Goal: Task Accomplishment & Management: Complete application form

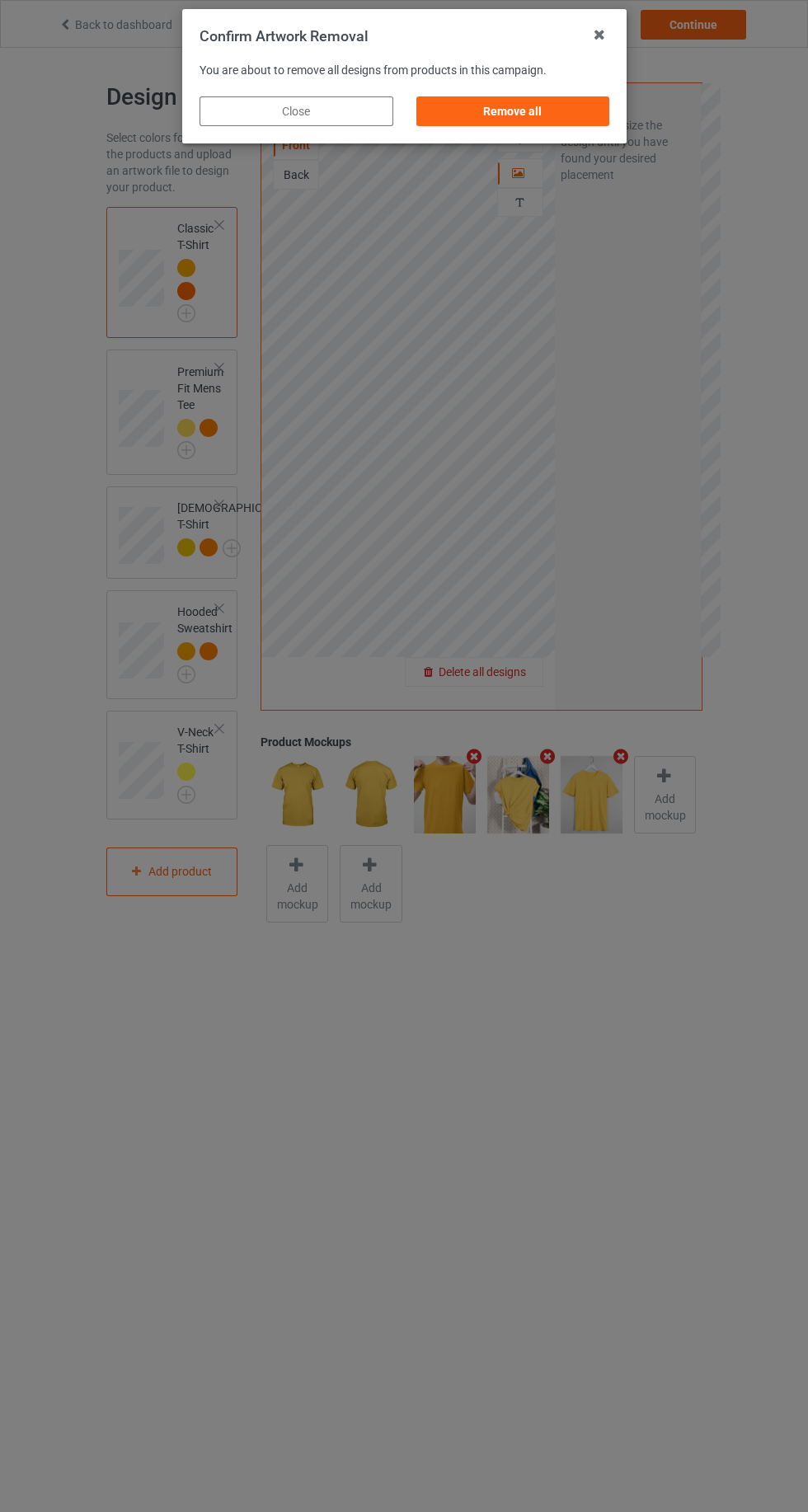
click at [600, 114] on div "Remove all" at bounding box center [512, 111] width 193 height 29
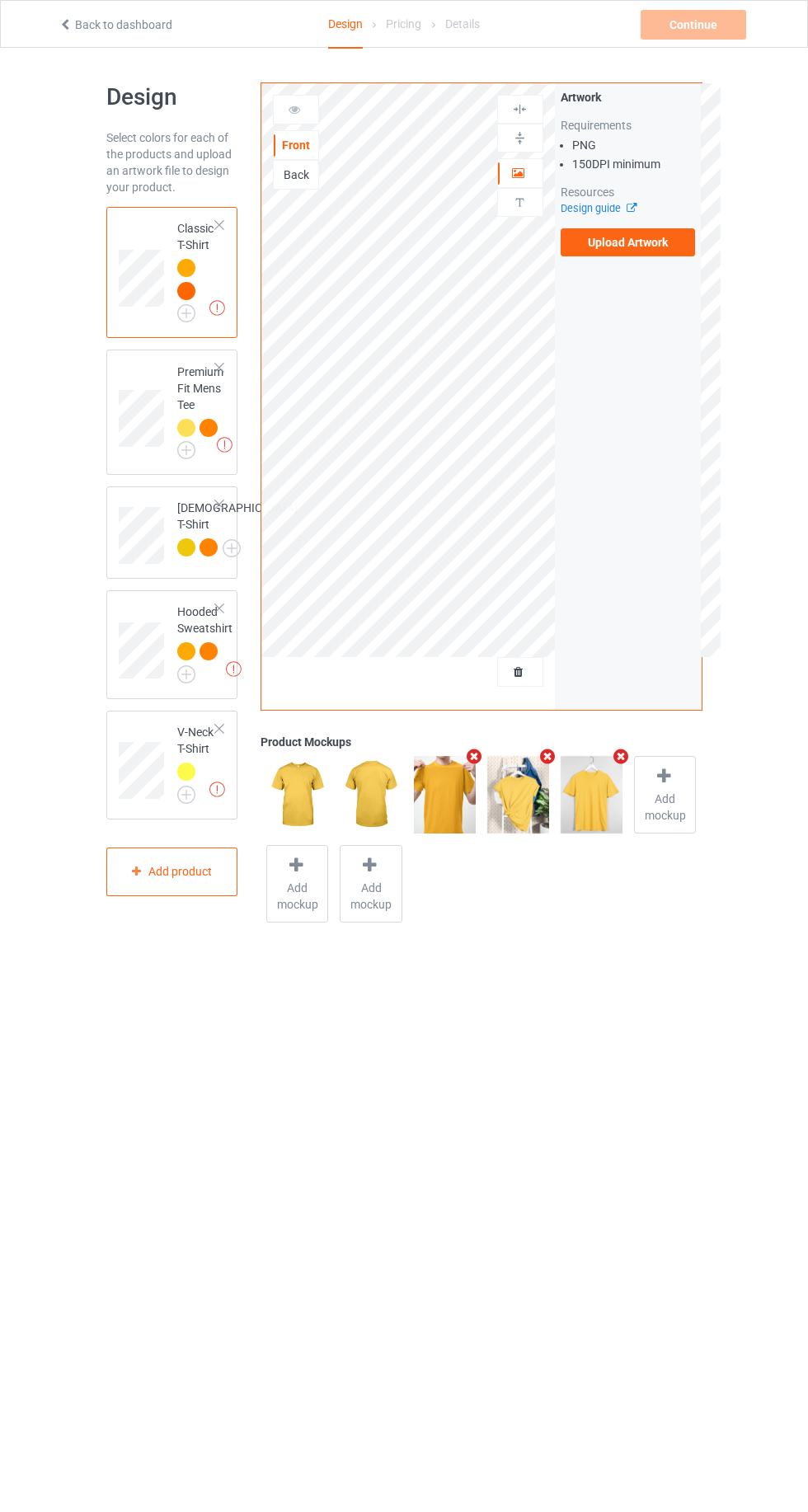
click at [667, 229] on label "Upload Artwork" at bounding box center [628, 242] width 135 height 28
click at [0, 0] on input "Upload Artwork" at bounding box center [0, 0] width 0 height 0
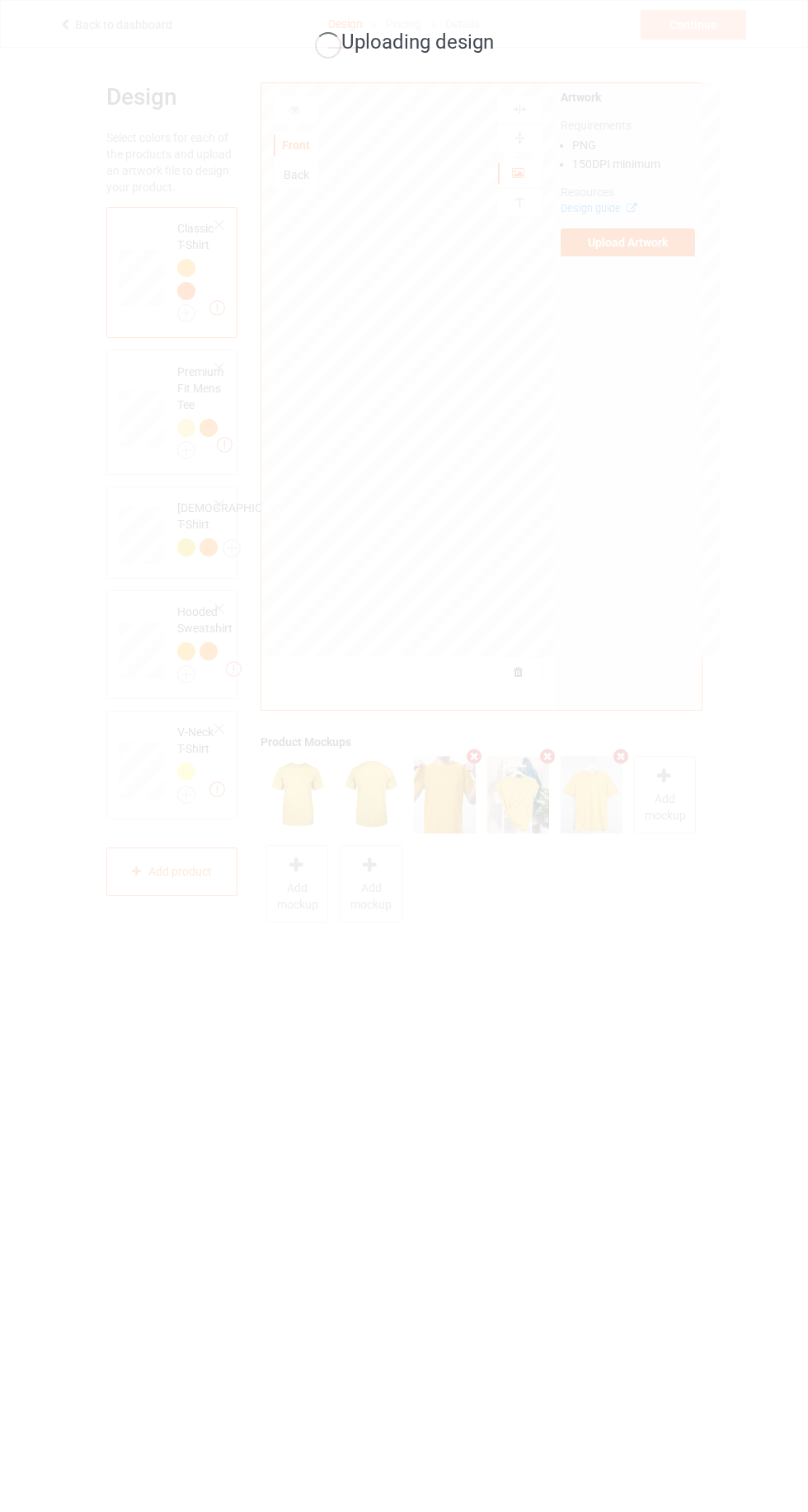
click at [435, 840] on div "Uploading design" at bounding box center [404, 756] width 808 height 1512
click at [312, 708] on div "Uploading design" at bounding box center [404, 756] width 808 height 1512
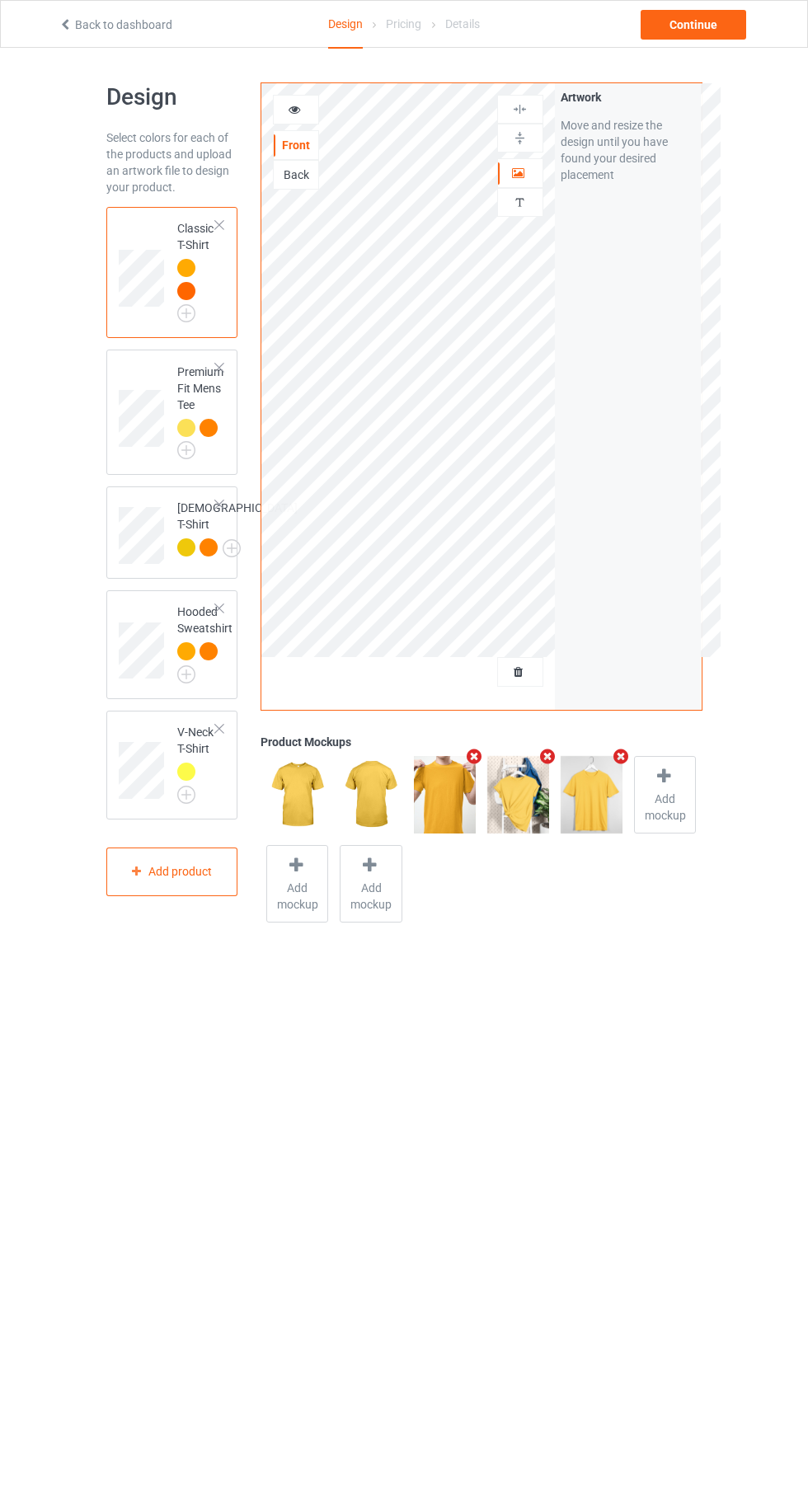
click at [526, 188] on div "Personalized text" at bounding box center [520, 202] width 46 height 29
click at [525, 173] on icon at bounding box center [518, 170] width 14 height 12
click at [720, 28] on div "Continue" at bounding box center [693, 25] width 106 height 29
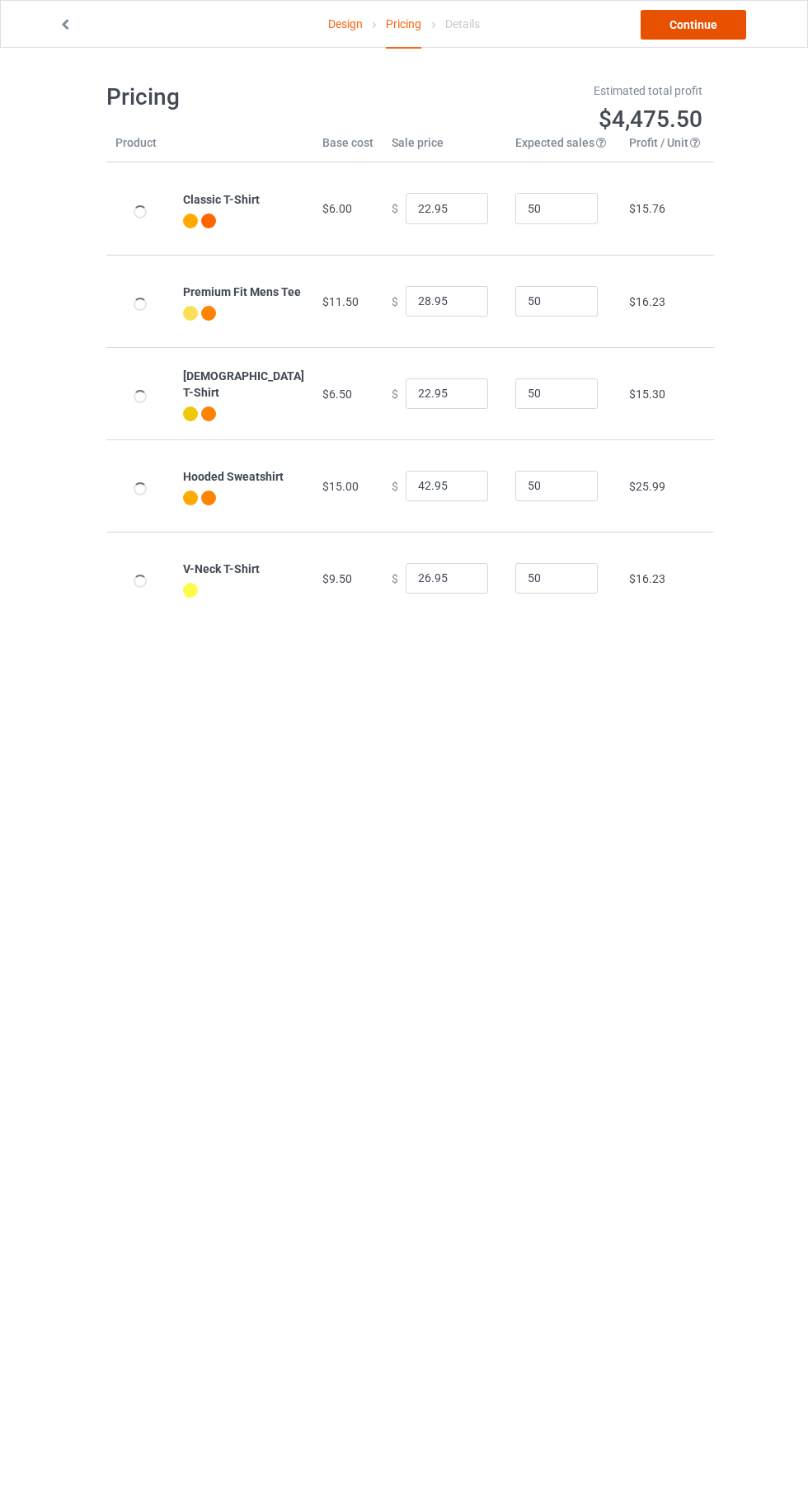
click at [701, 17] on link "Continue" at bounding box center [693, 25] width 106 height 29
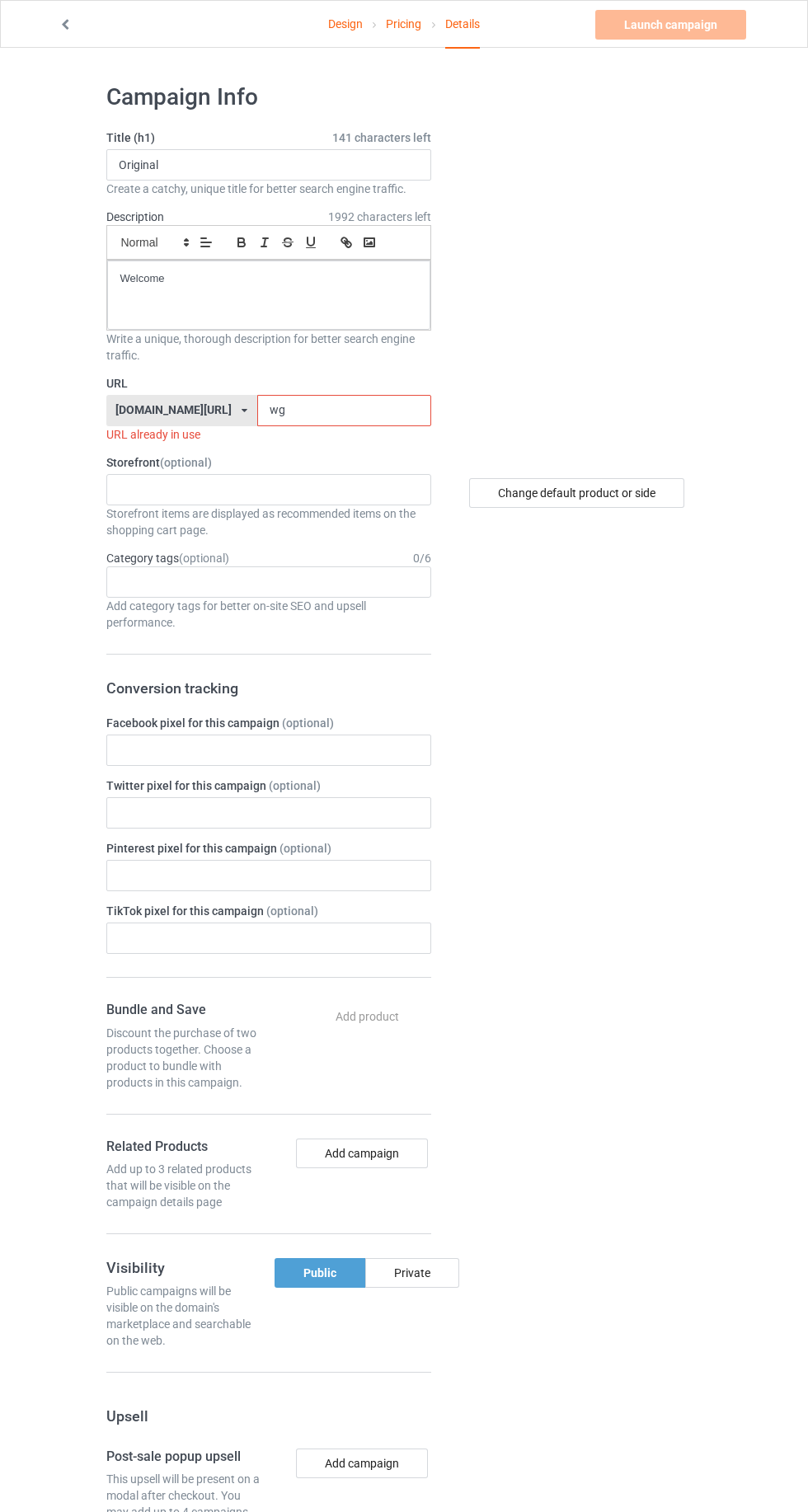
click at [281, 455] on label "Storefront (optional)" at bounding box center [269, 463] width 325 height 17
click at [321, 409] on input "wg" at bounding box center [343, 410] width 174 height 31
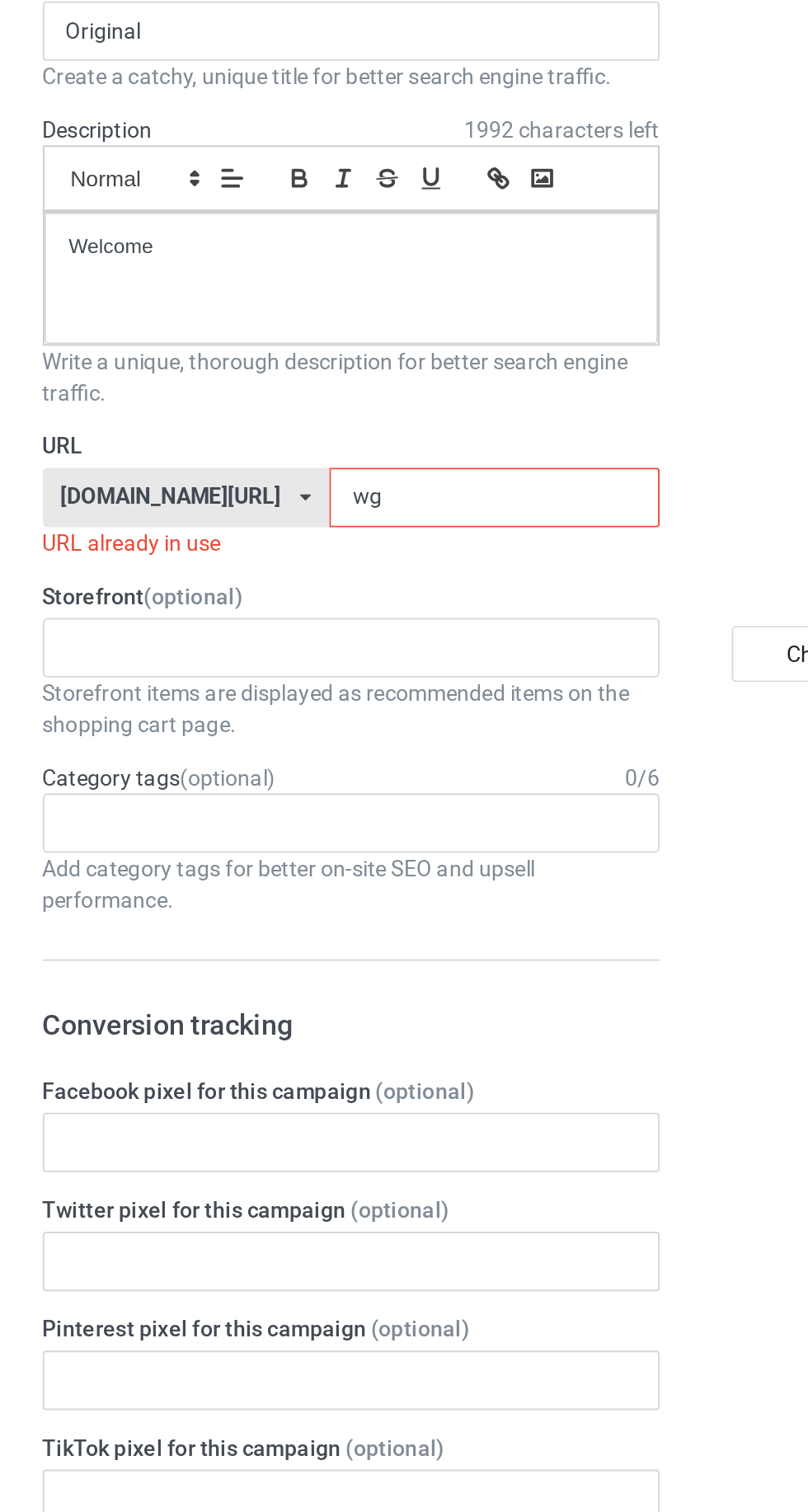
type input "wga"
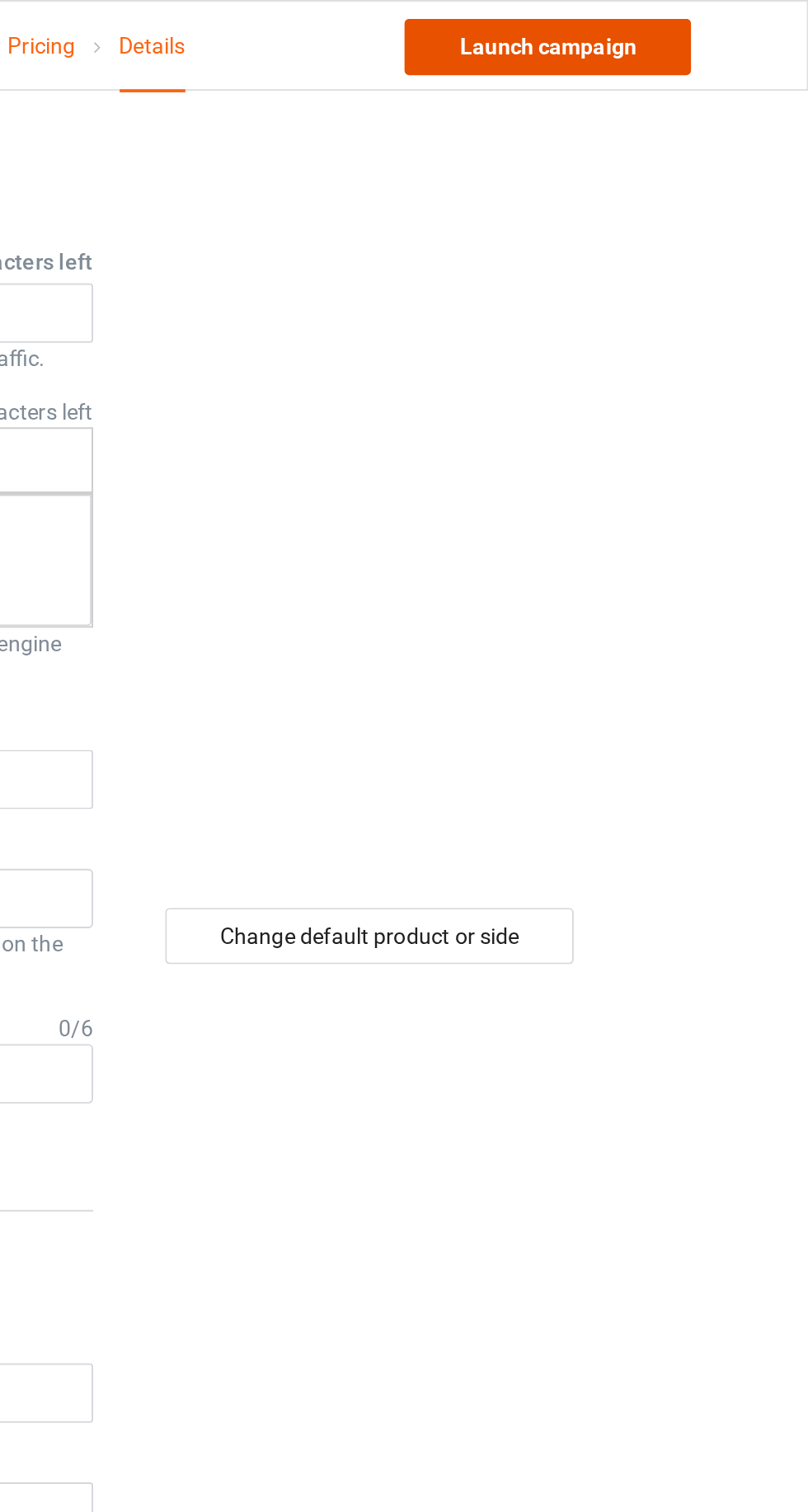
click at [699, 22] on link "Launch campaign" at bounding box center [671, 25] width 151 height 29
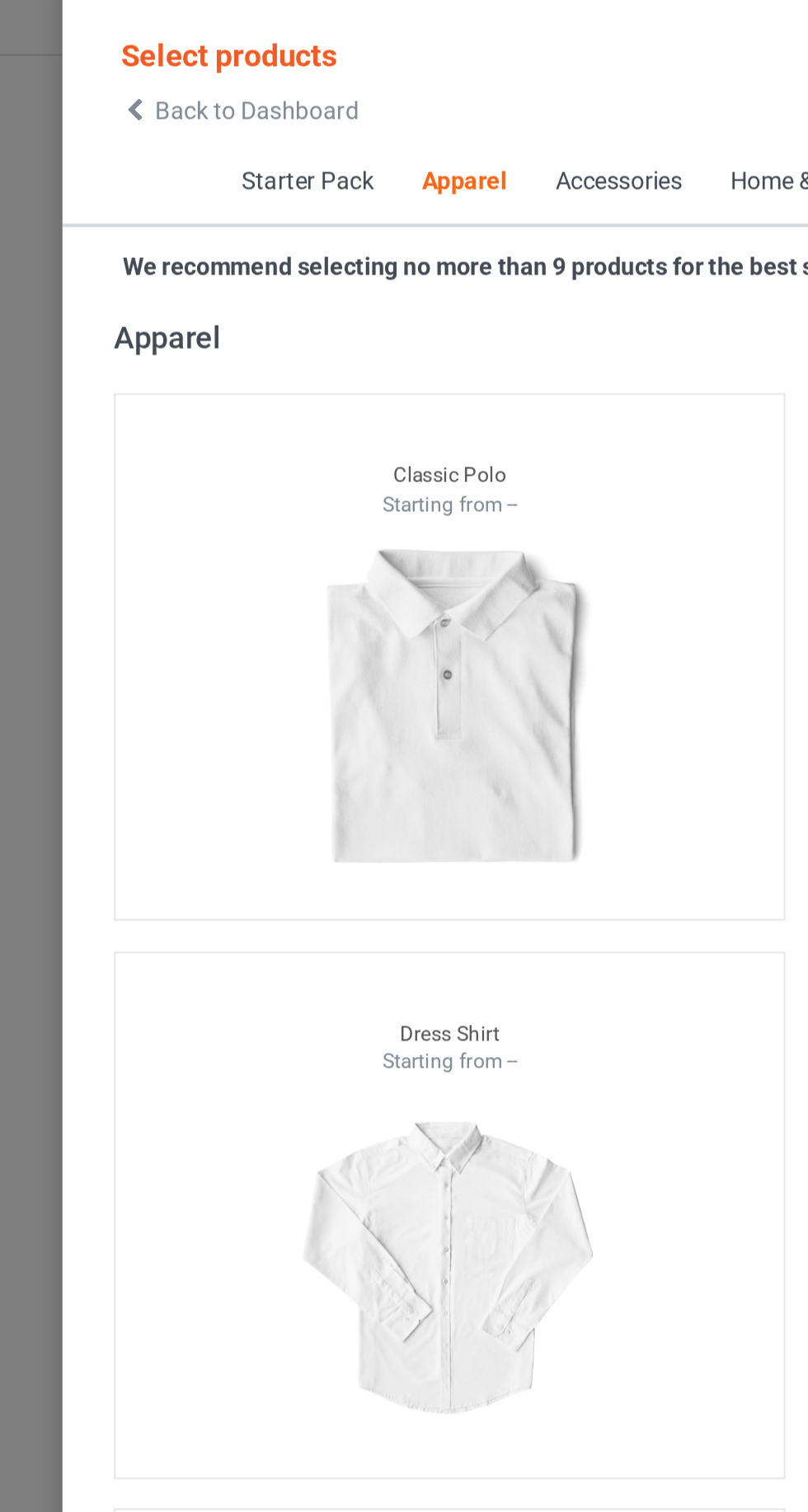
scroll to position [887, 0]
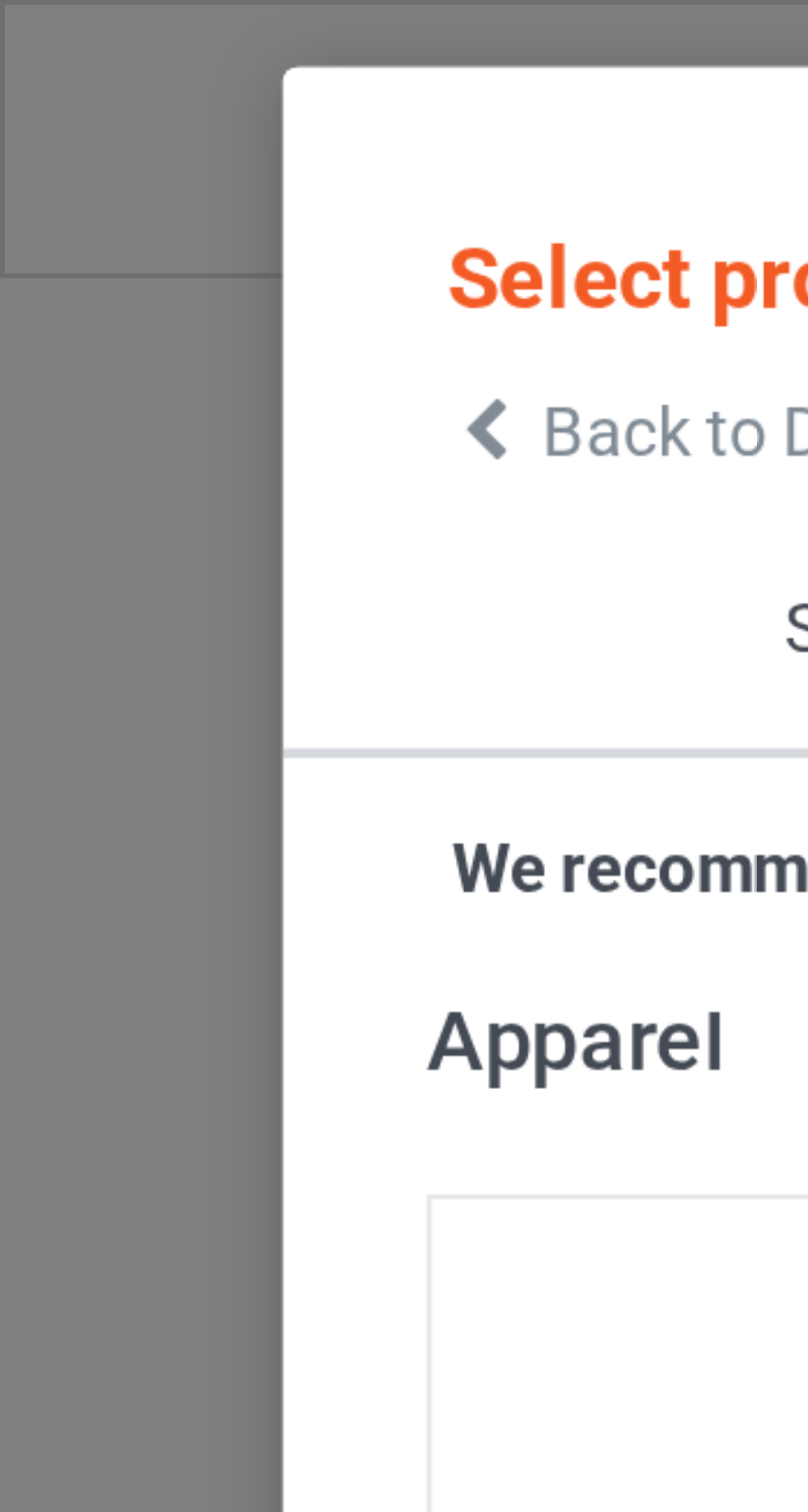
click at [81, 75] on icon at bounding box center [83, 74] width 14 height 12
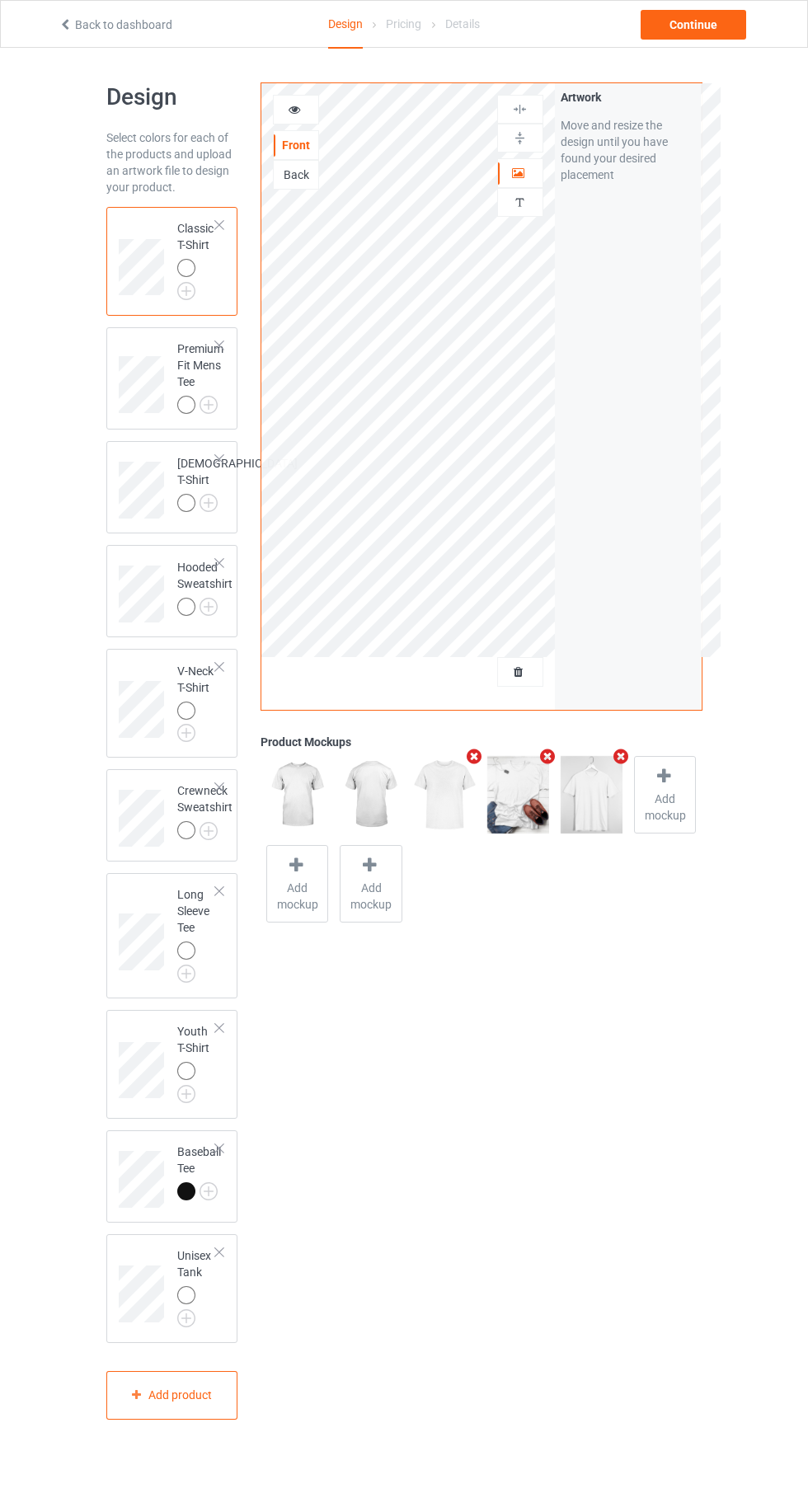
click at [0, 0] on img at bounding box center [0, 0] width 0 height 0
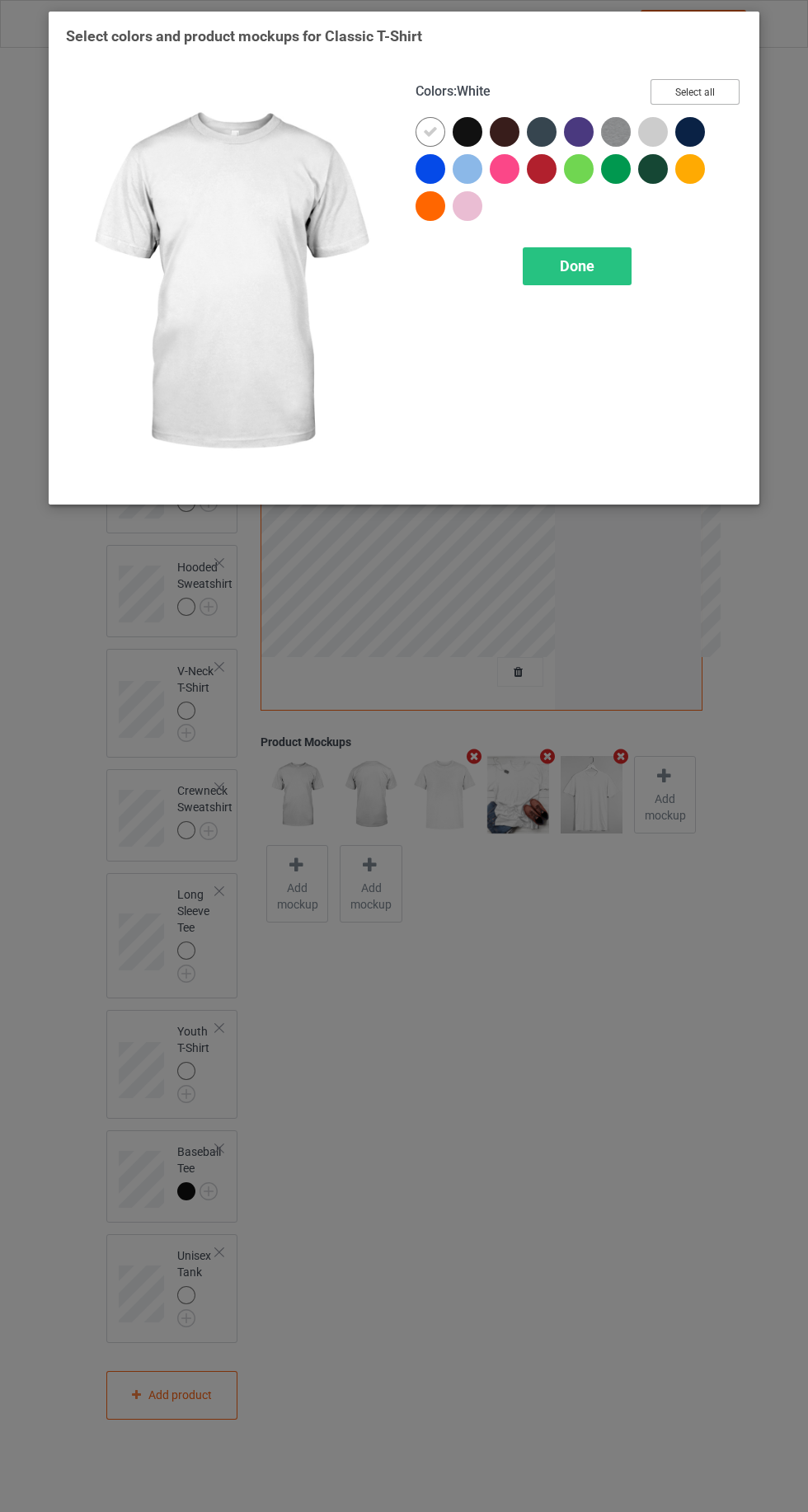
click at [693, 83] on button "Select all" at bounding box center [695, 92] width 89 height 26
click at [672, 91] on button "Reset to Default" at bounding box center [680, 92] width 120 height 26
click at [594, 133] on div at bounding box center [583, 135] width 37 height 37
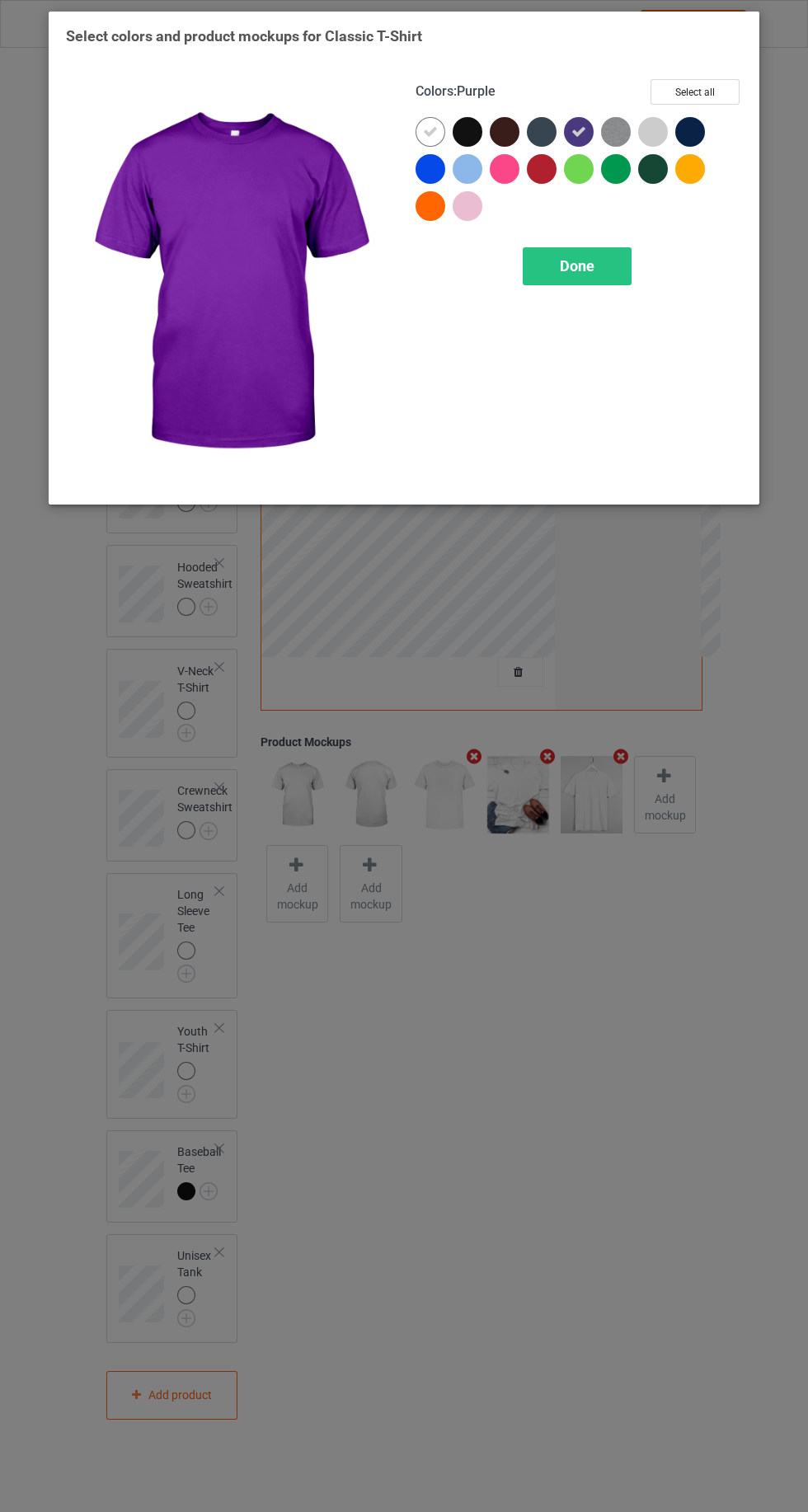
click at [607, 131] on img at bounding box center [616, 132] width 29 height 29
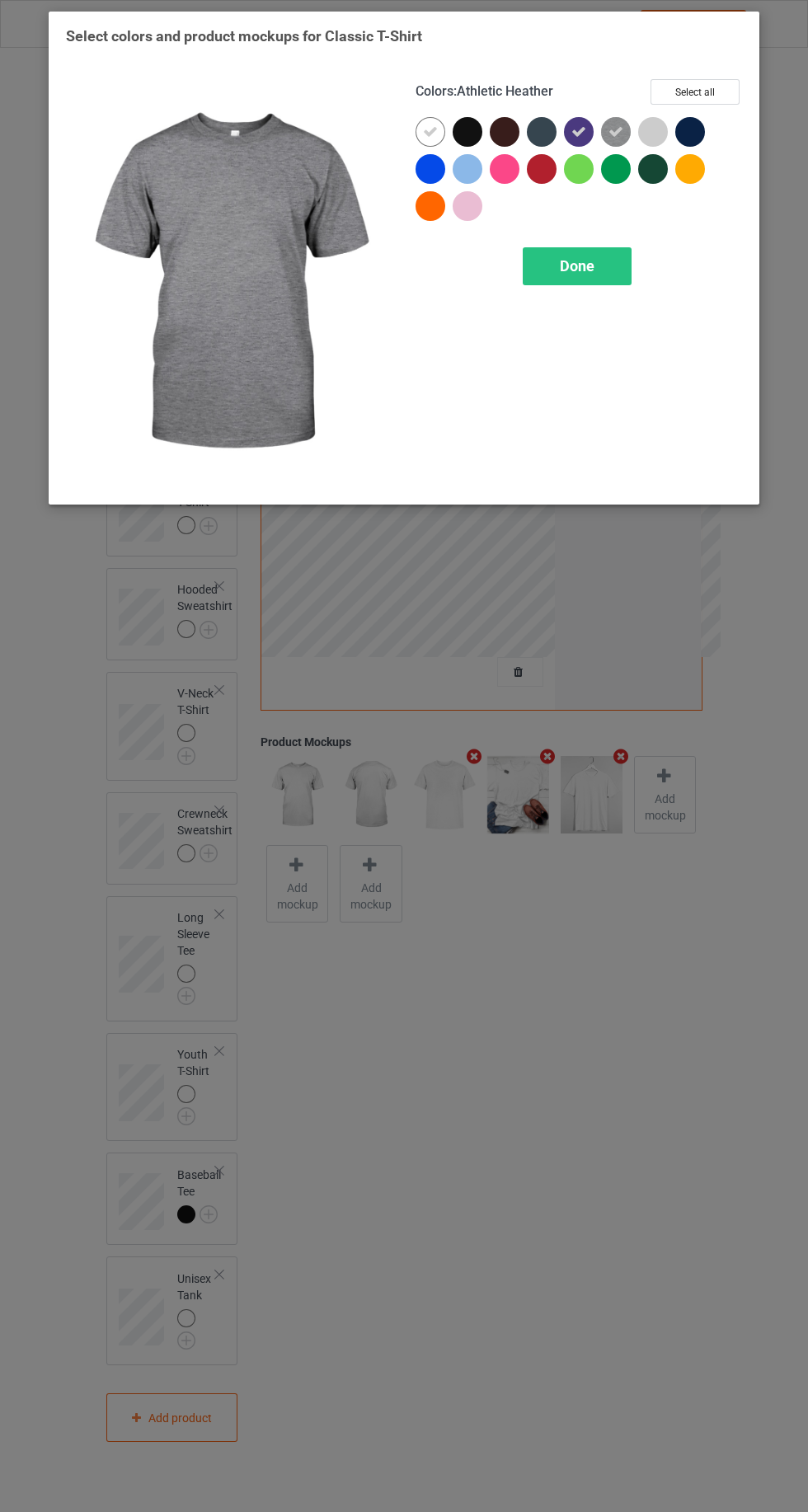
click at [578, 137] on icon at bounding box center [579, 132] width 15 height 15
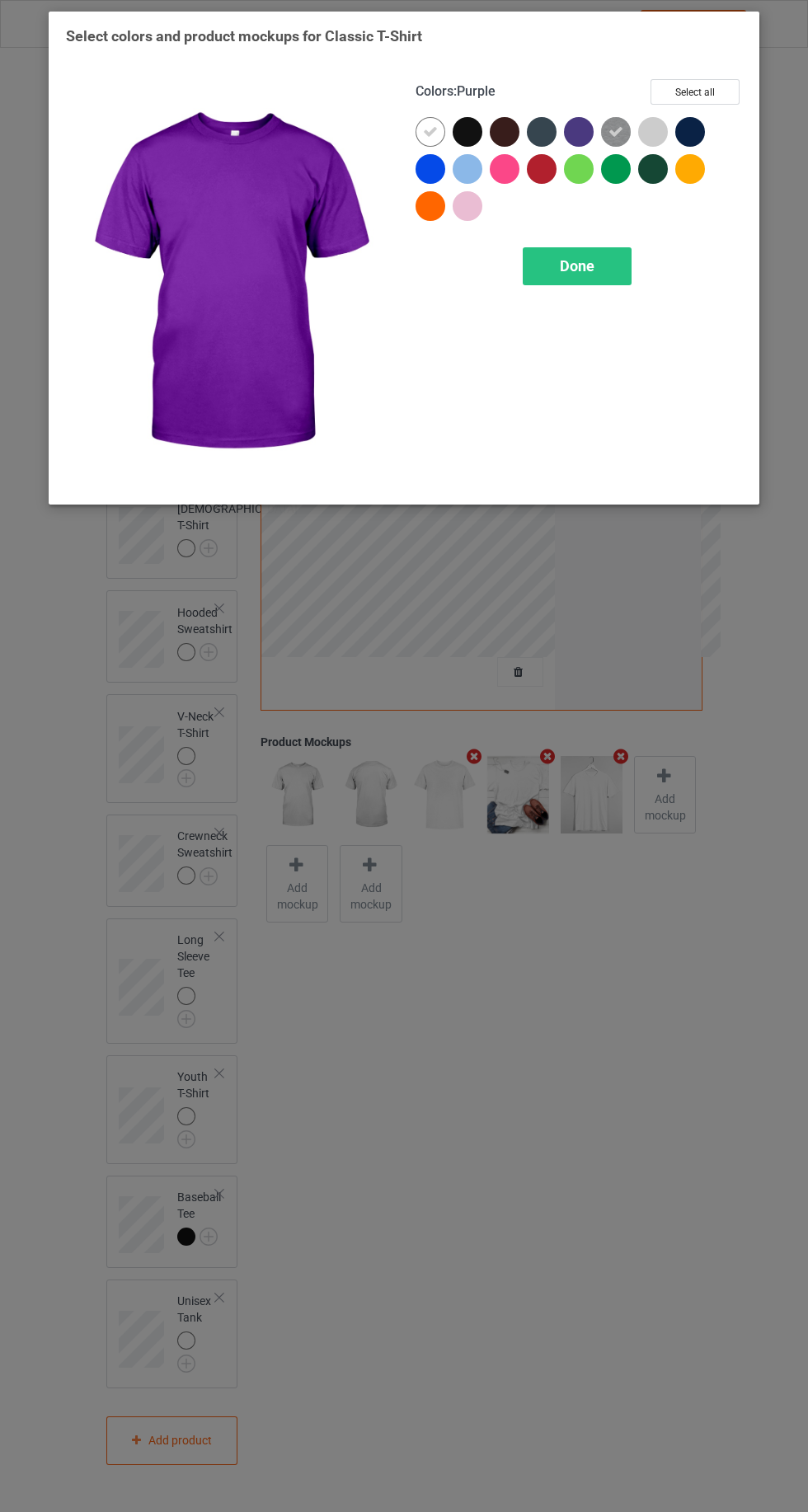
click at [430, 148] on div at bounding box center [433, 135] width 37 height 37
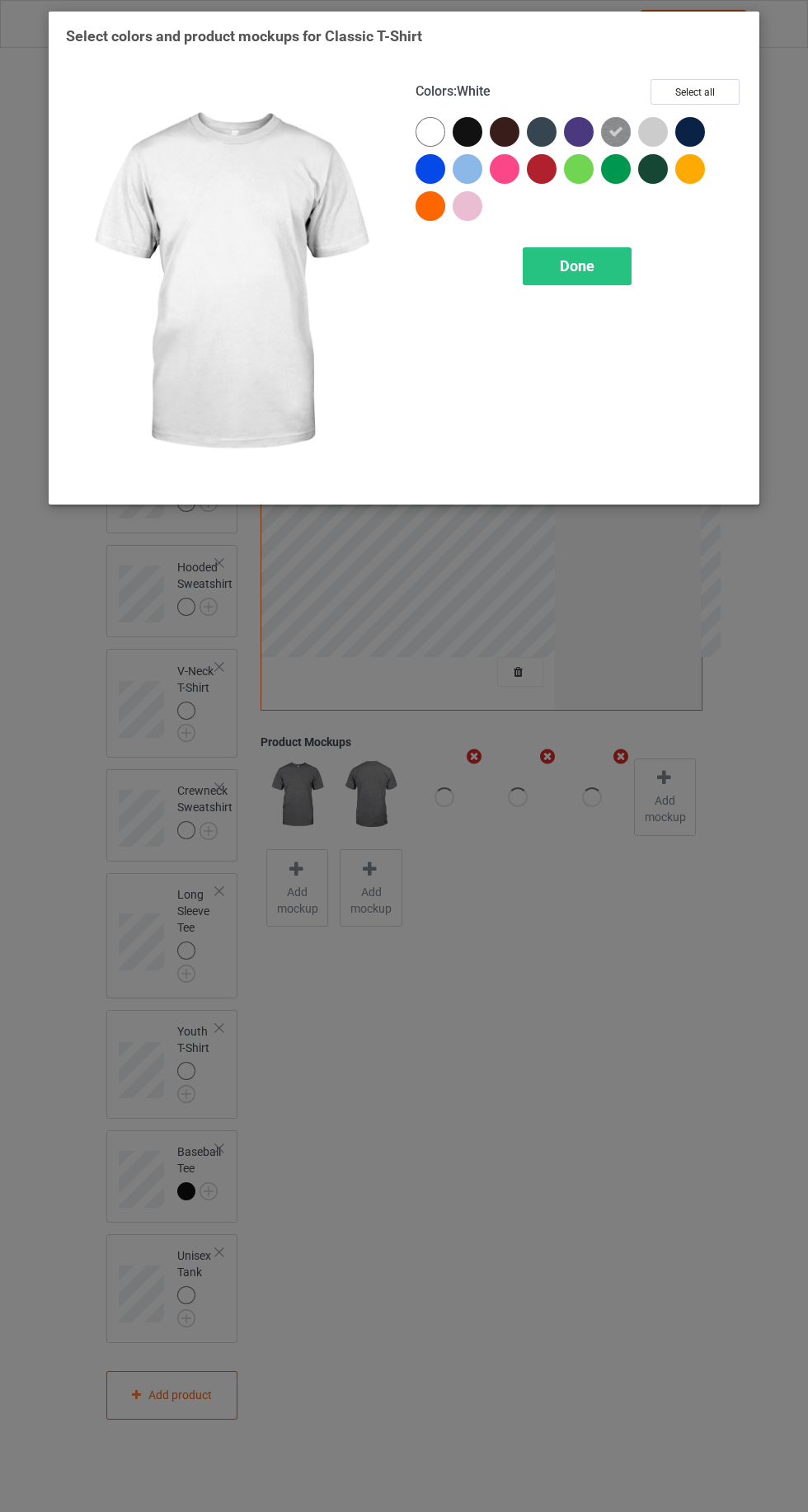
click at [579, 265] on span "Done" at bounding box center [577, 265] width 35 height 17
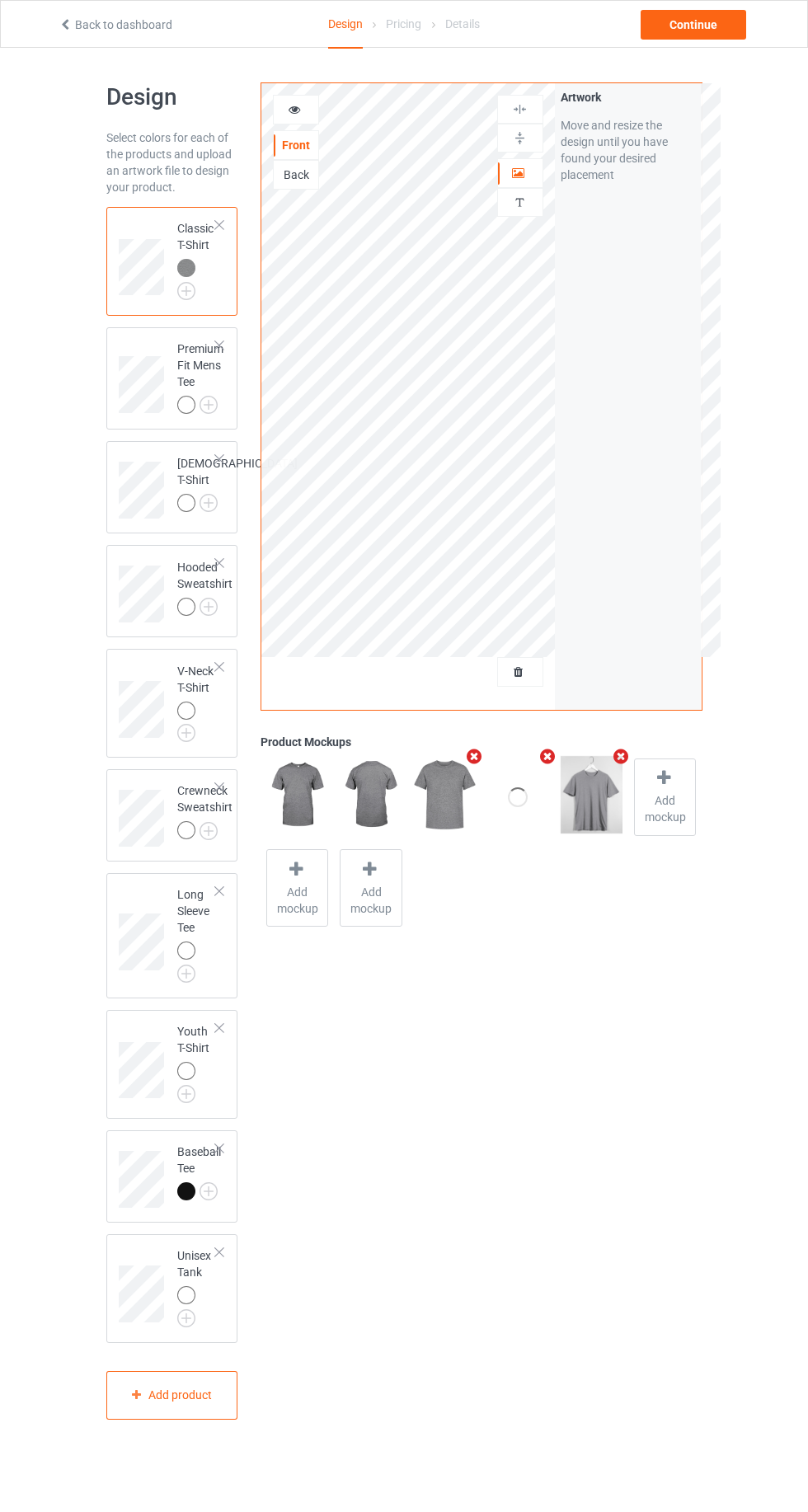
click at [0, 0] on img at bounding box center [0, 0] width 0 height 0
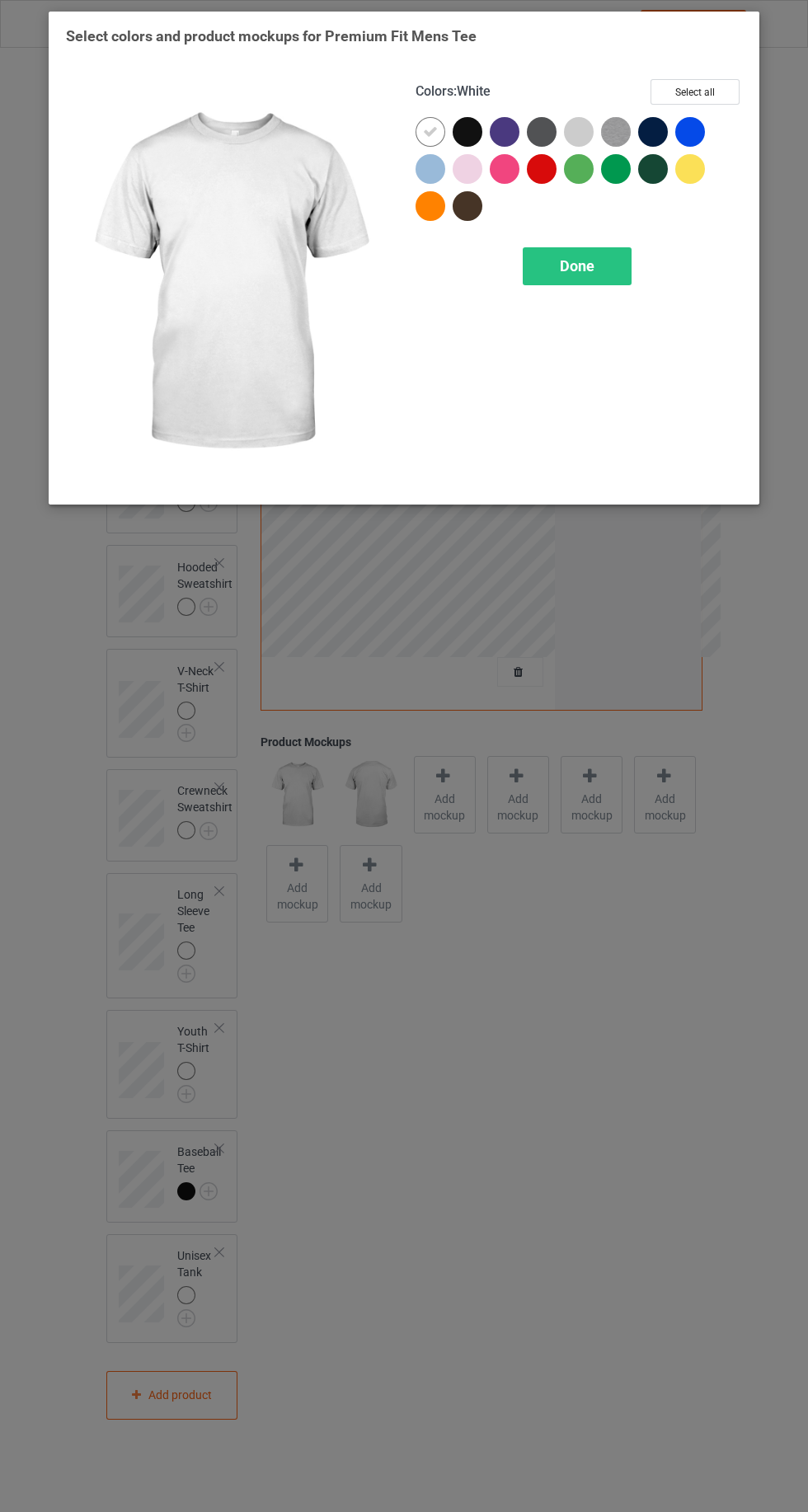
click at [626, 131] on img at bounding box center [616, 132] width 29 height 29
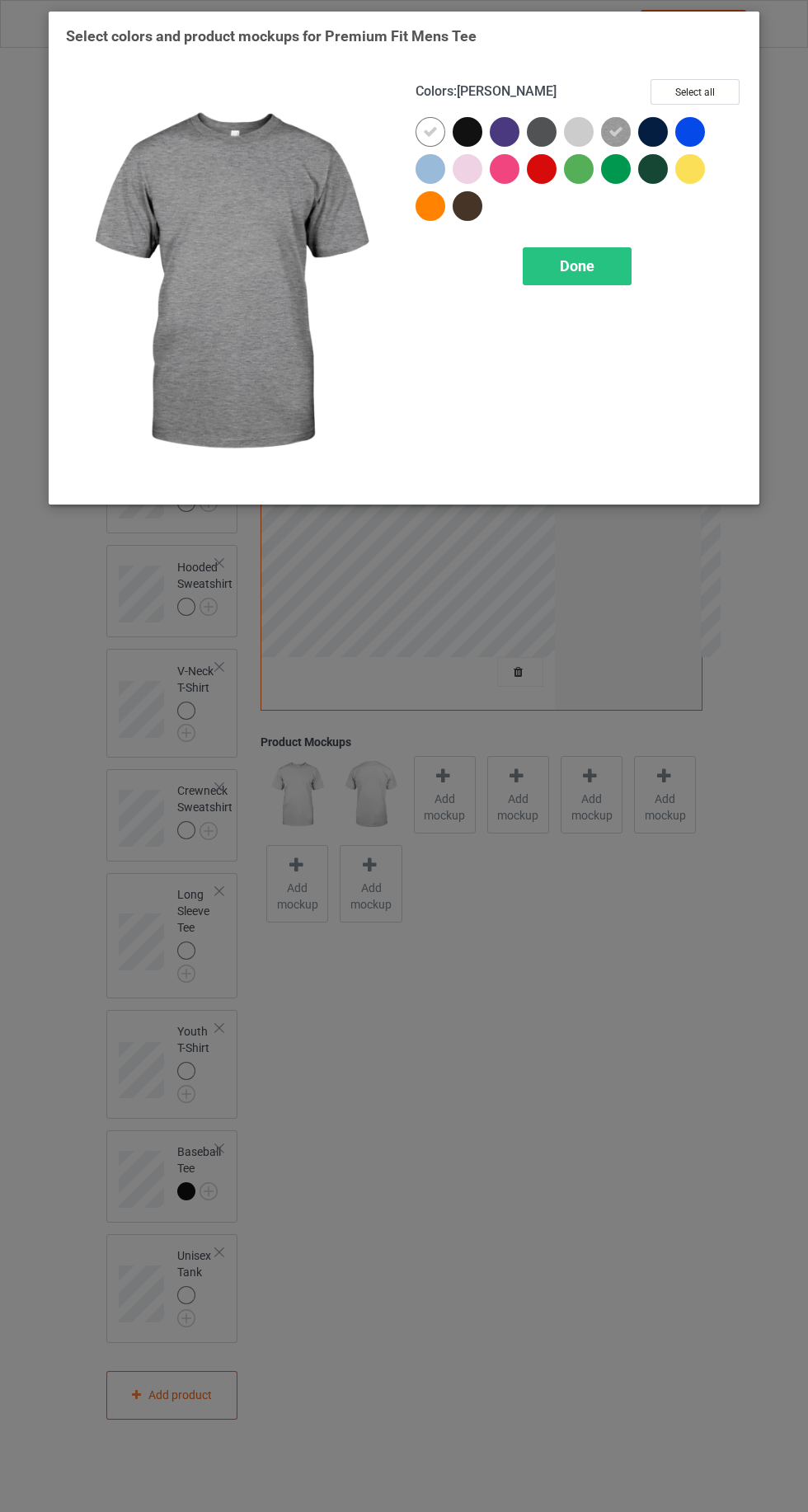
click at [573, 132] on div at bounding box center [579, 132] width 29 height 29
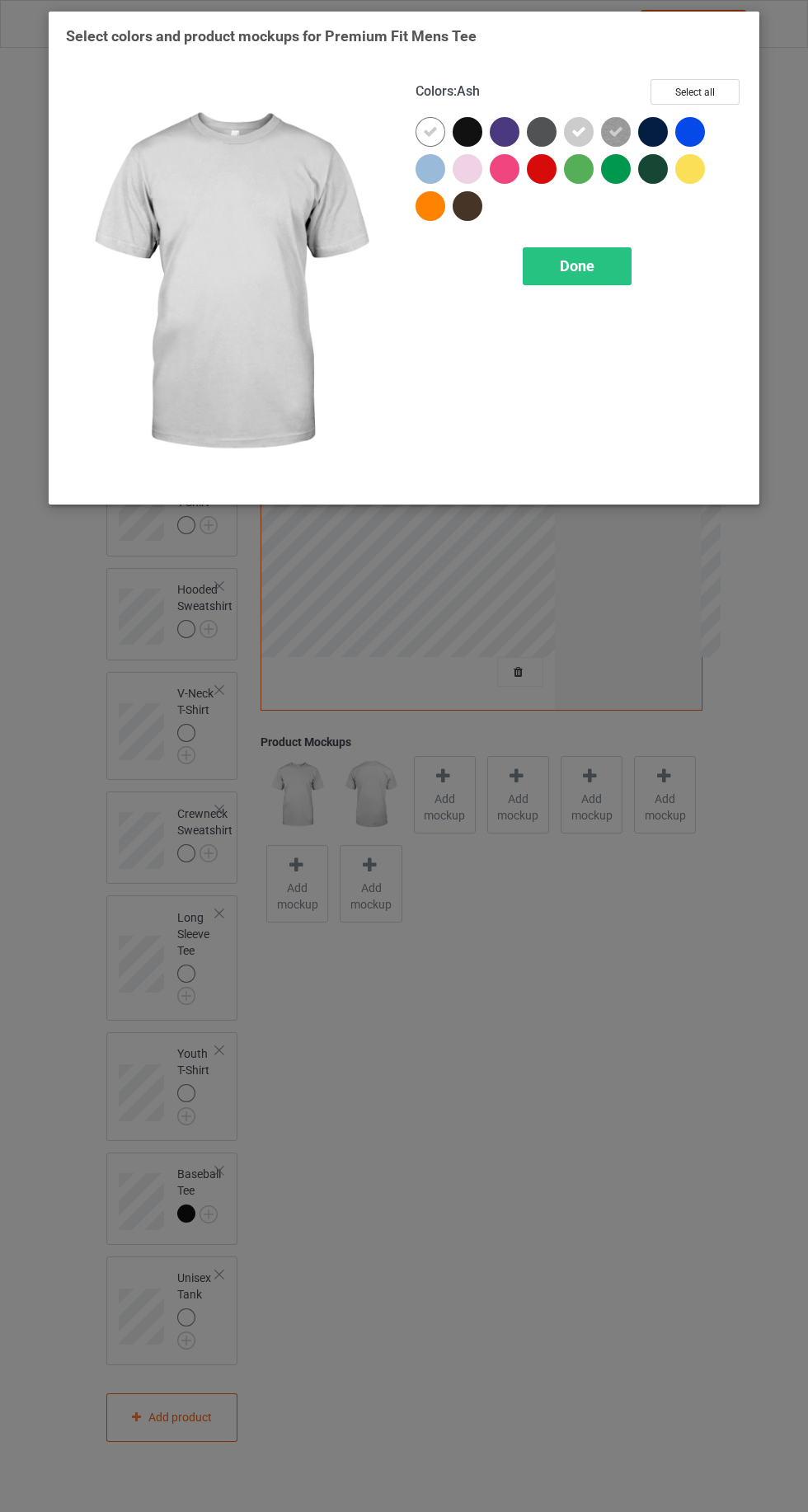
click at [384, 127] on img at bounding box center [229, 283] width 327 height 408
click at [434, 129] on icon at bounding box center [430, 132] width 15 height 15
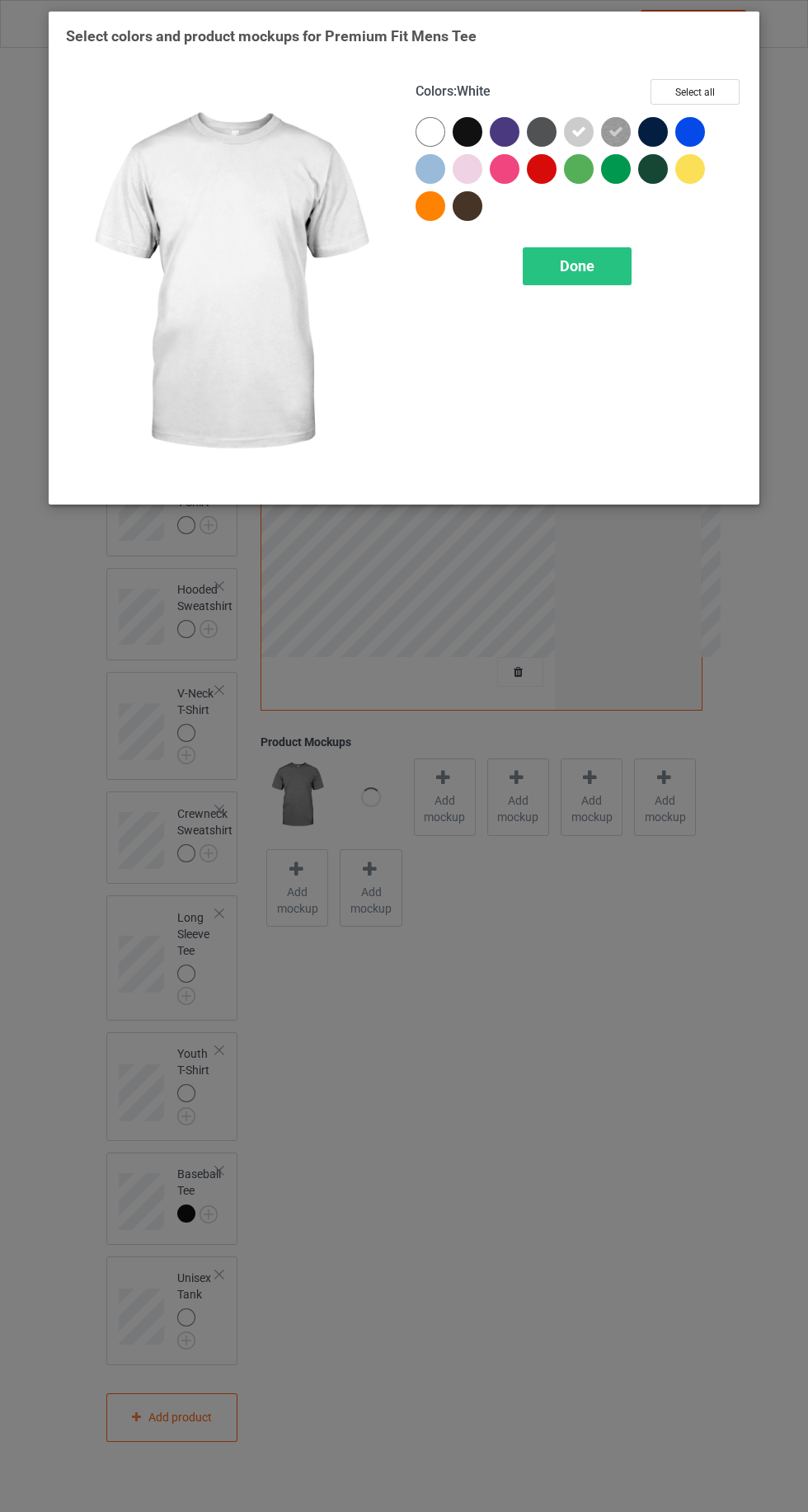
click at [572, 254] on div "Done" at bounding box center [577, 266] width 109 height 38
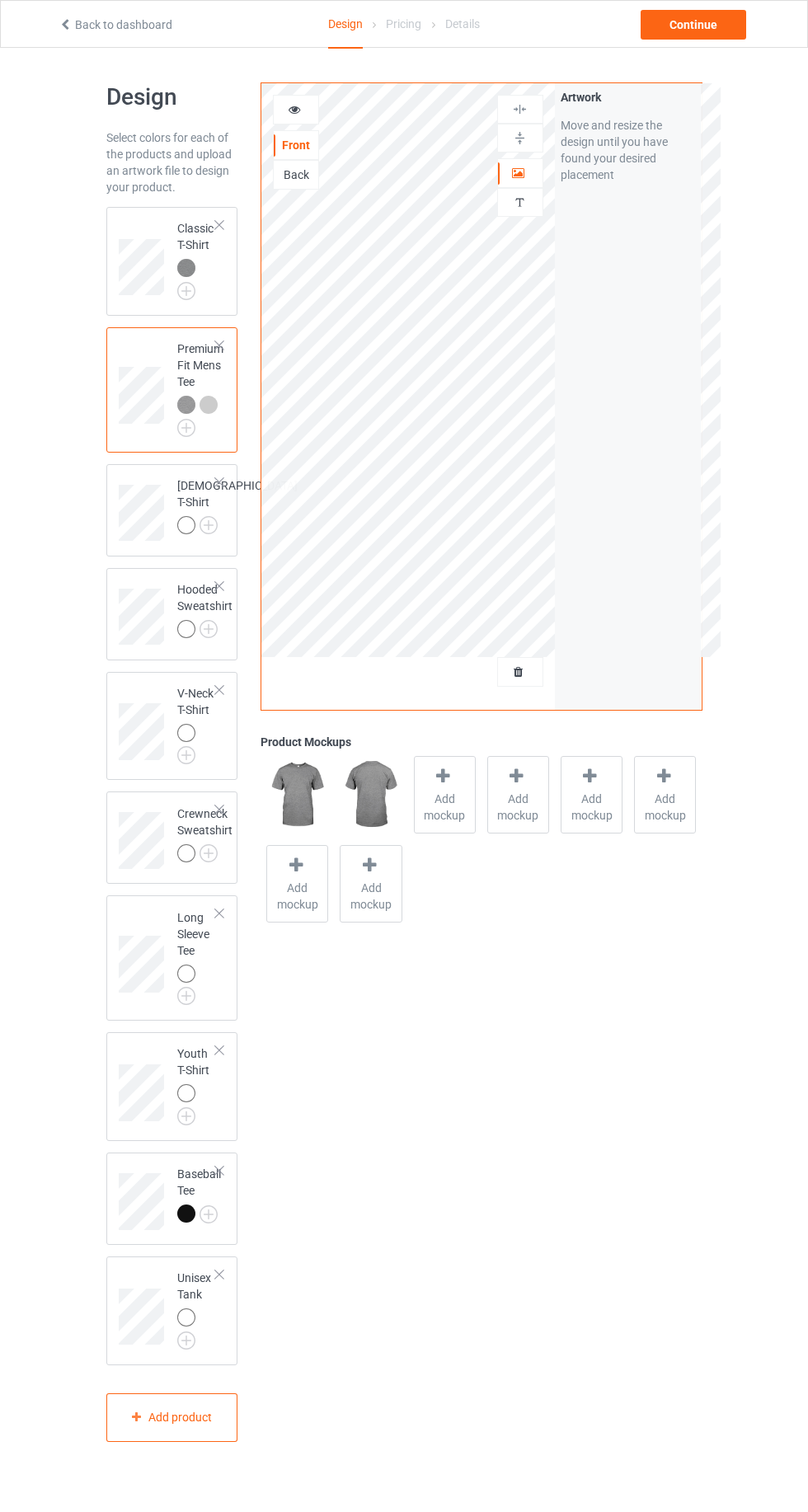
click at [0, 0] on img at bounding box center [0, 0] width 0 height 0
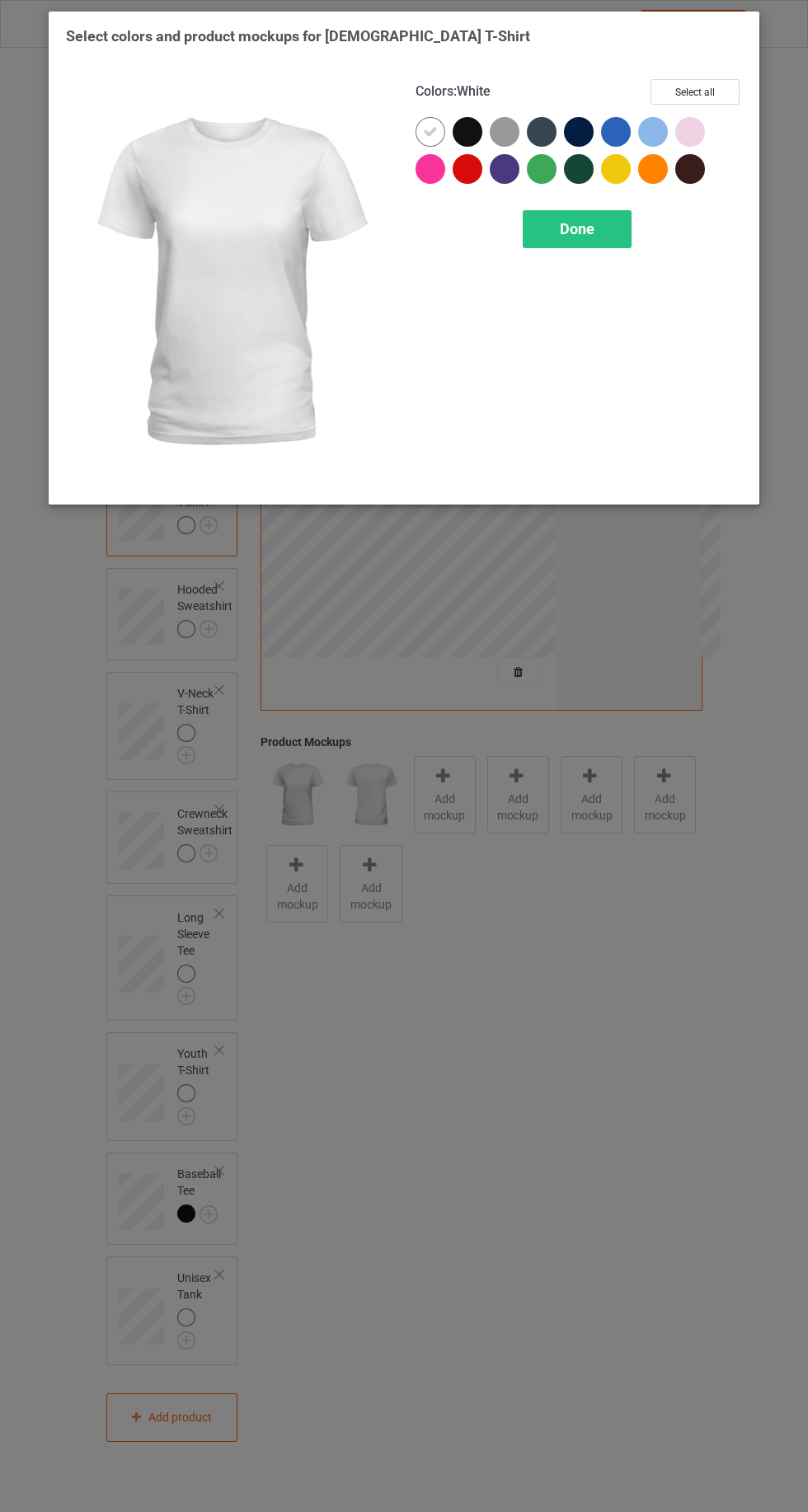
click at [493, 126] on div at bounding box center [504, 132] width 29 height 29
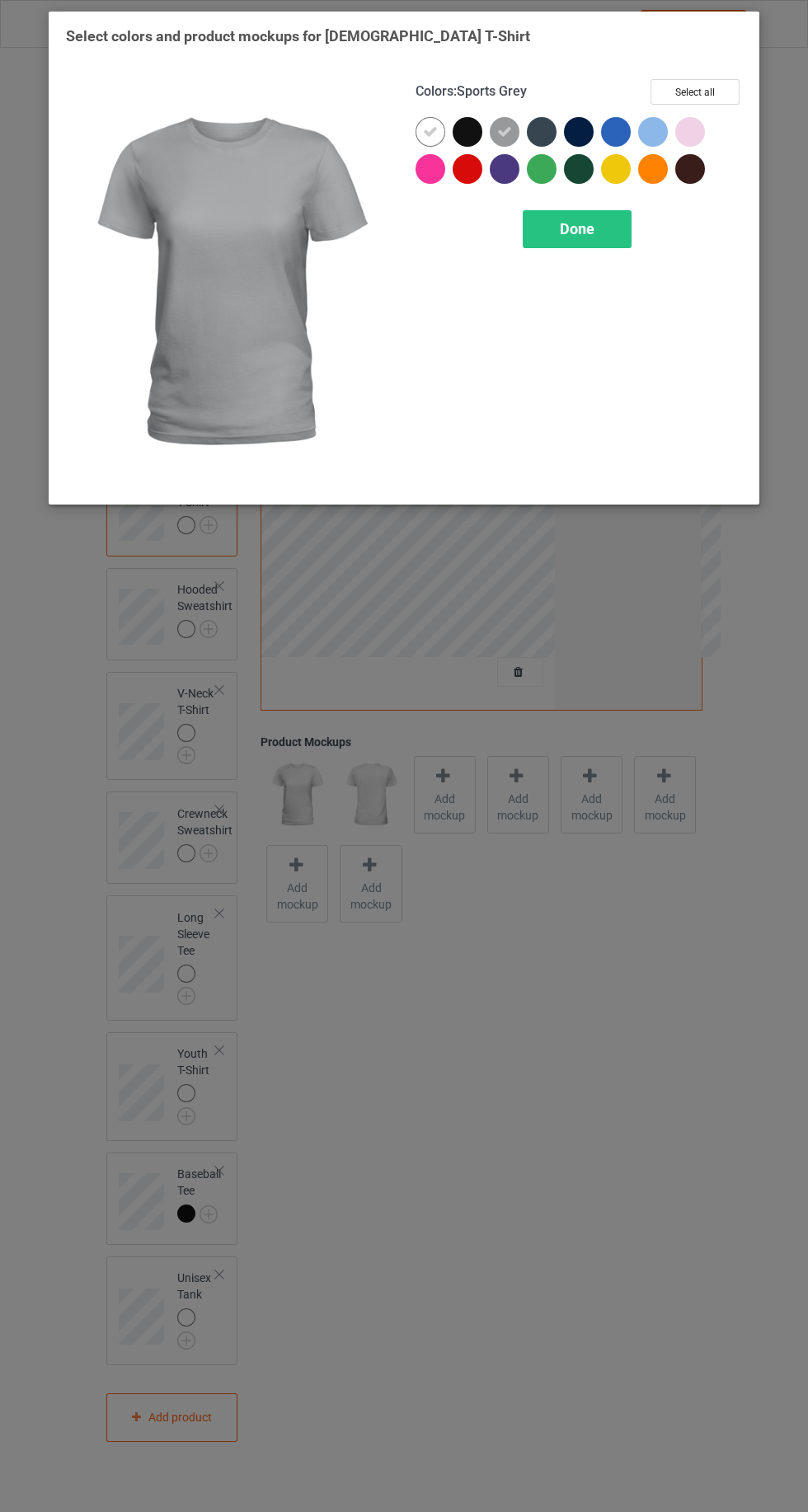
click at [419, 132] on div at bounding box center [430, 132] width 29 height 29
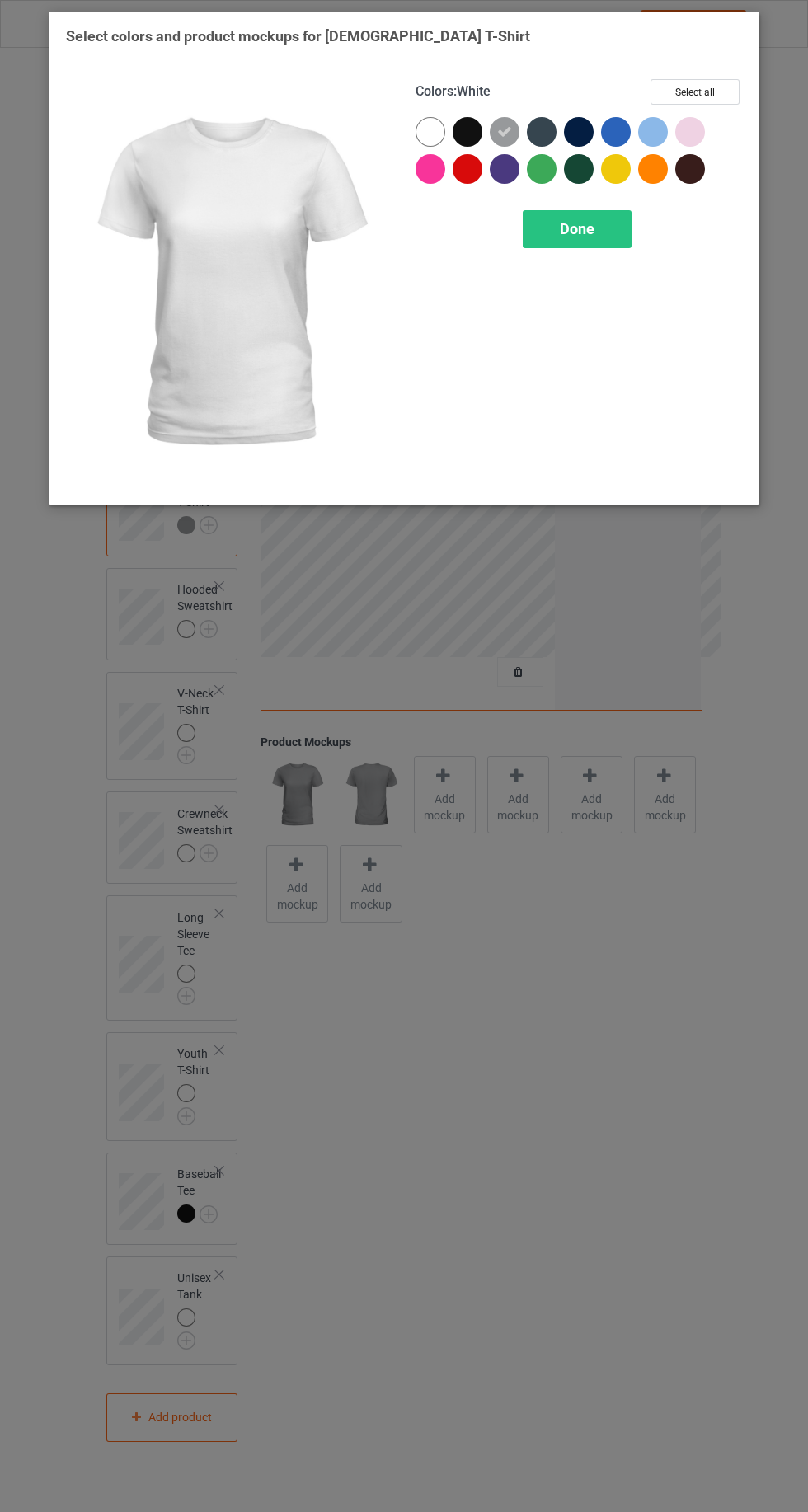
click at [576, 227] on span "Done" at bounding box center [577, 228] width 35 height 17
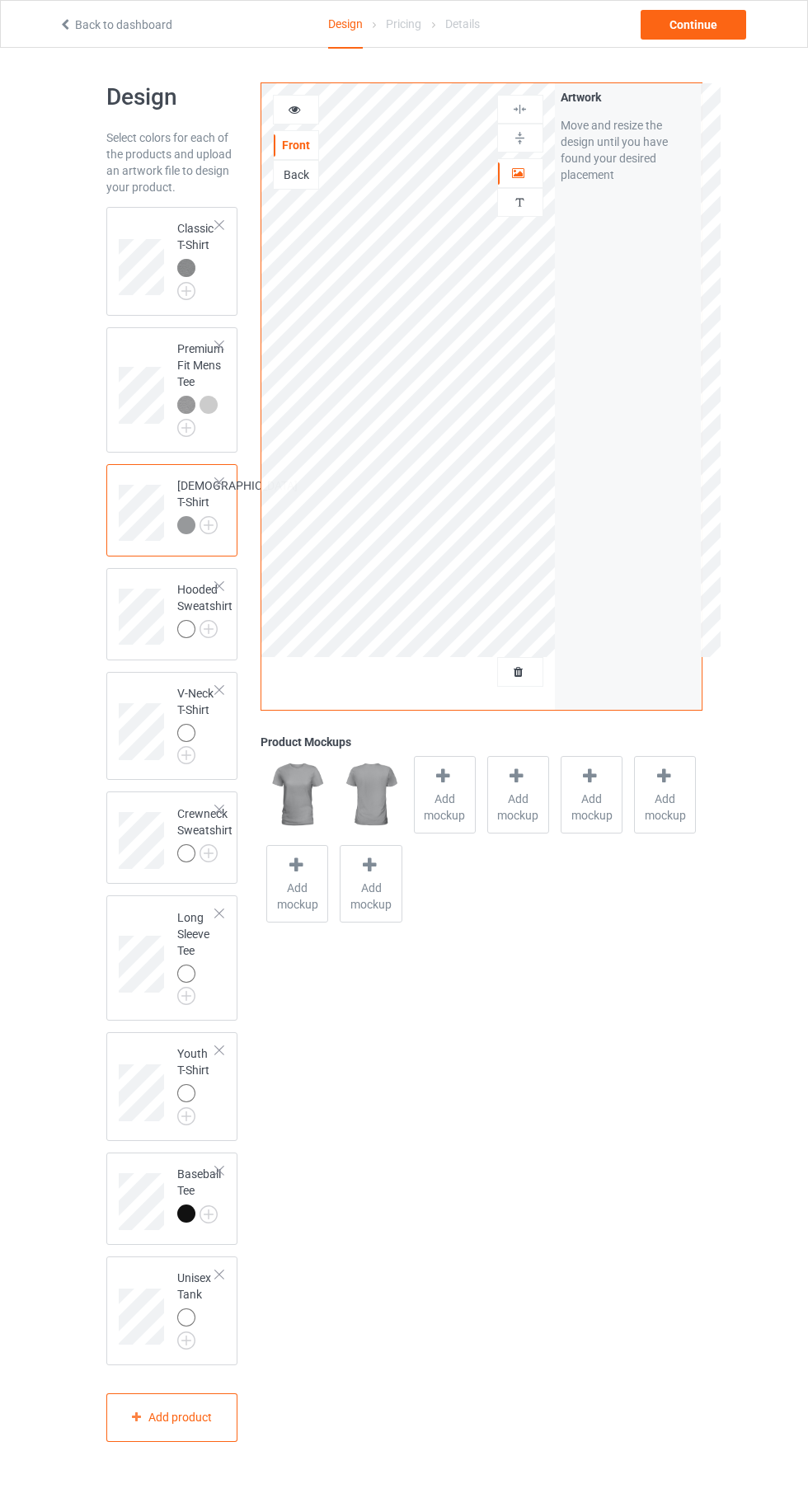
click at [0, 0] on img at bounding box center [0, 0] width 0 height 0
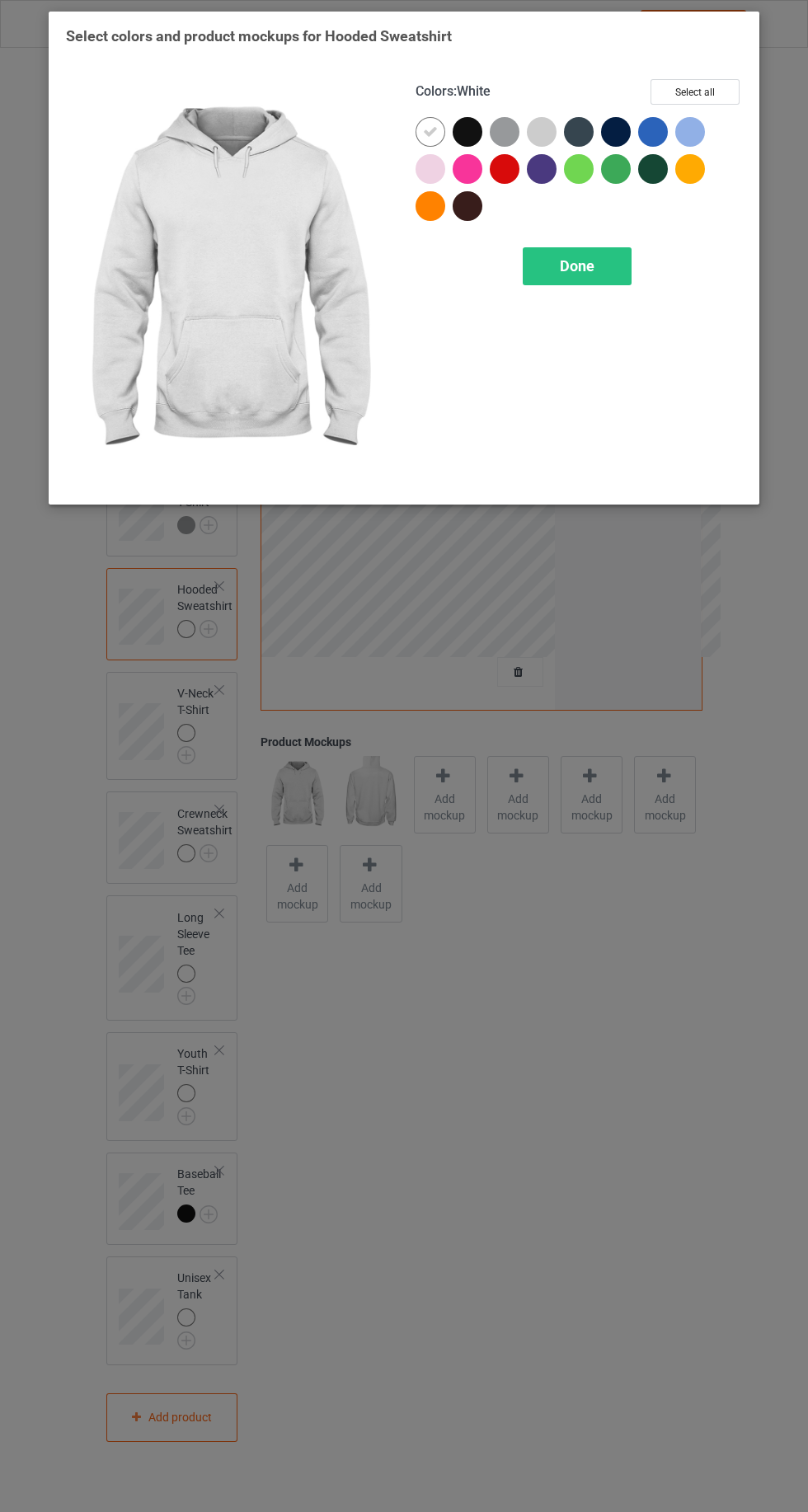
click at [472, 131] on div at bounding box center [467, 132] width 29 height 29
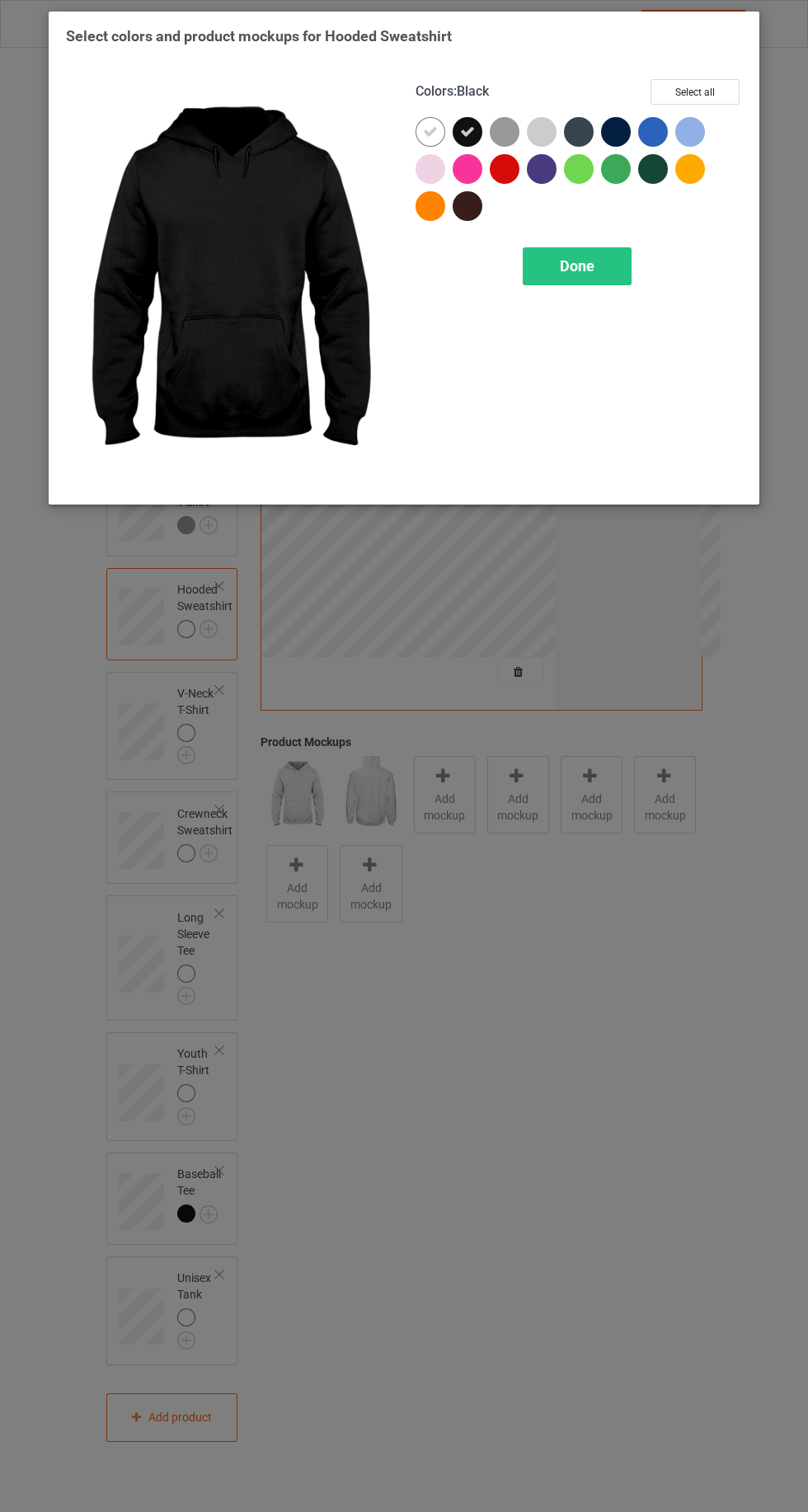
click at [510, 117] on div at bounding box center [508, 135] width 37 height 37
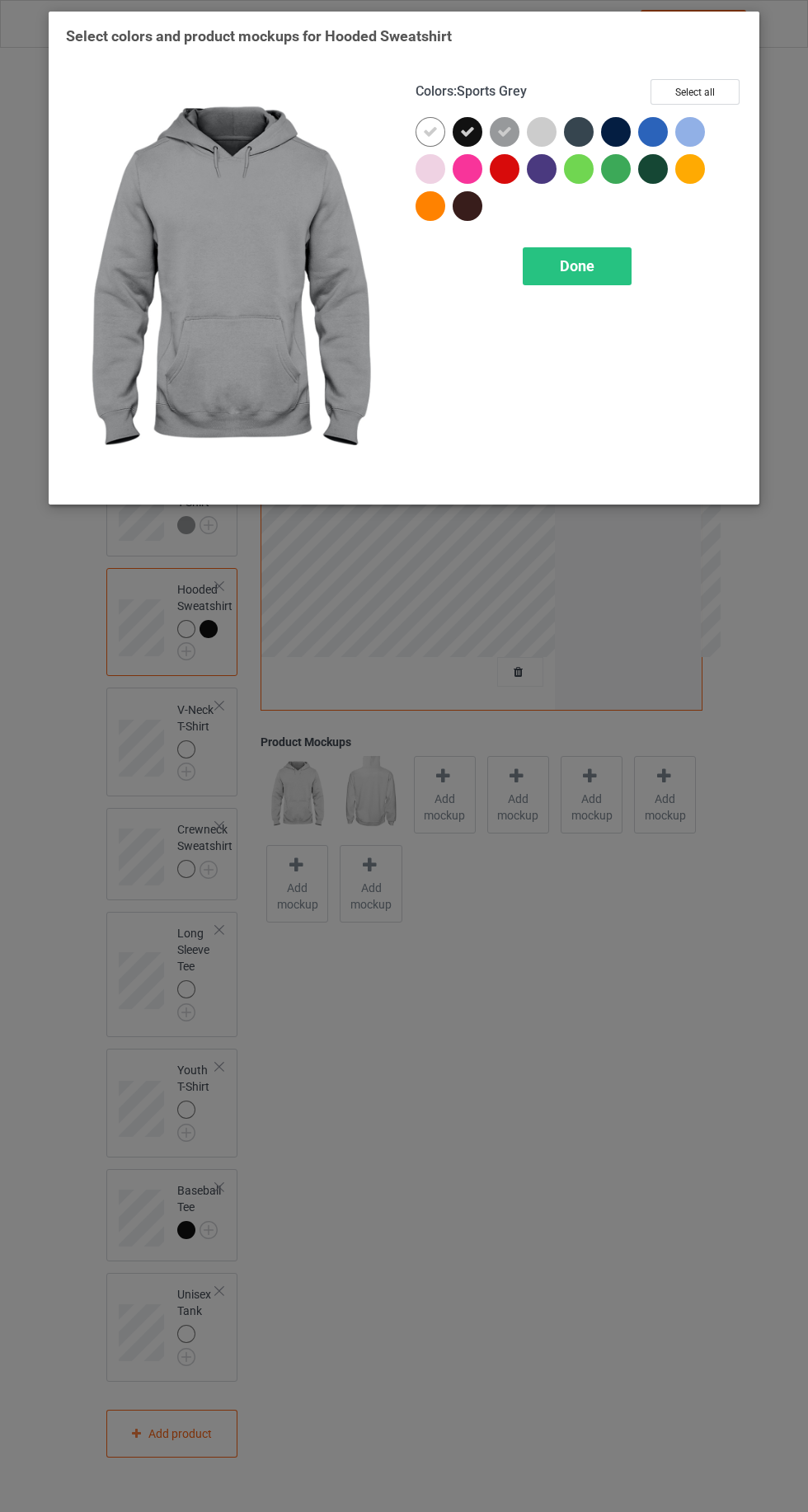
click at [470, 129] on icon at bounding box center [467, 132] width 15 height 15
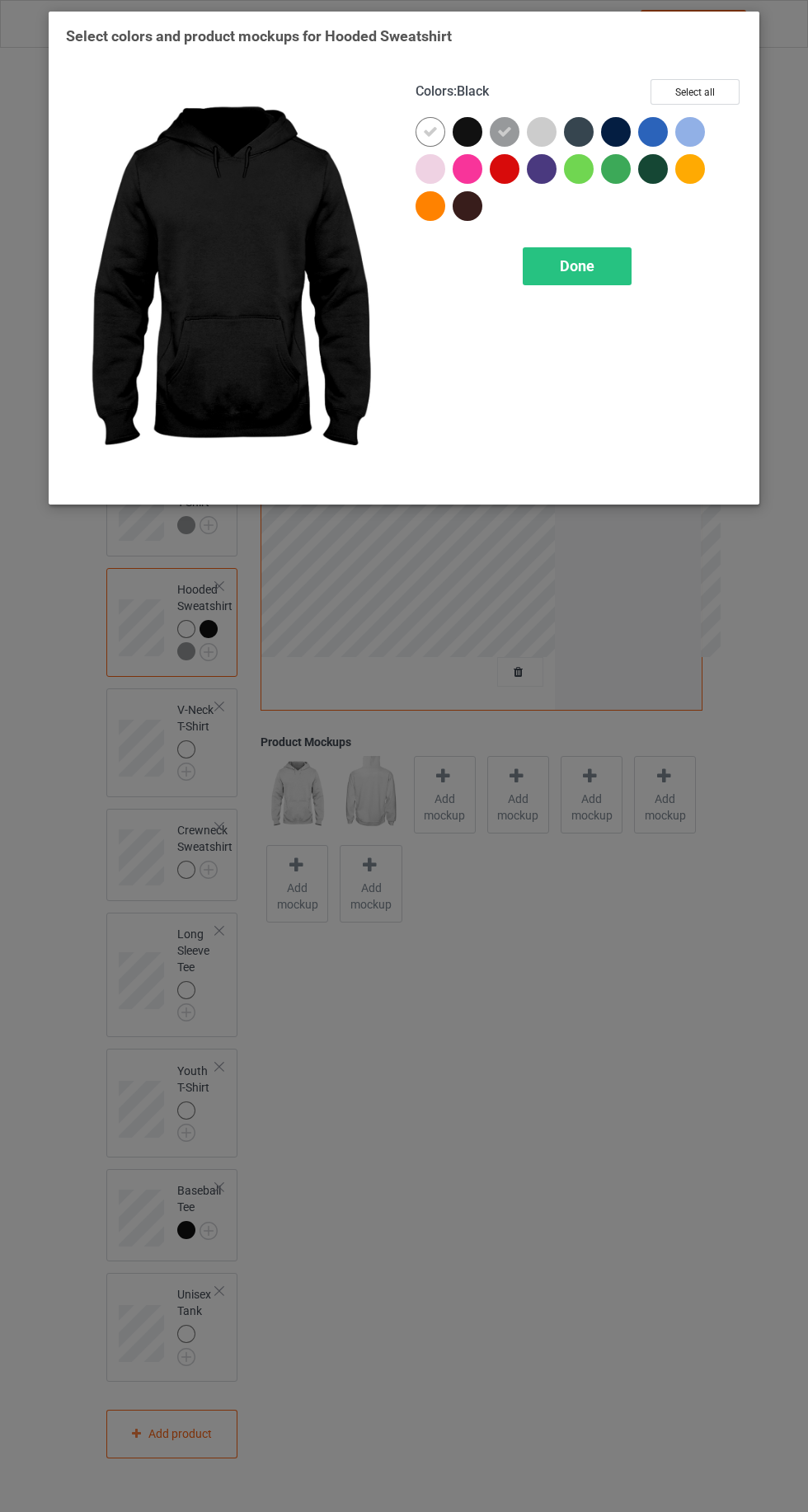
click at [430, 131] on icon at bounding box center [430, 132] width 15 height 15
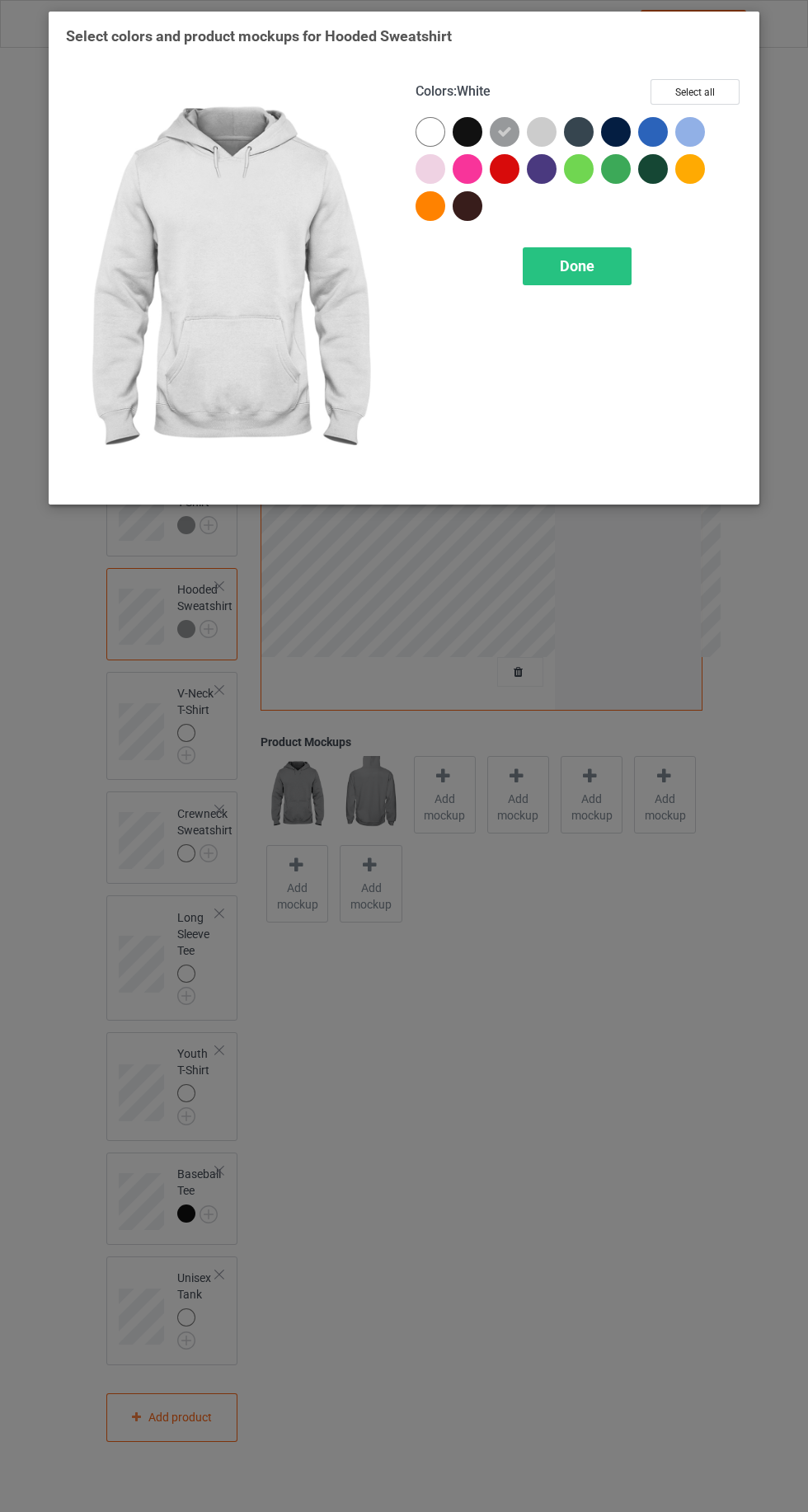
click at [578, 265] on span "Done" at bounding box center [577, 265] width 35 height 17
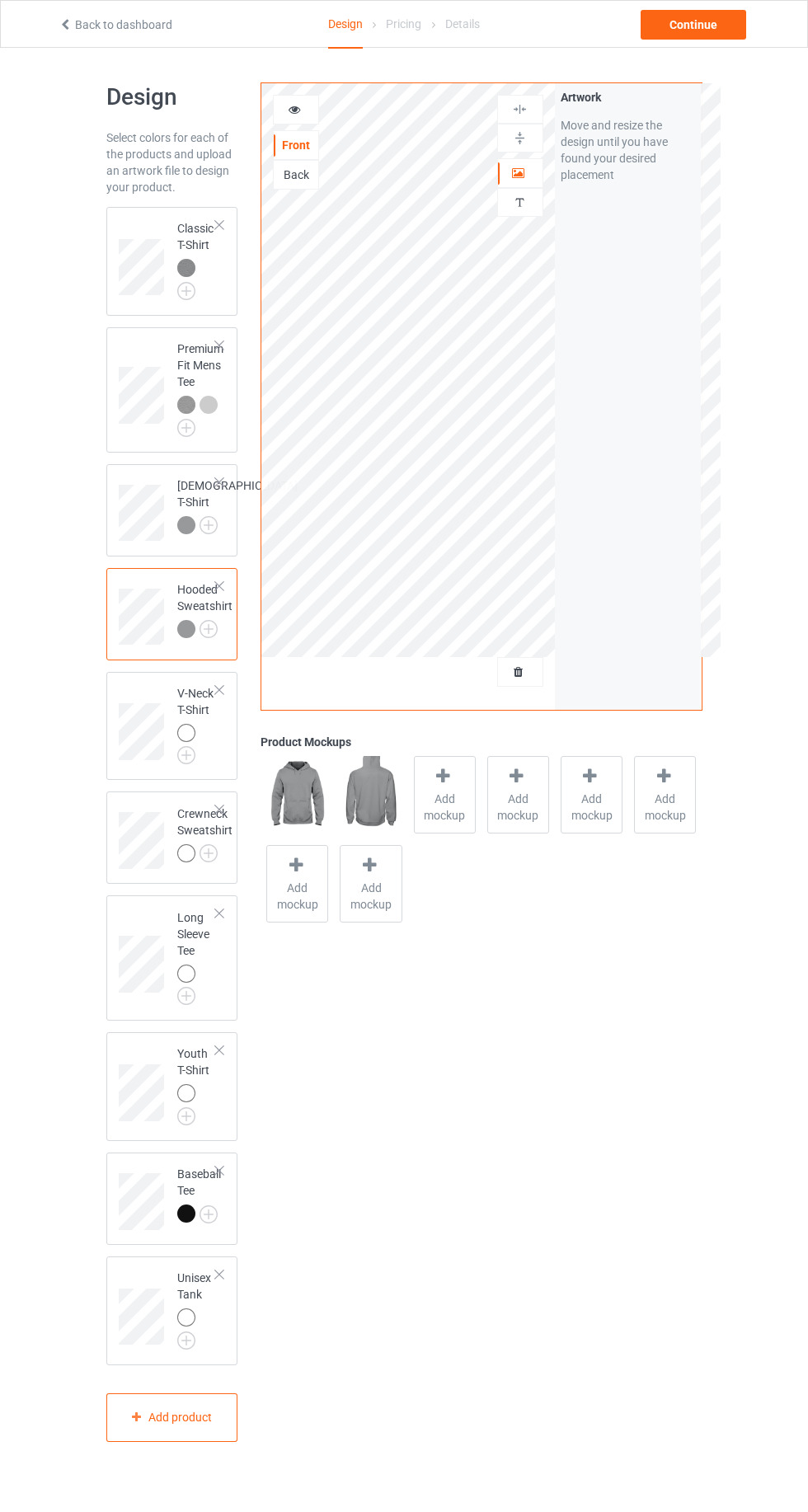
click at [0, 0] on img at bounding box center [0, 0] width 0 height 0
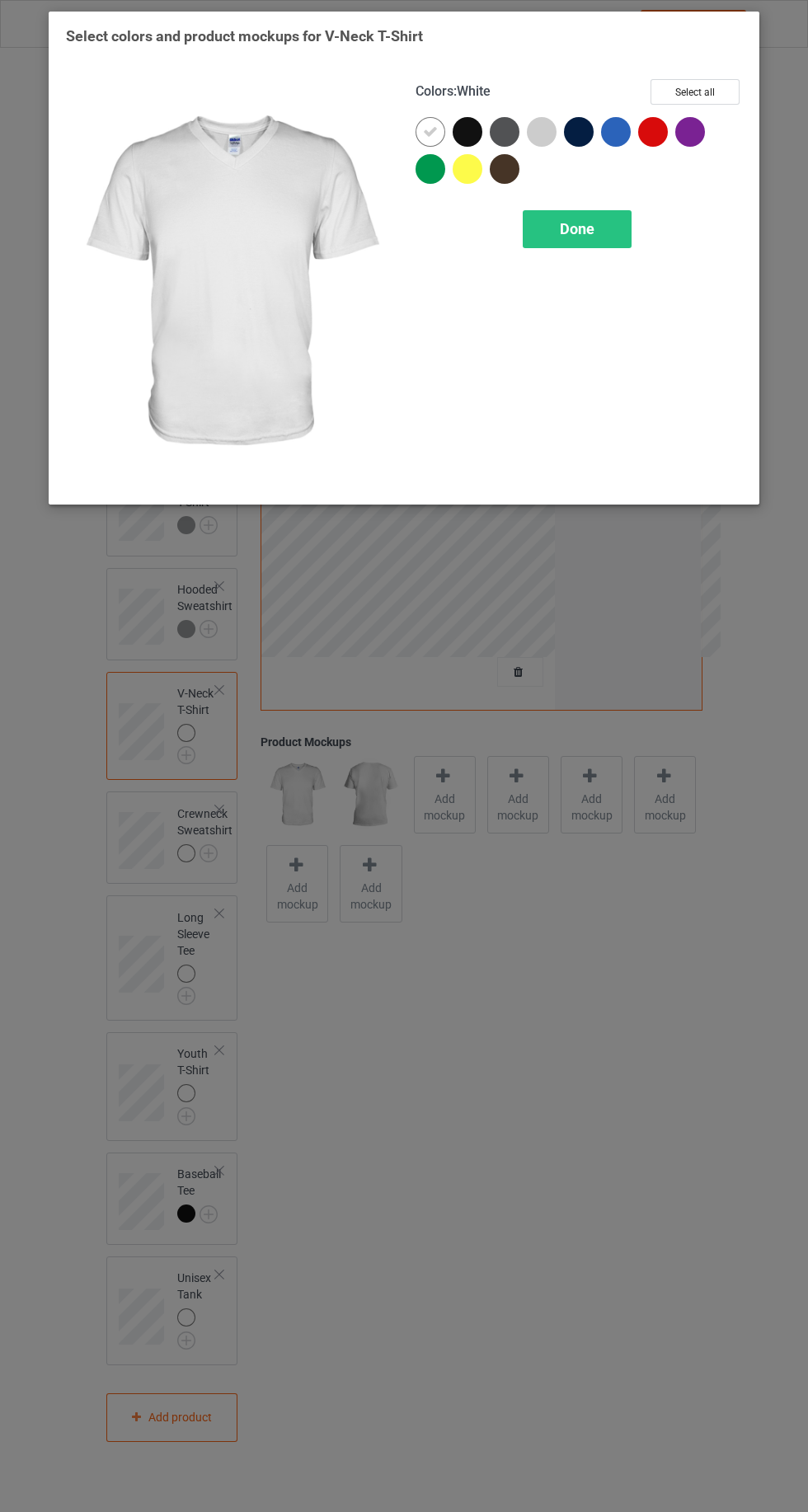
click at [430, 130] on icon at bounding box center [430, 132] width 15 height 15
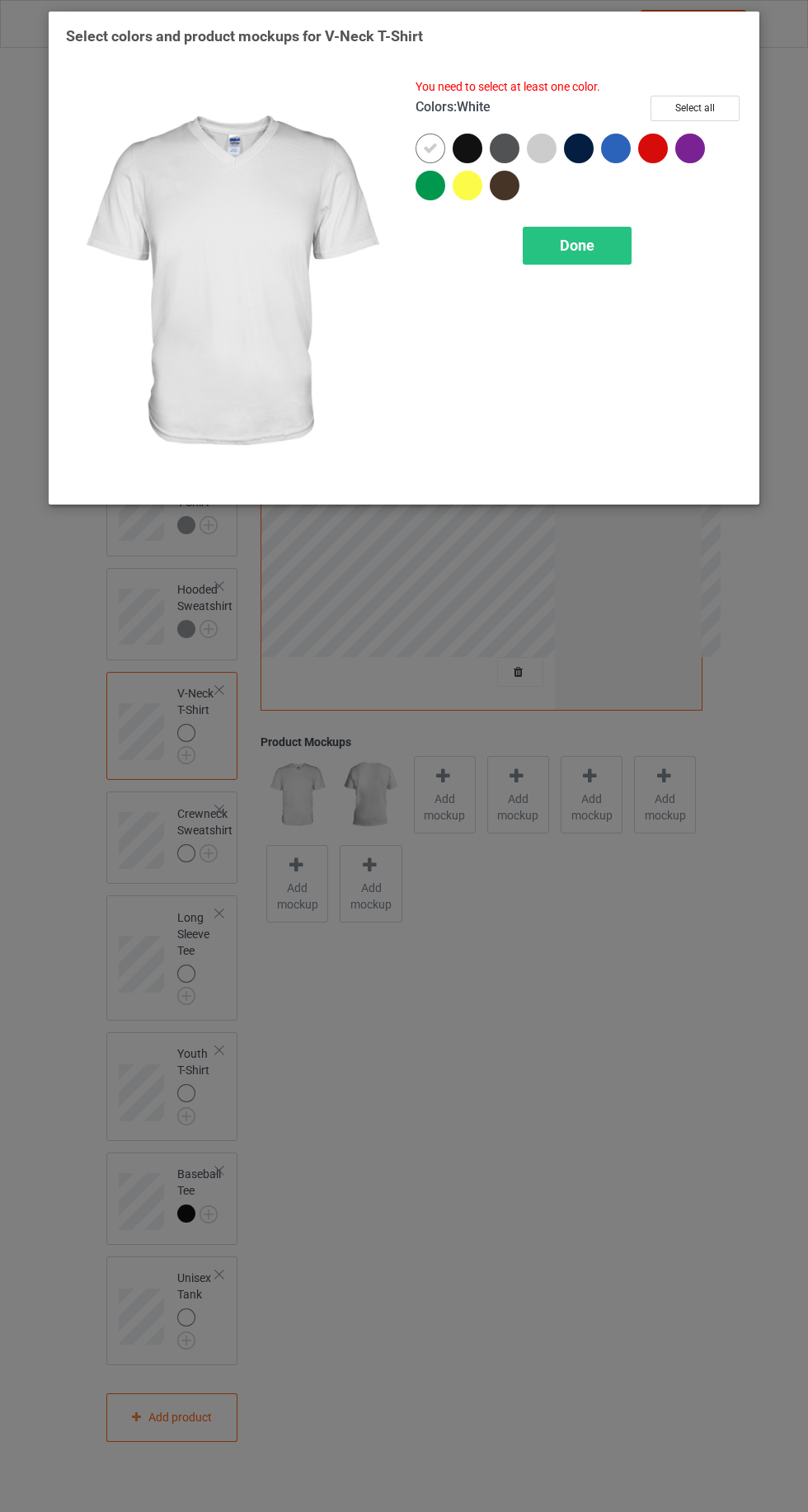
click at [606, 233] on div "Done" at bounding box center [577, 245] width 109 height 38
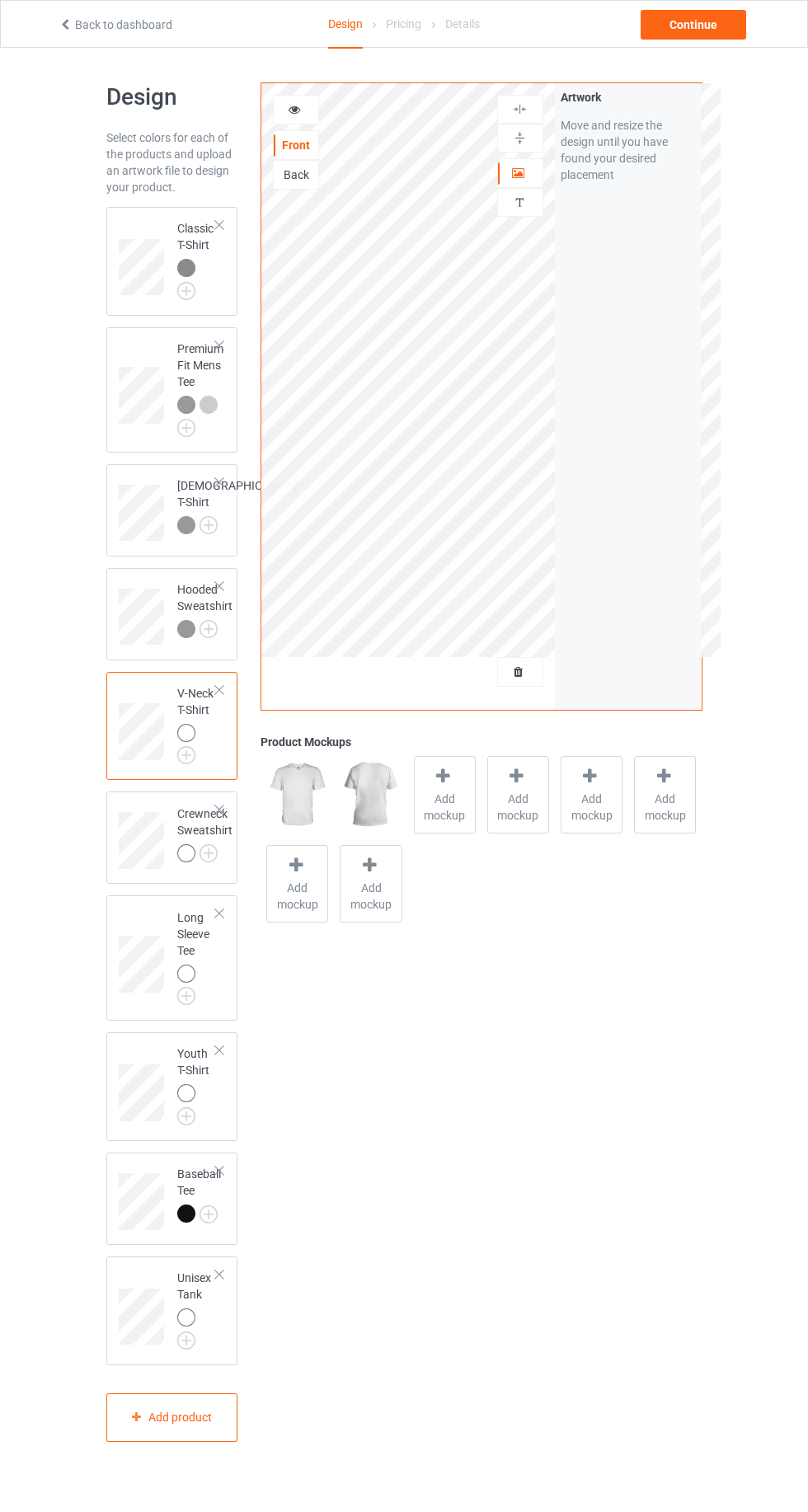
click at [219, 696] on div at bounding box center [219, 689] width 12 height 12
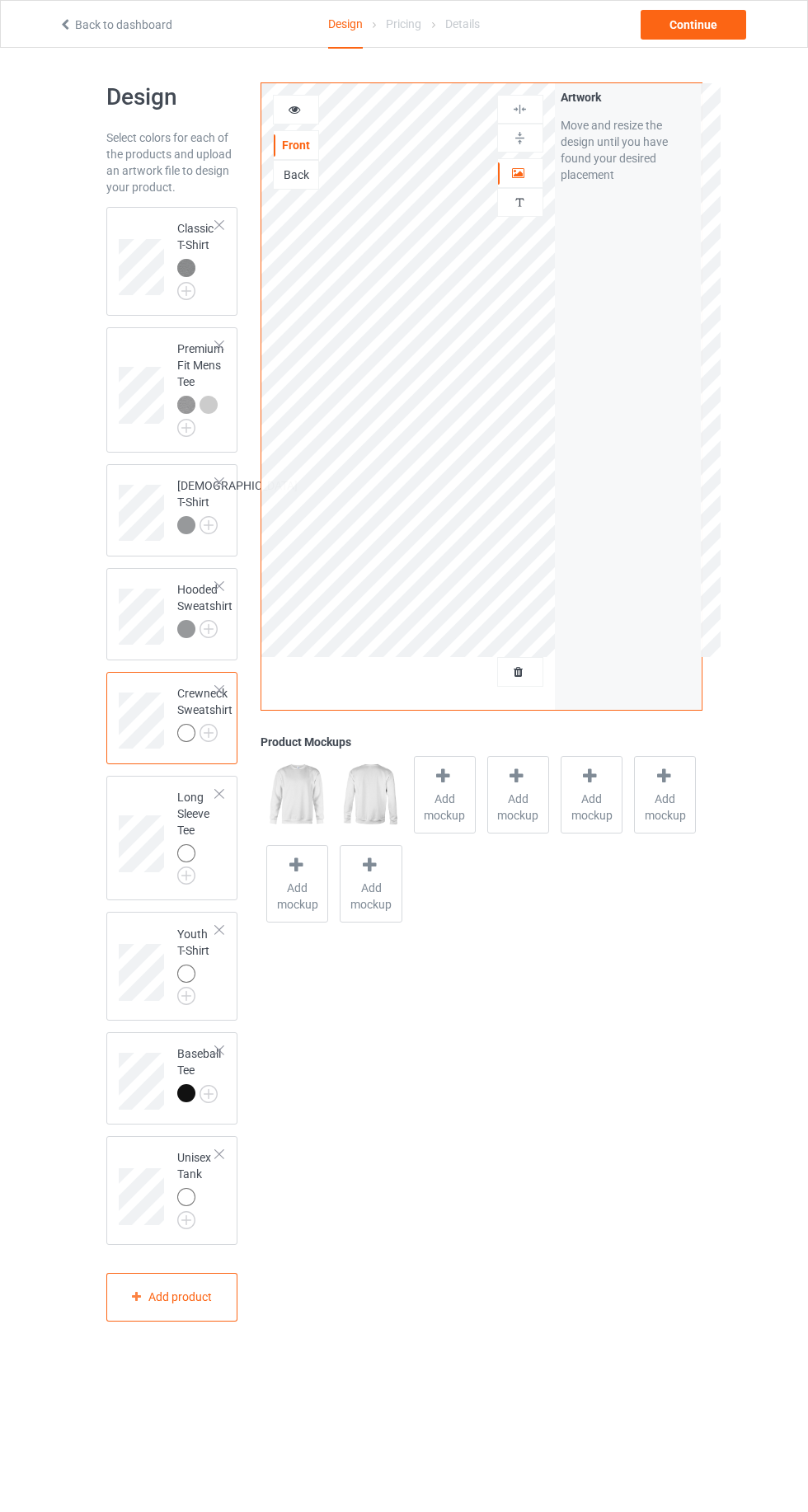
click at [0, 0] on img at bounding box center [0, 0] width 0 height 0
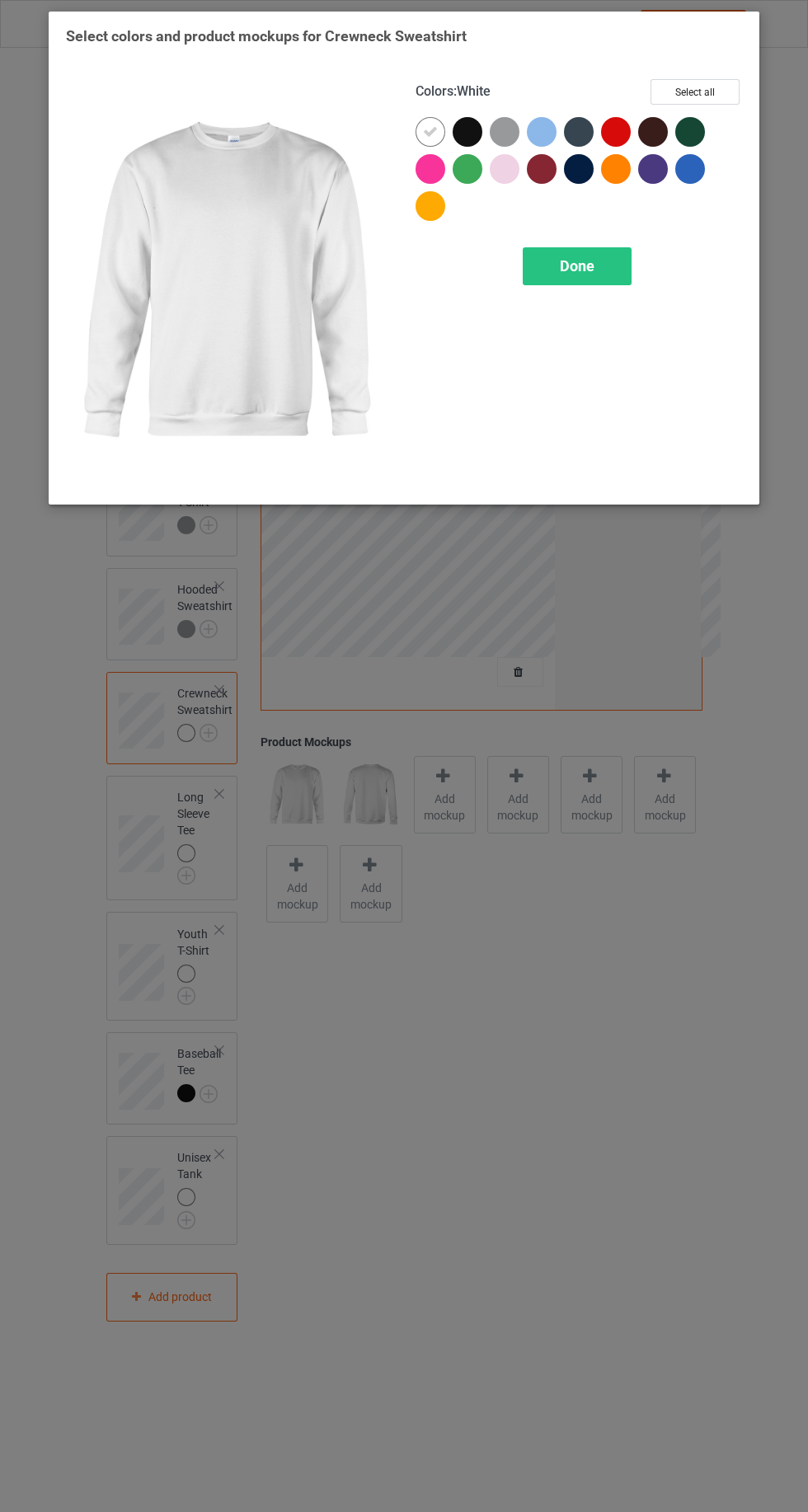
click at [500, 122] on div at bounding box center [504, 132] width 29 height 29
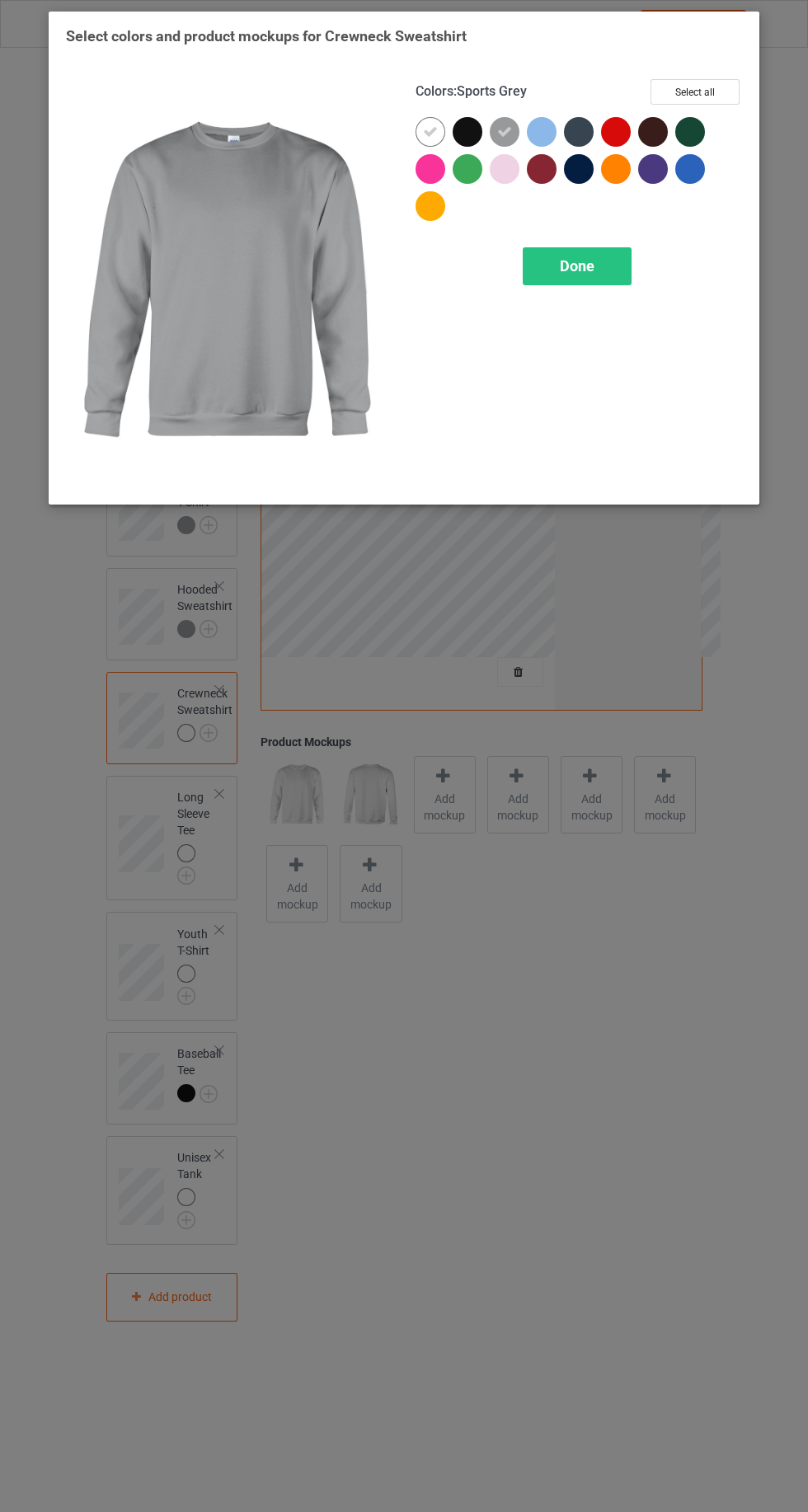
click at [428, 131] on icon at bounding box center [430, 132] width 15 height 15
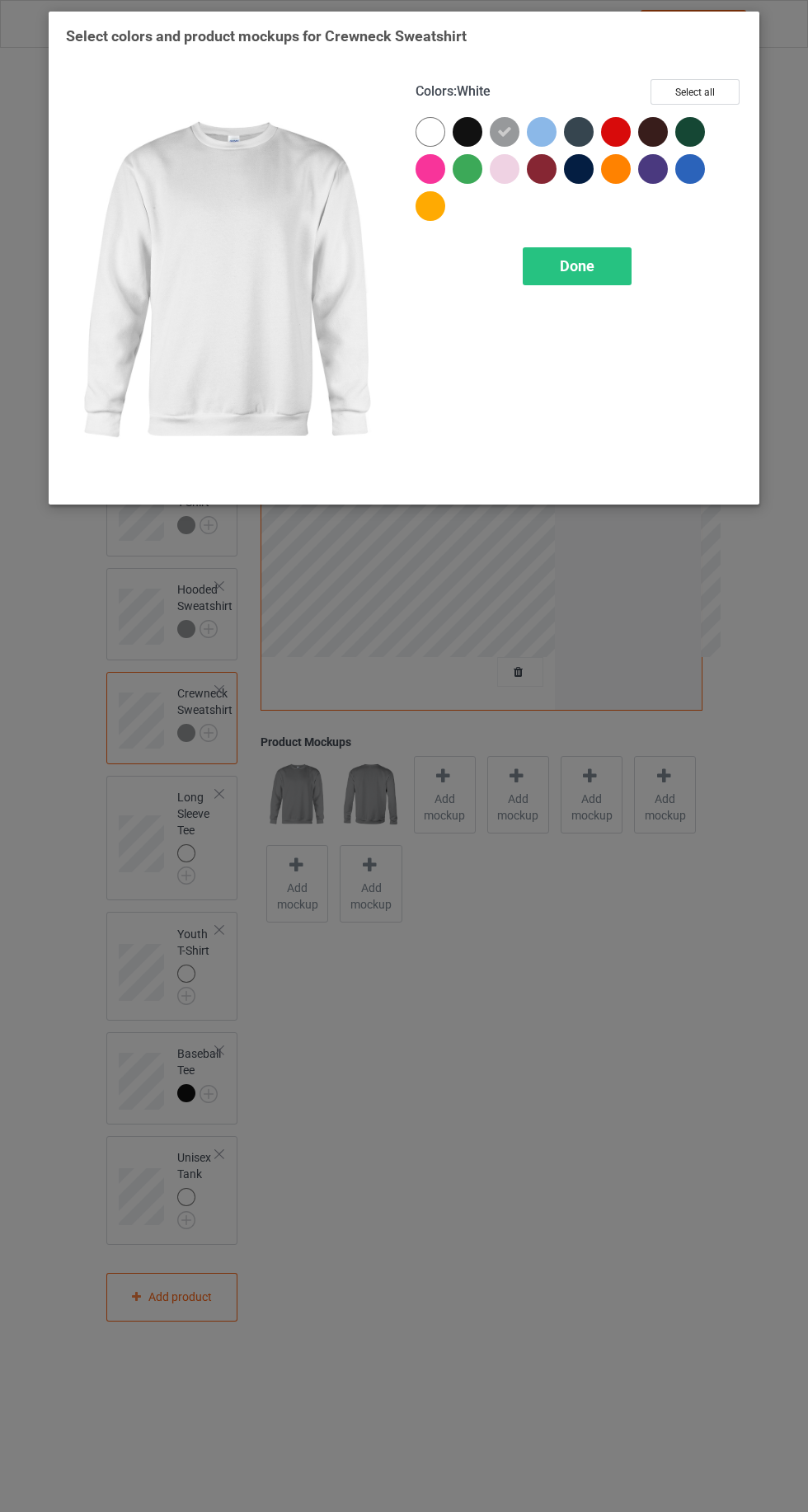
click at [584, 258] on span "Done" at bounding box center [577, 265] width 35 height 17
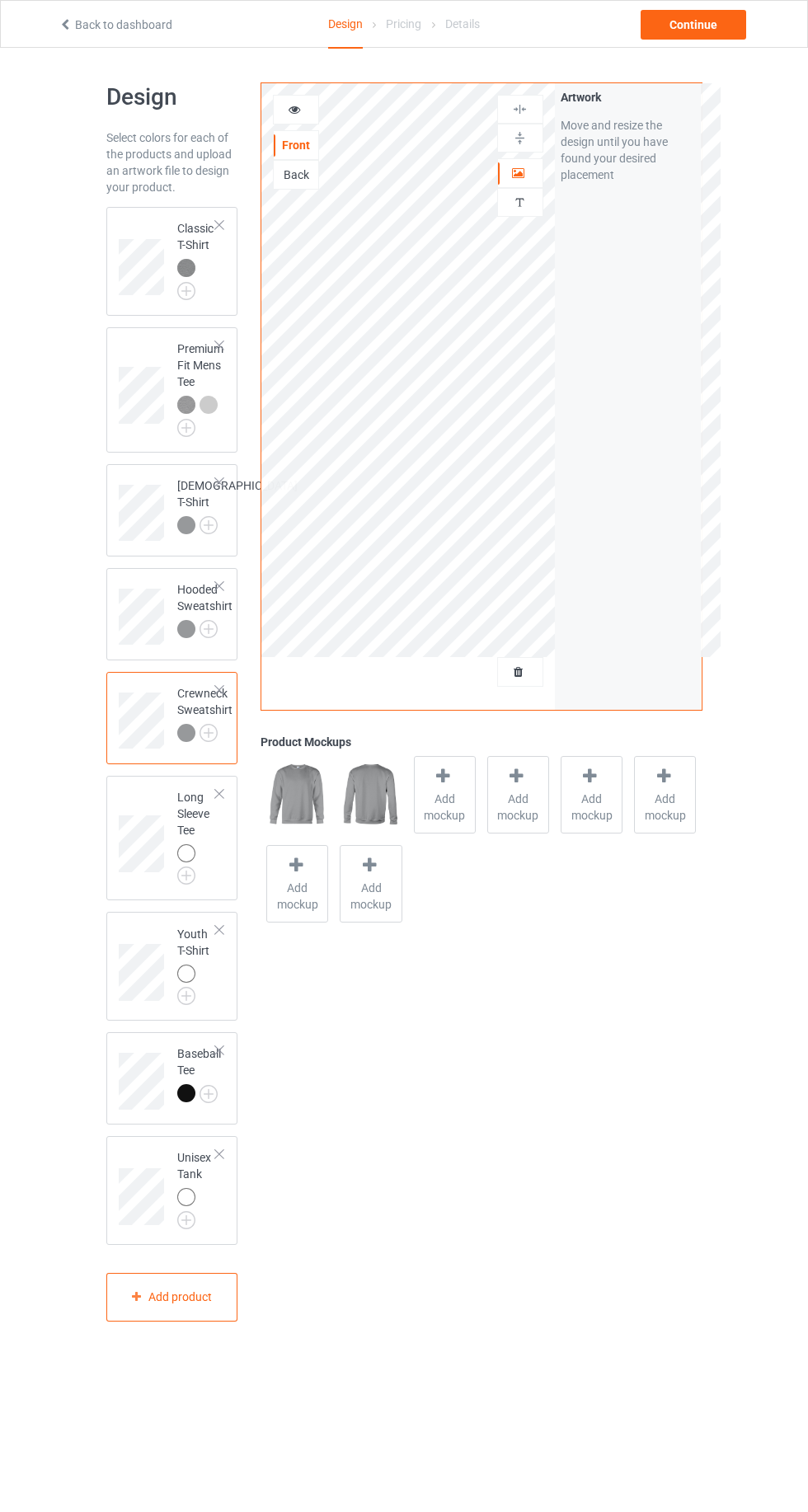
click at [0, 0] on img at bounding box center [0, 0] width 0 height 0
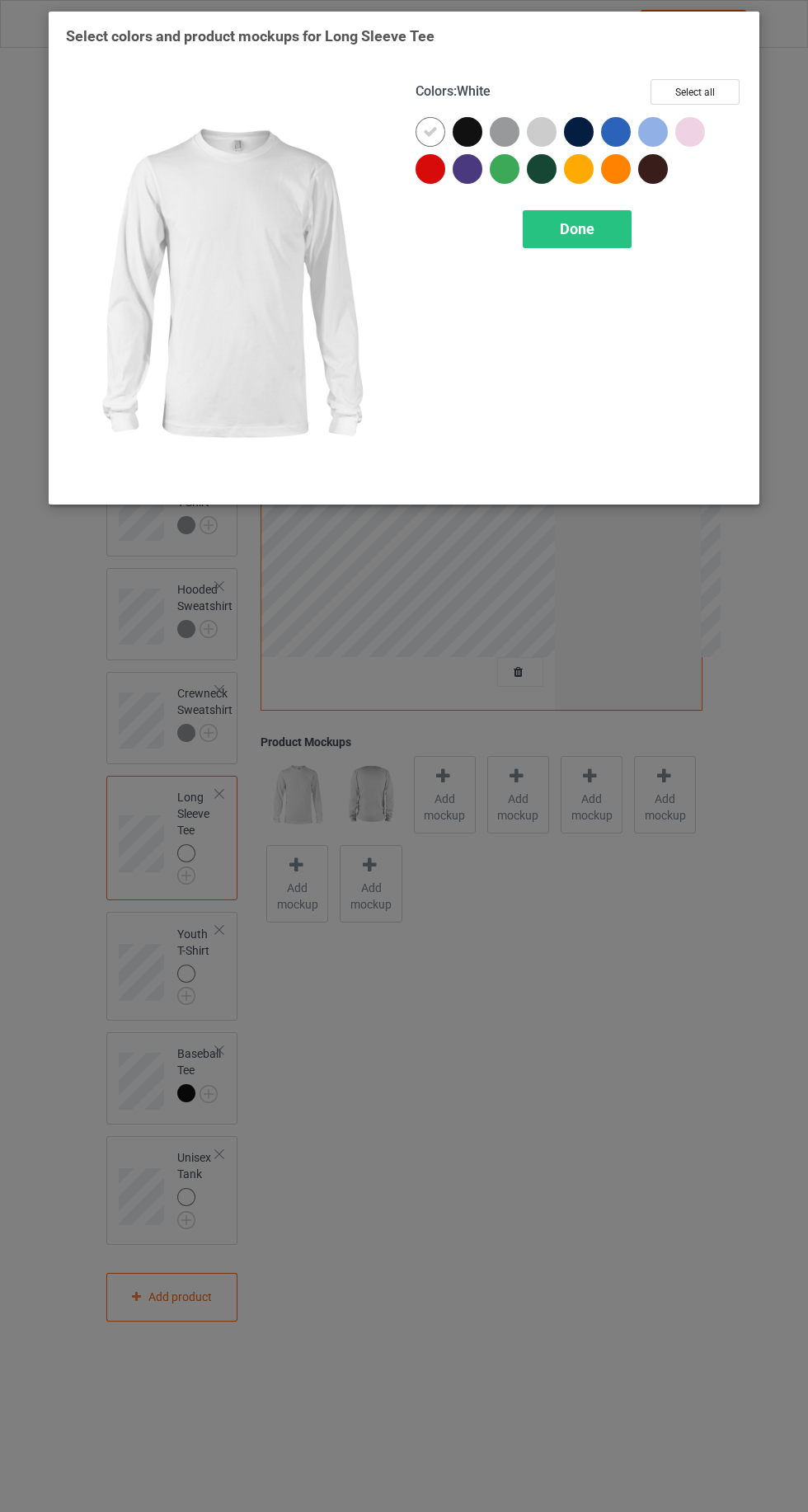
click at [485, 136] on div at bounding box center [471, 135] width 37 height 37
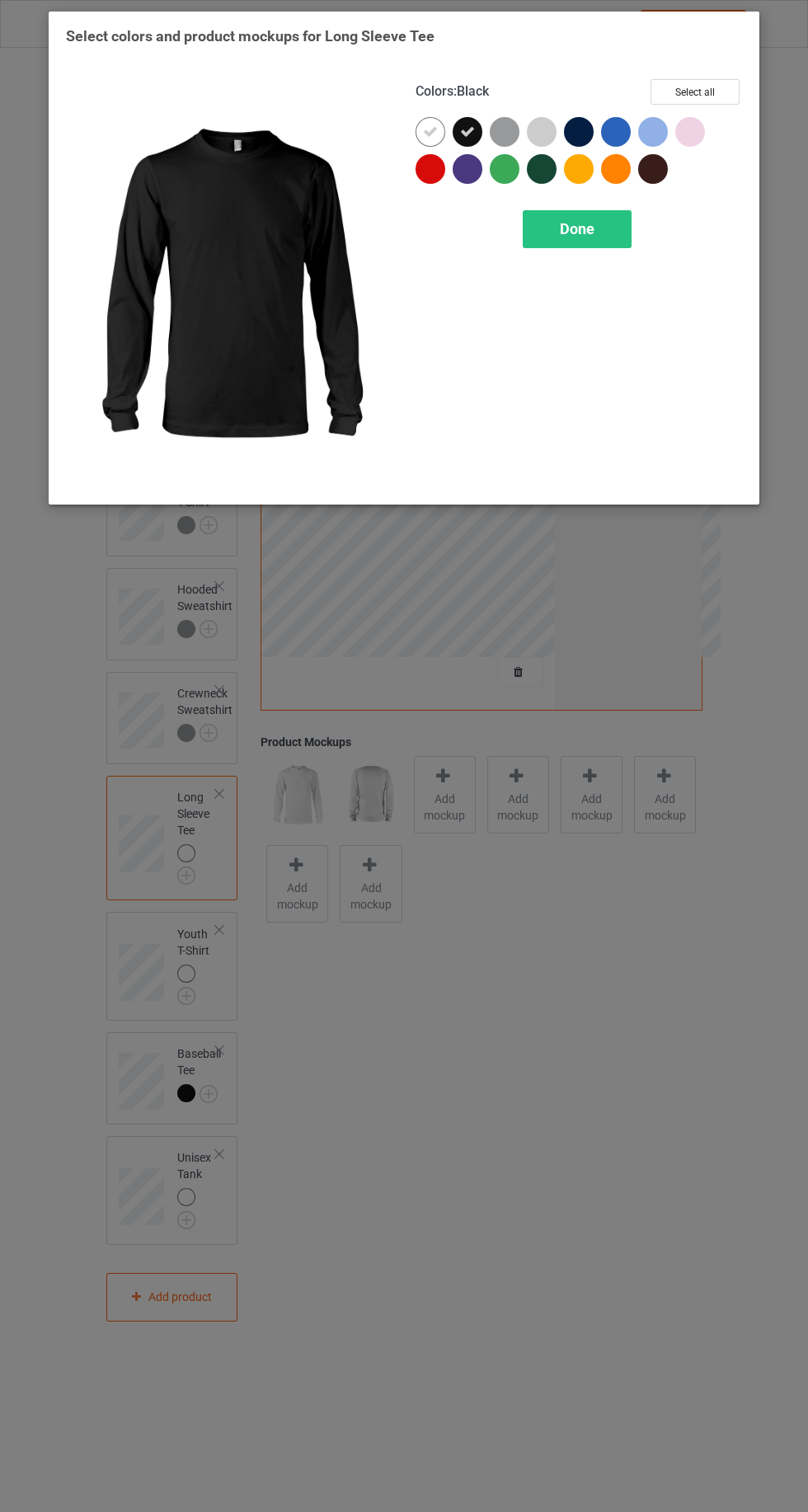
click at [494, 131] on div at bounding box center [504, 132] width 29 height 29
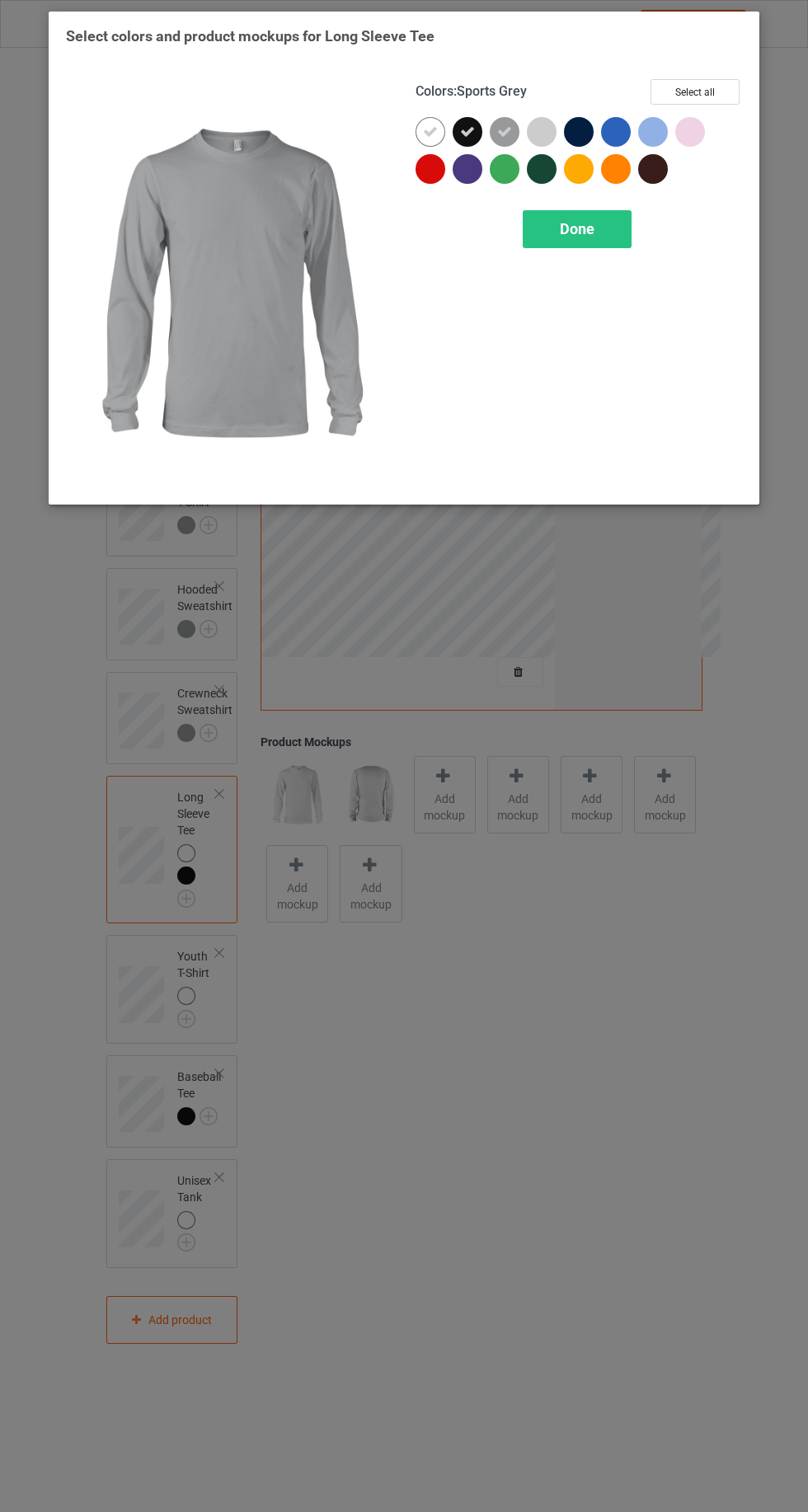
click at [465, 131] on icon at bounding box center [467, 132] width 15 height 15
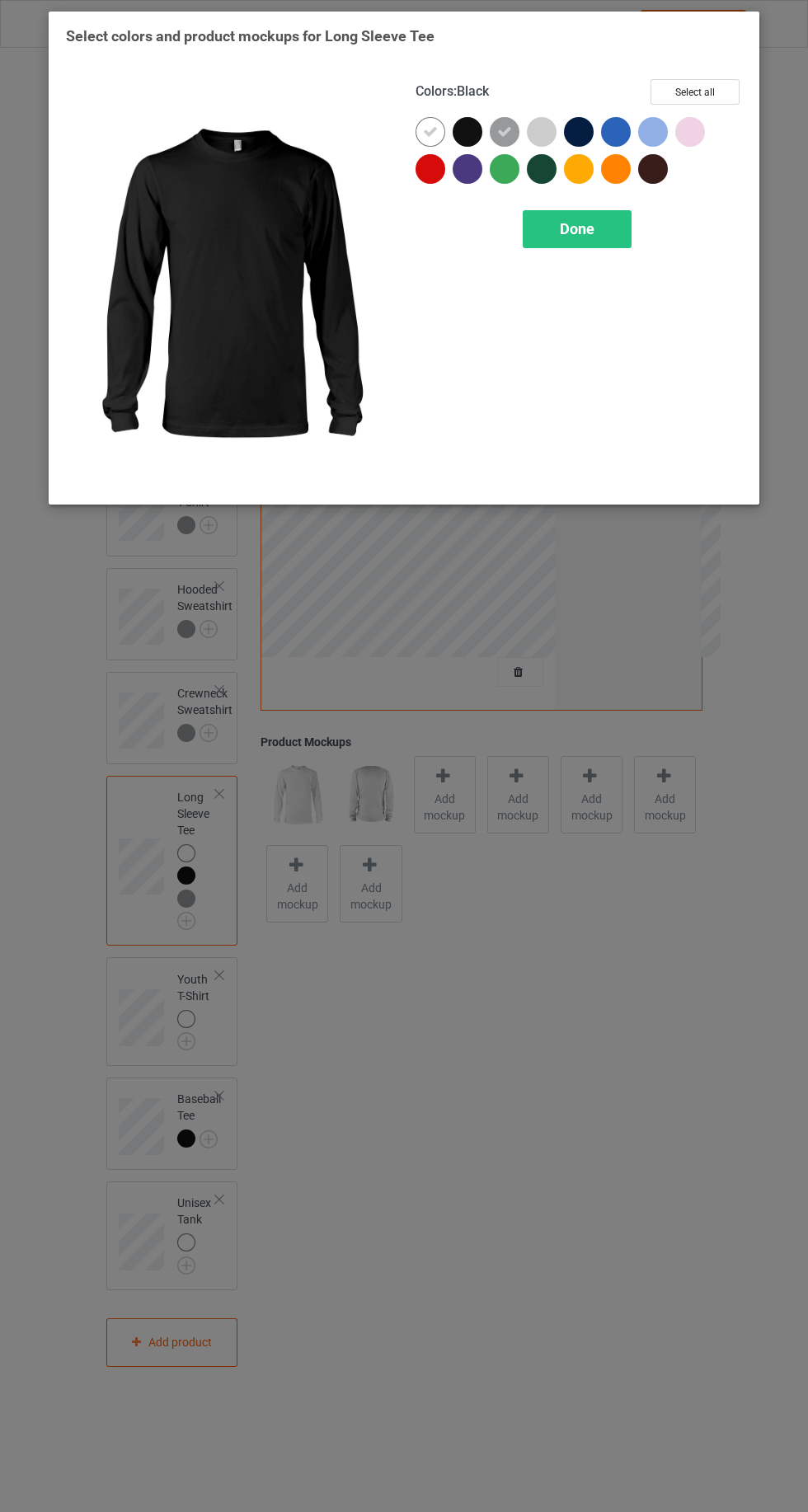
click at [429, 131] on icon at bounding box center [430, 132] width 15 height 15
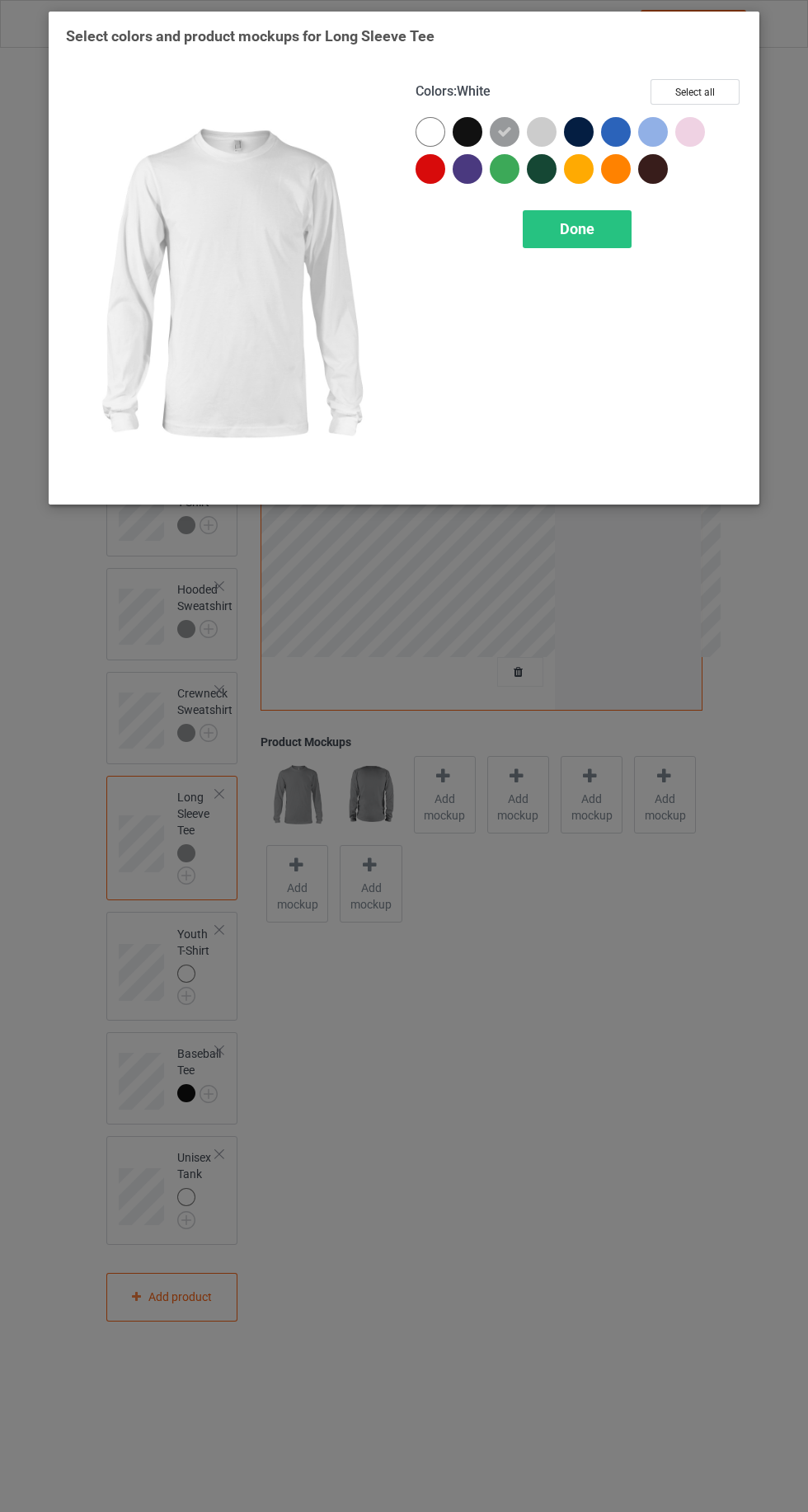
click at [576, 231] on span "Done" at bounding box center [577, 228] width 35 height 17
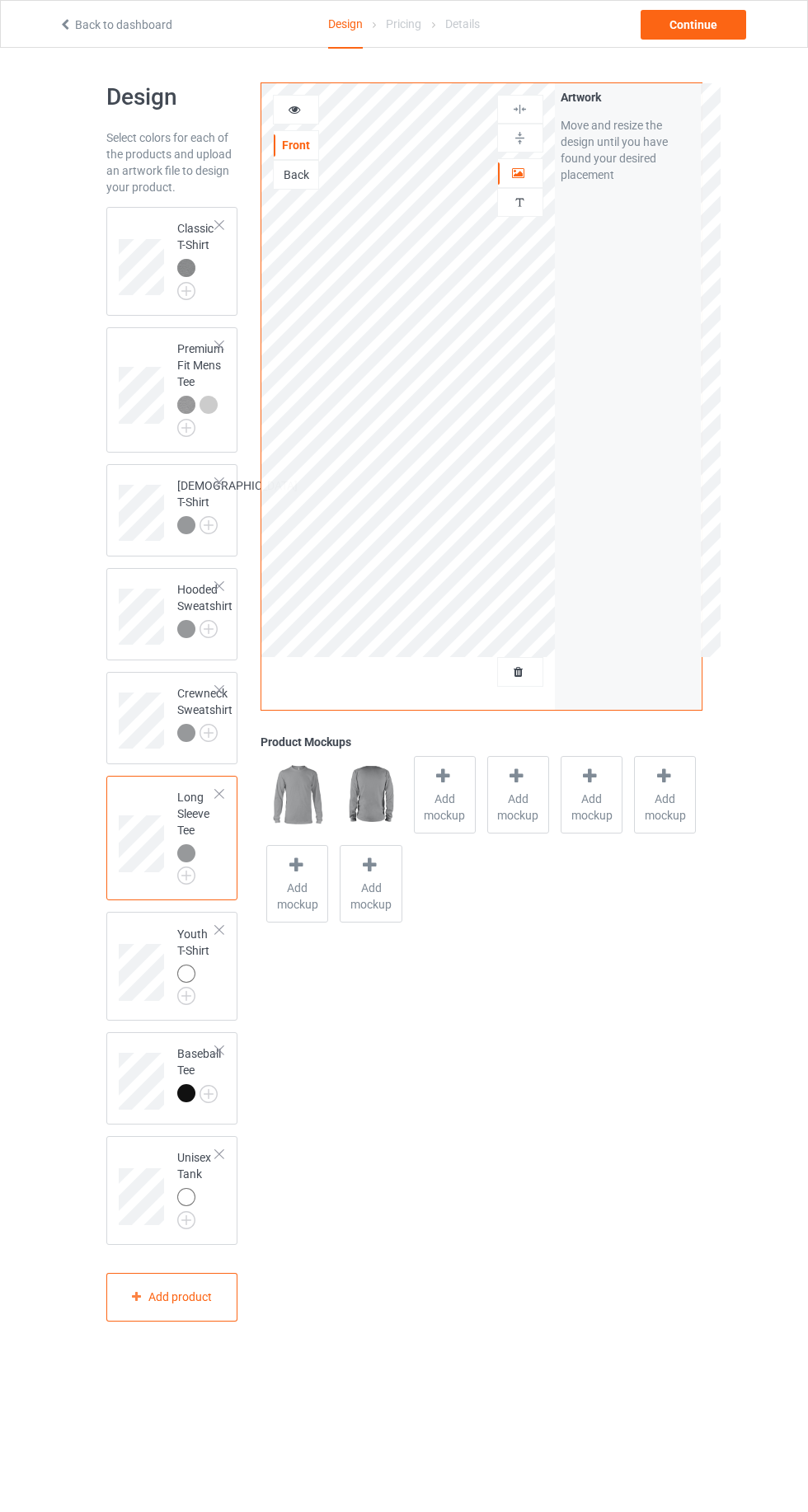
click at [221, 936] on div at bounding box center [219, 929] width 12 height 12
click at [219, 936] on div at bounding box center [219, 929] width 12 height 12
click at [0, 0] on img at bounding box center [0, 0] width 0 height 0
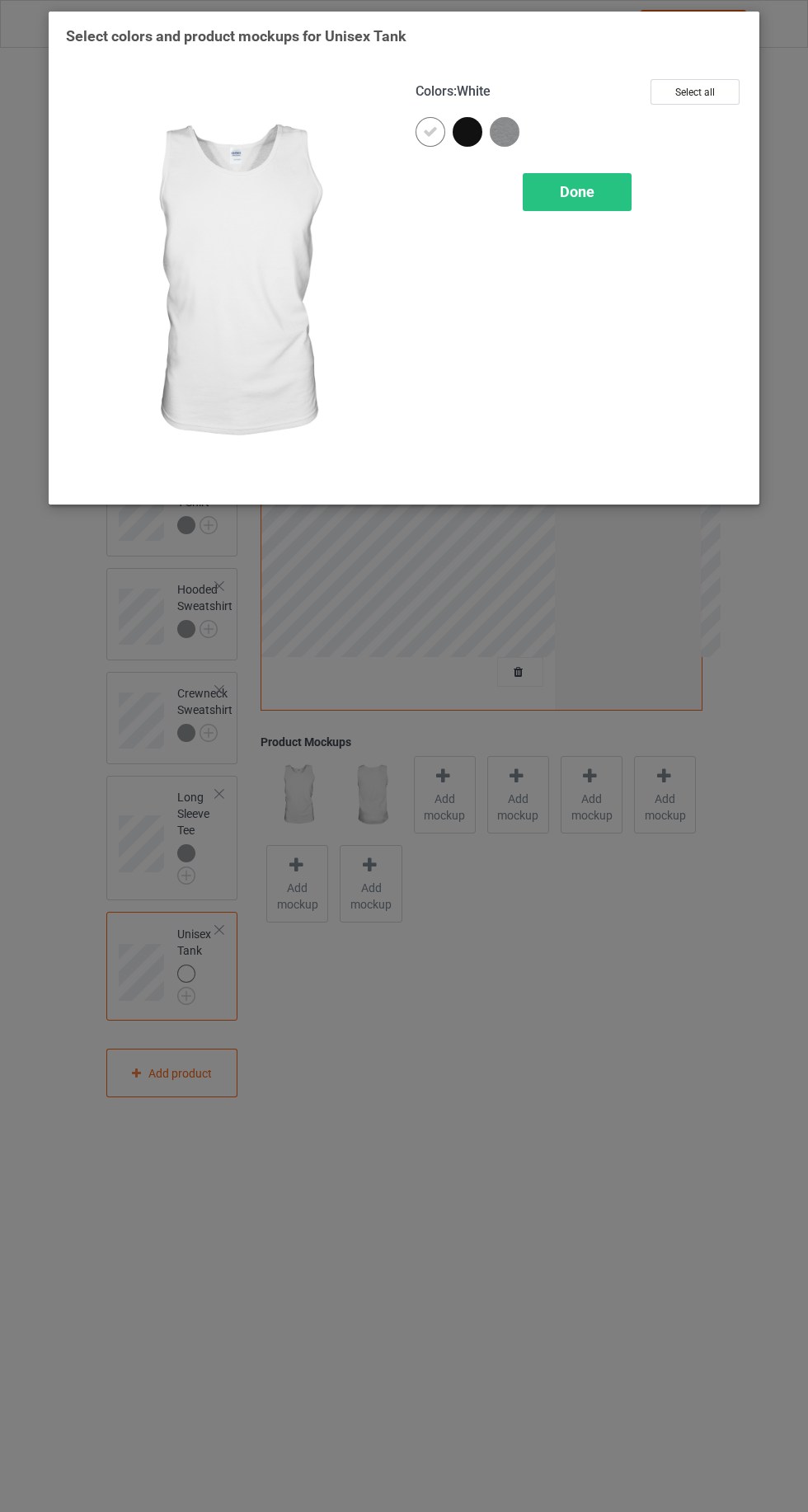
click at [519, 133] on div at bounding box center [508, 135] width 37 height 37
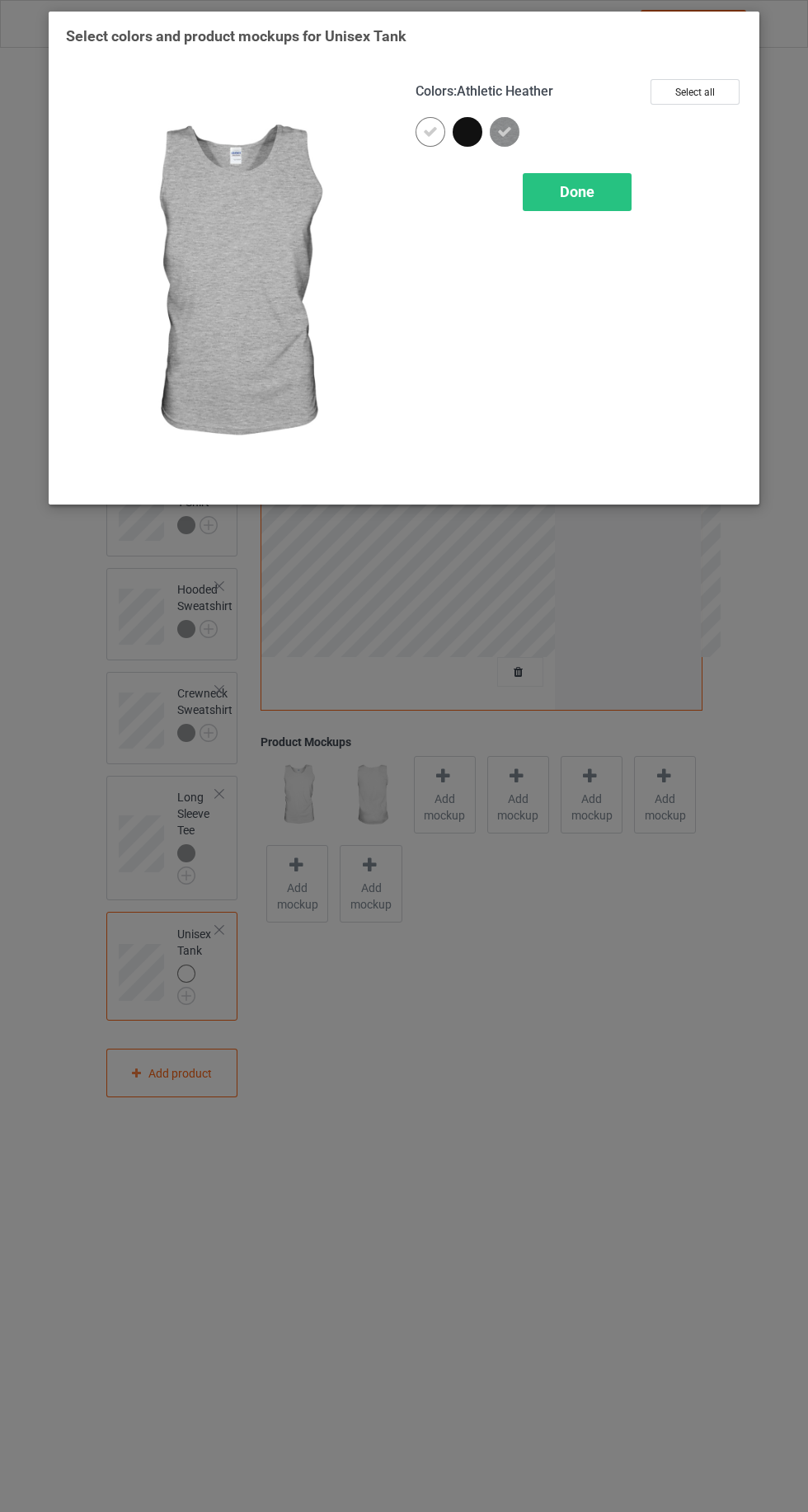
click at [426, 130] on icon at bounding box center [430, 132] width 15 height 15
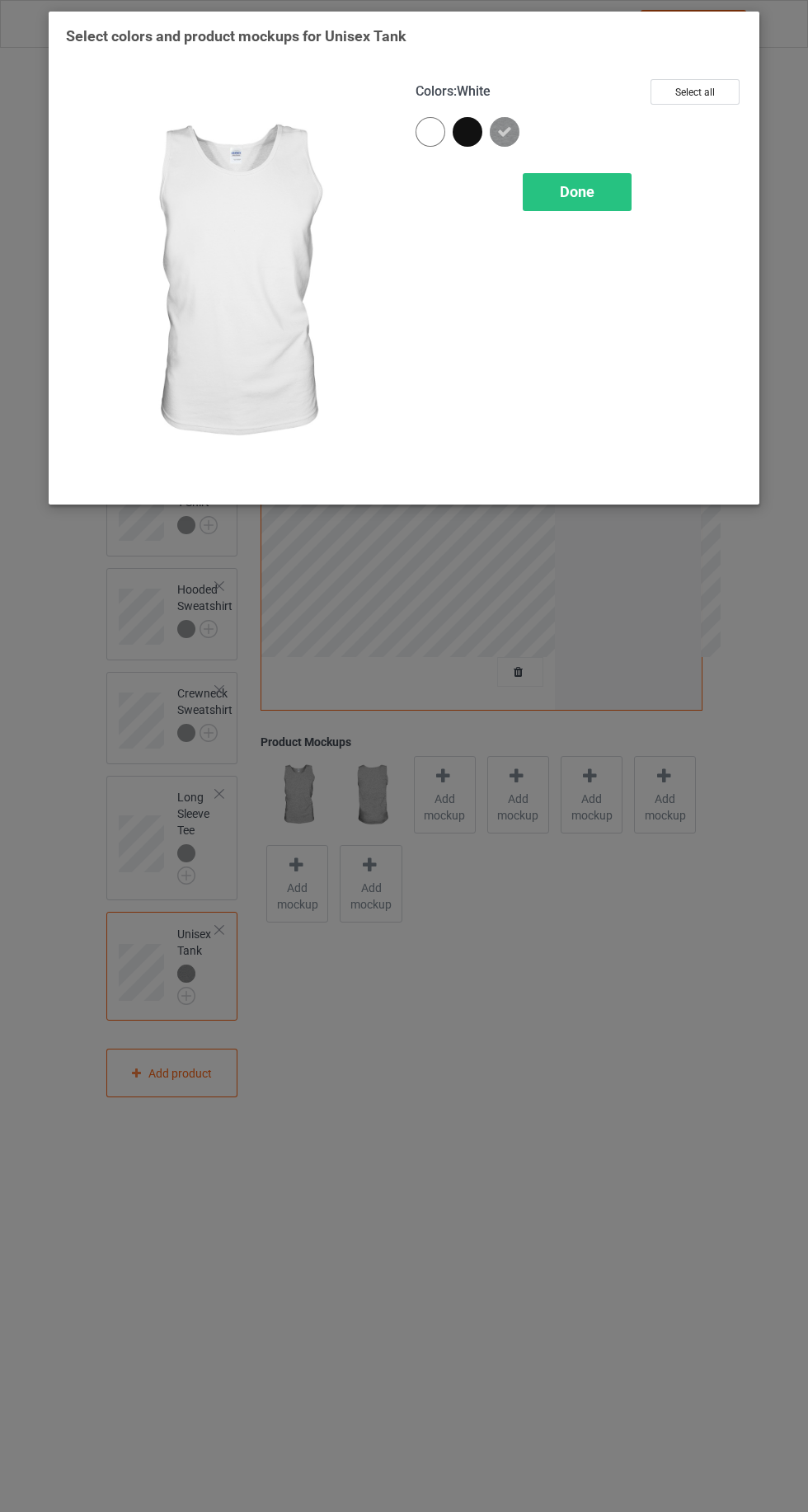
click at [579, 181] on div "Done" at bounding box center [577, 191] width 109 height 38
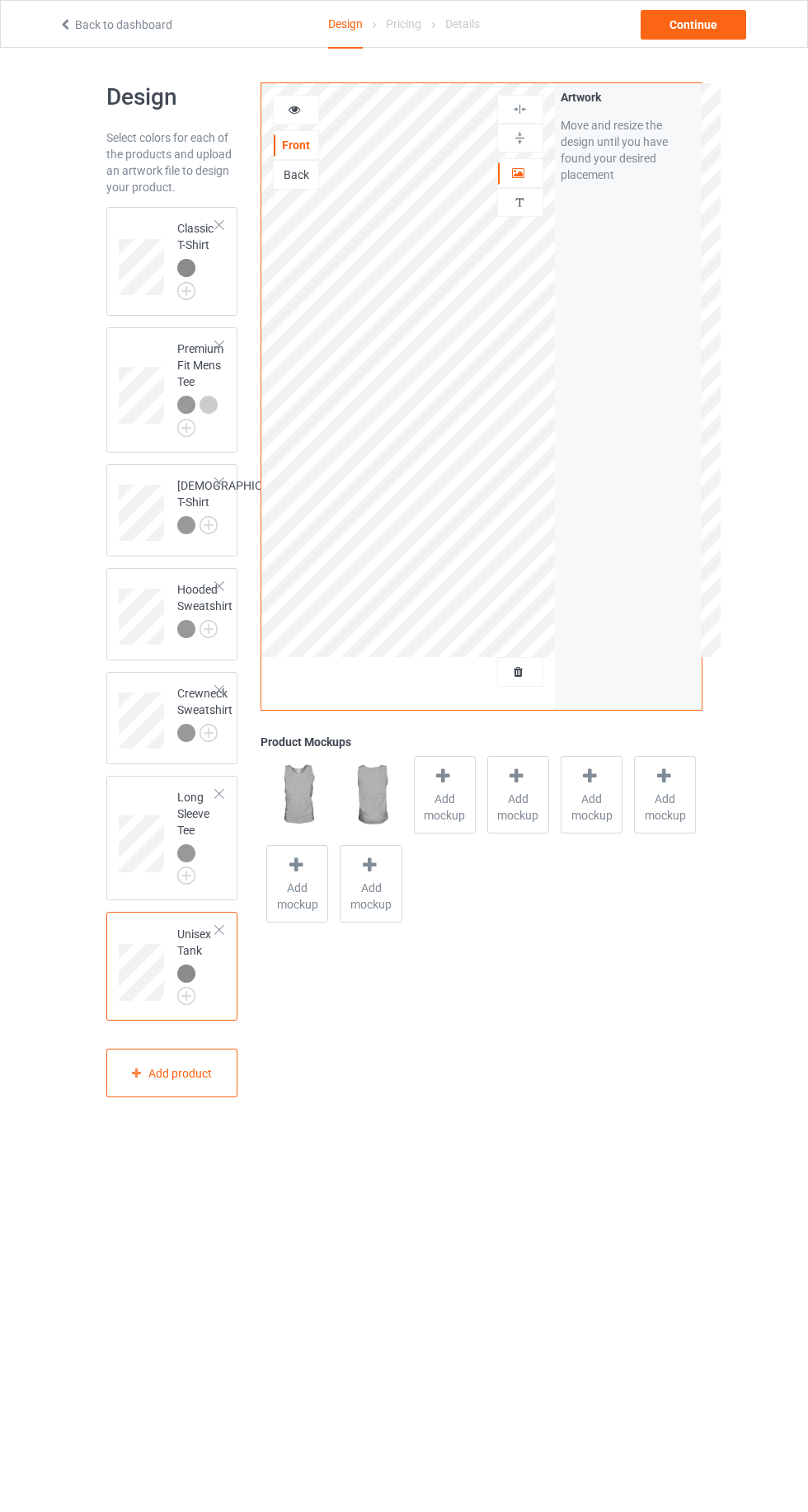
click at [186, 267] on img at bounding box center [187, 268] width 18 height 18
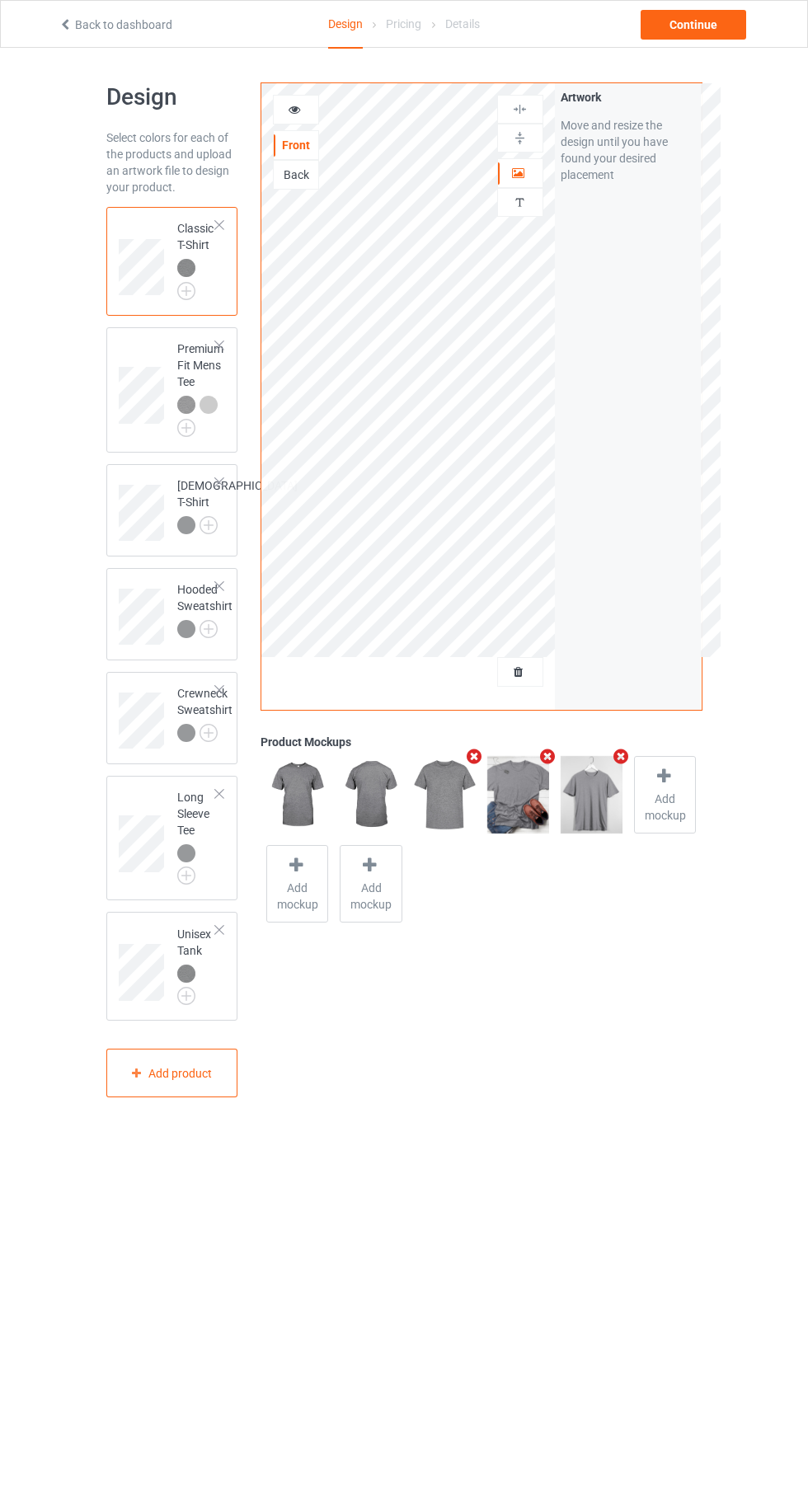
click at [540, 668] on div at bounding box center [520, 672] width 44 height 17
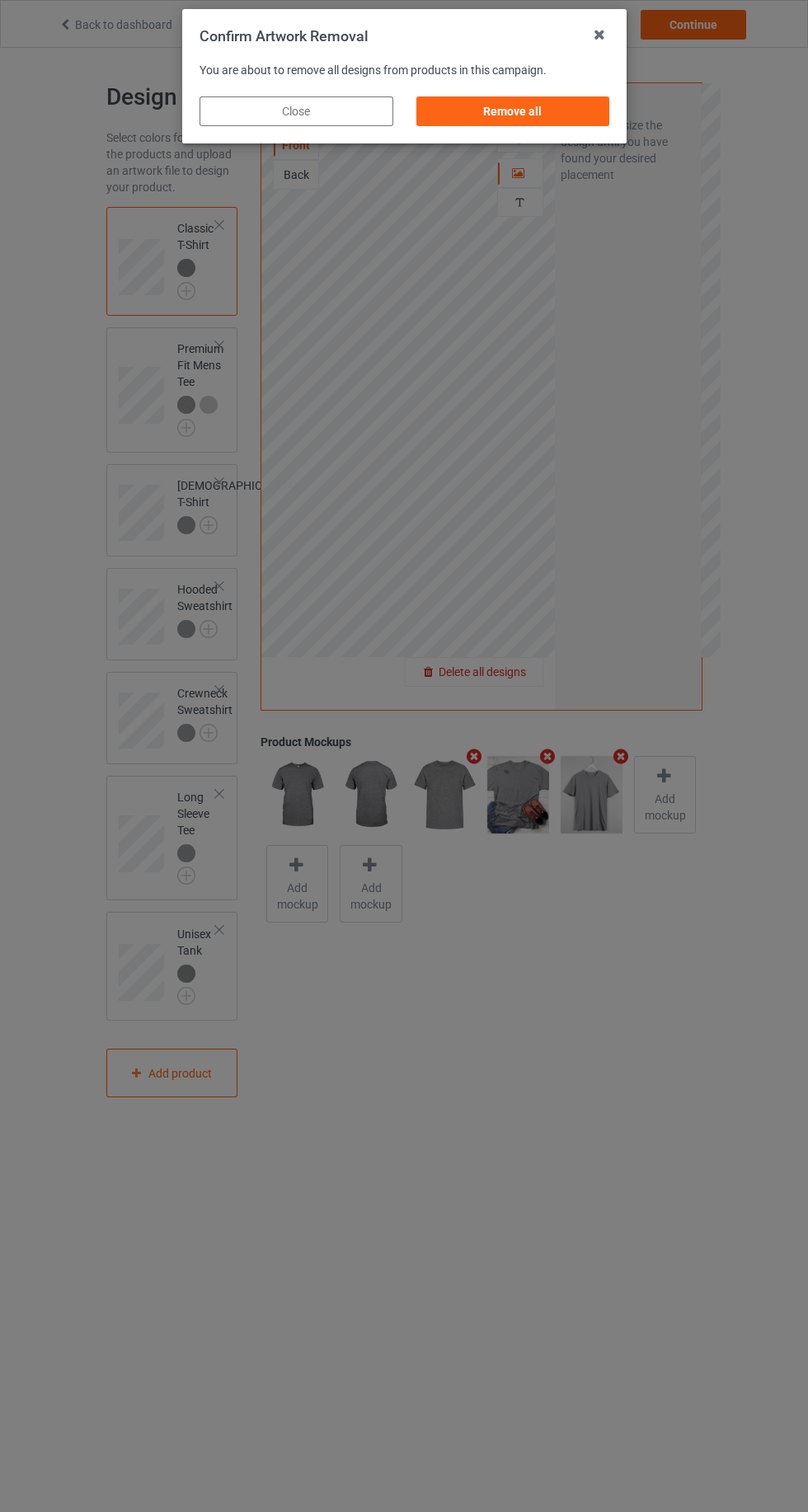
click at [549, 115] on div "Remove all" at bounding box center [512, 111] width 193 height 29
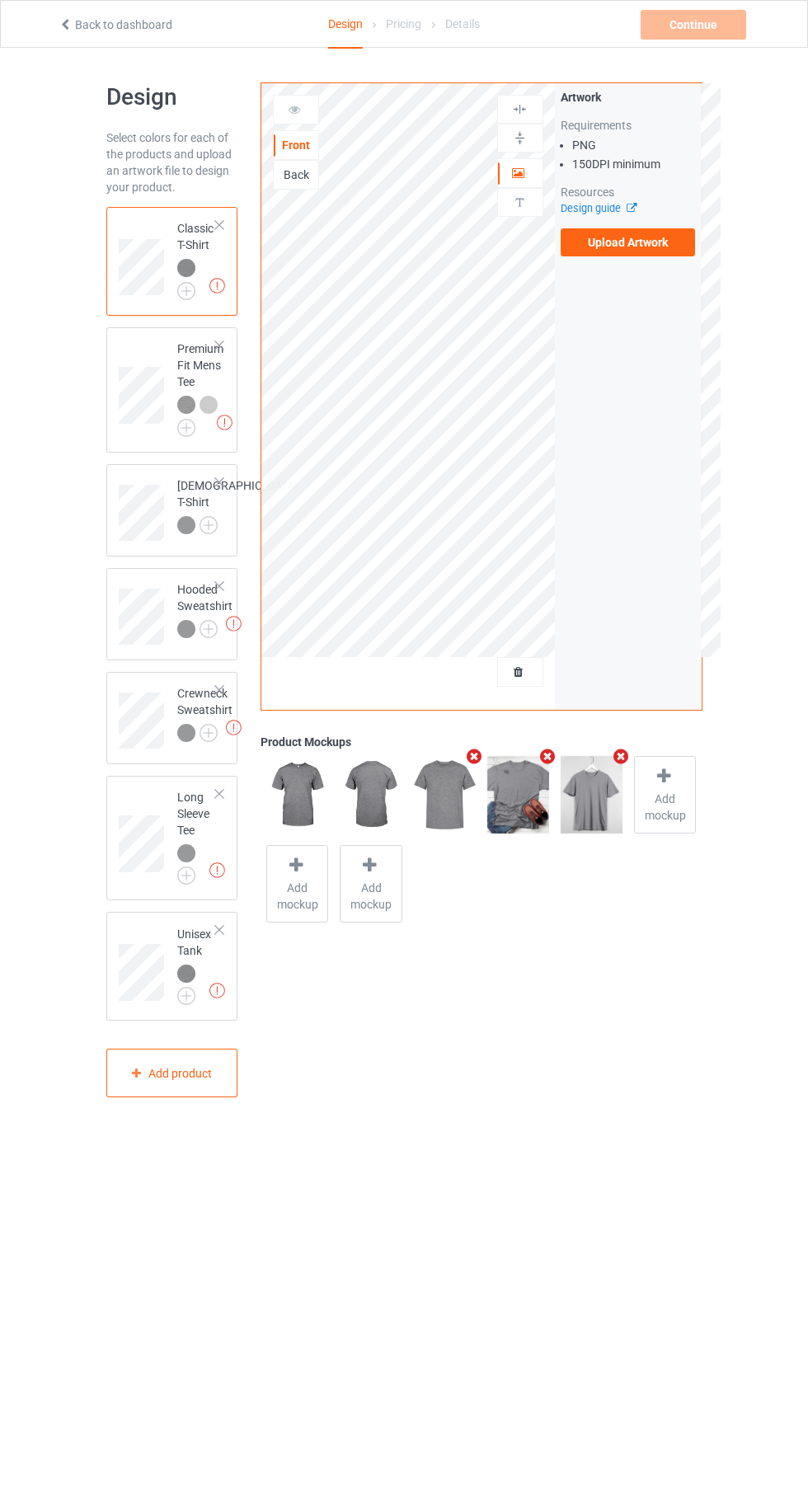
click at [648, 241] on label "Upload Artwork" at bounding box center [628, 242] width 135 height 28
click at [0, 0] on input "Upload Artwork" at bounding box center [0, 0] width 0 height 0
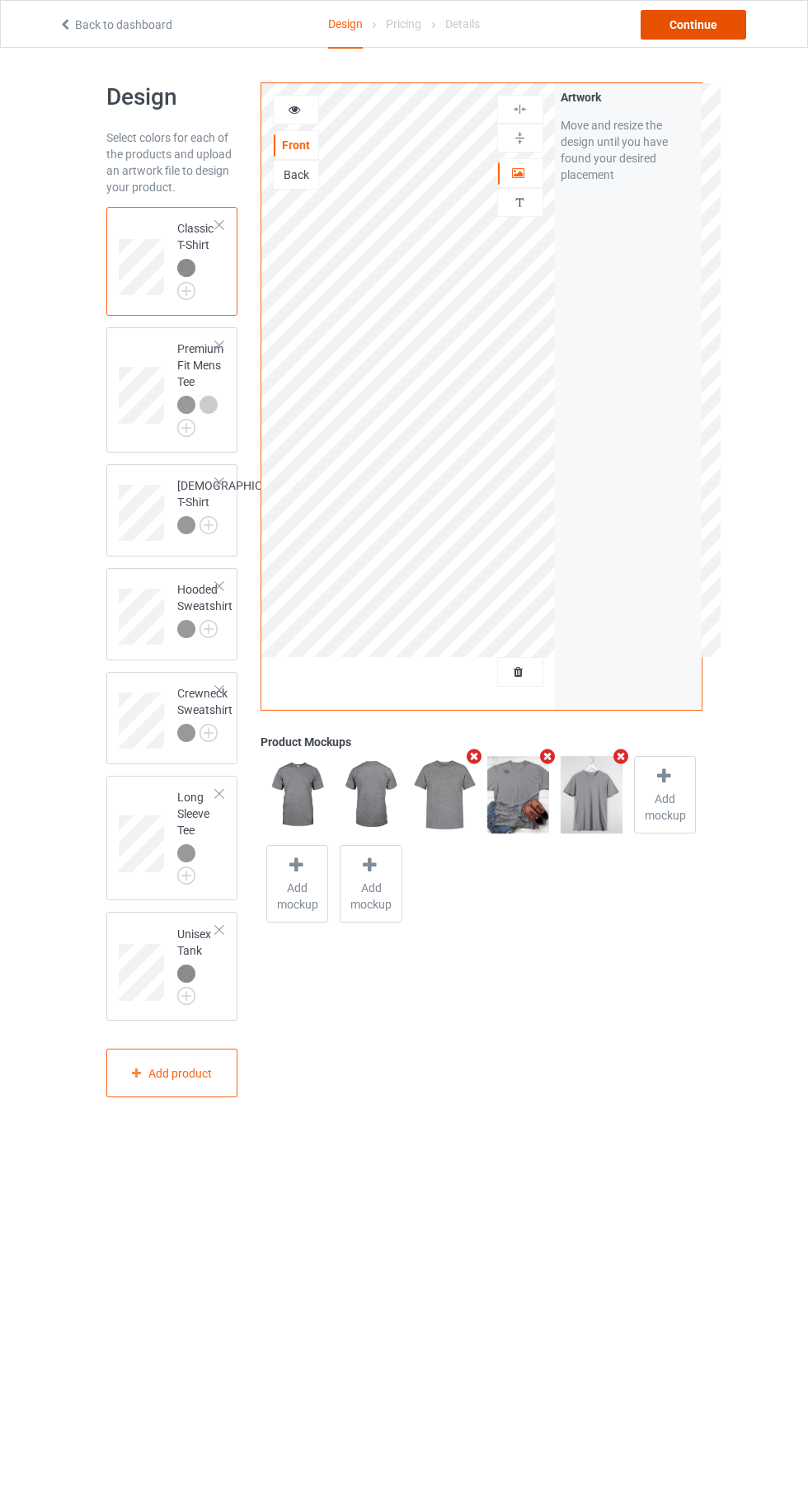
click at [726, 29] on div "Continue" at bounding box center [693, 25] width 106 height 29
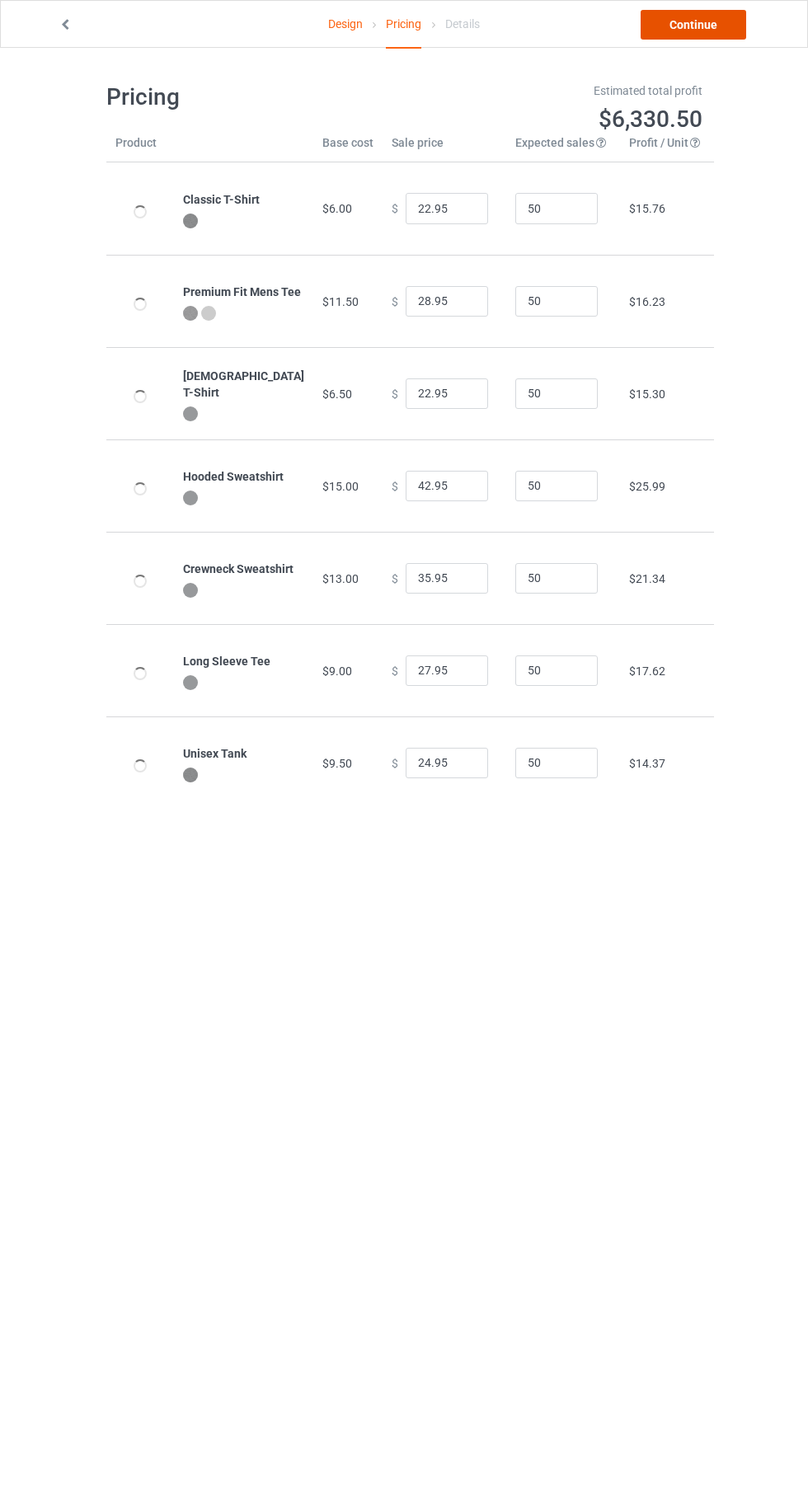
click at [699, 24] on link "Continue" at bounding box center [693, 25] width 106 height 29
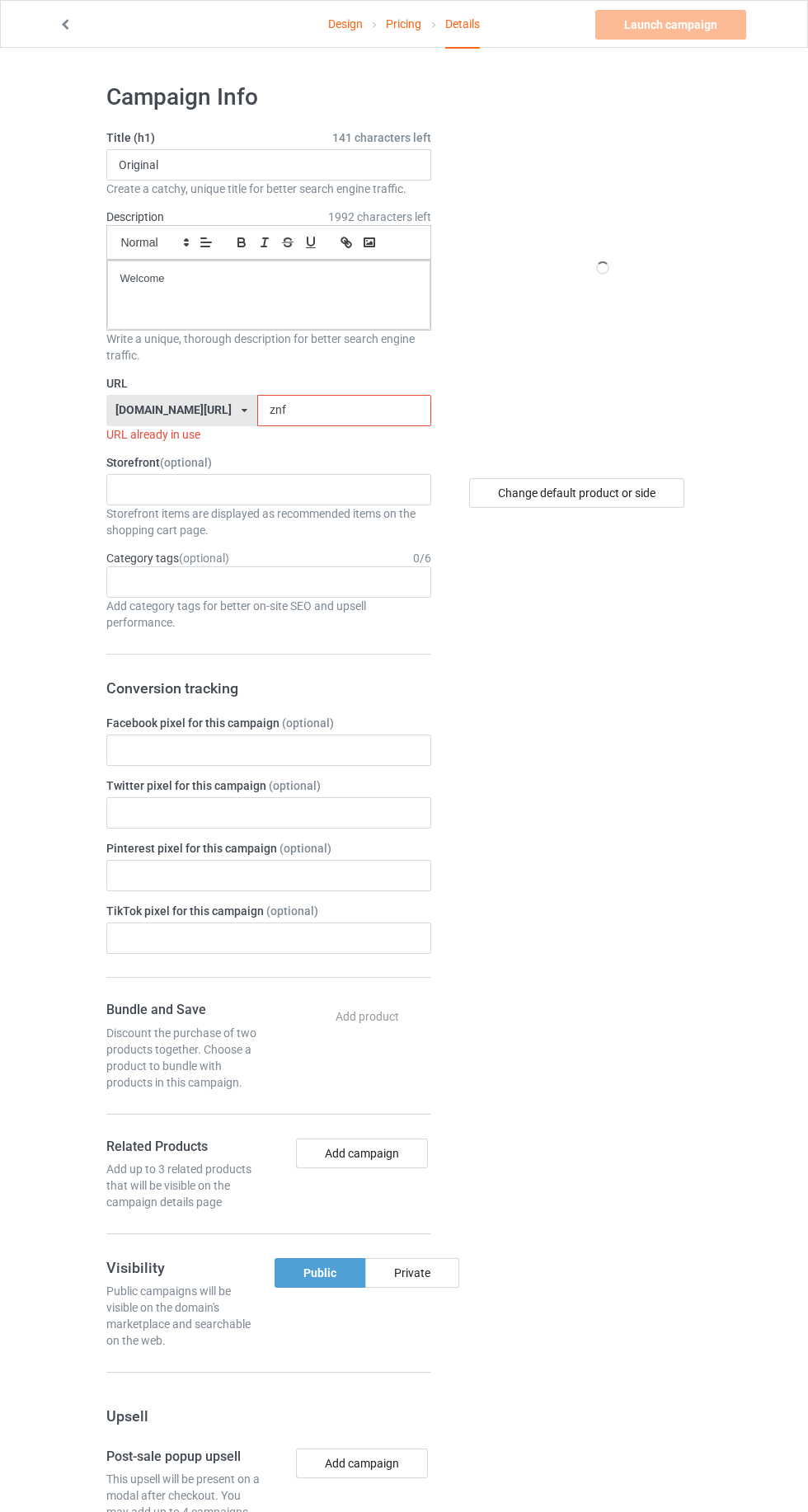
click at [320, 409] on input "znf" at bounding box center [343, 410] width 174 height 31
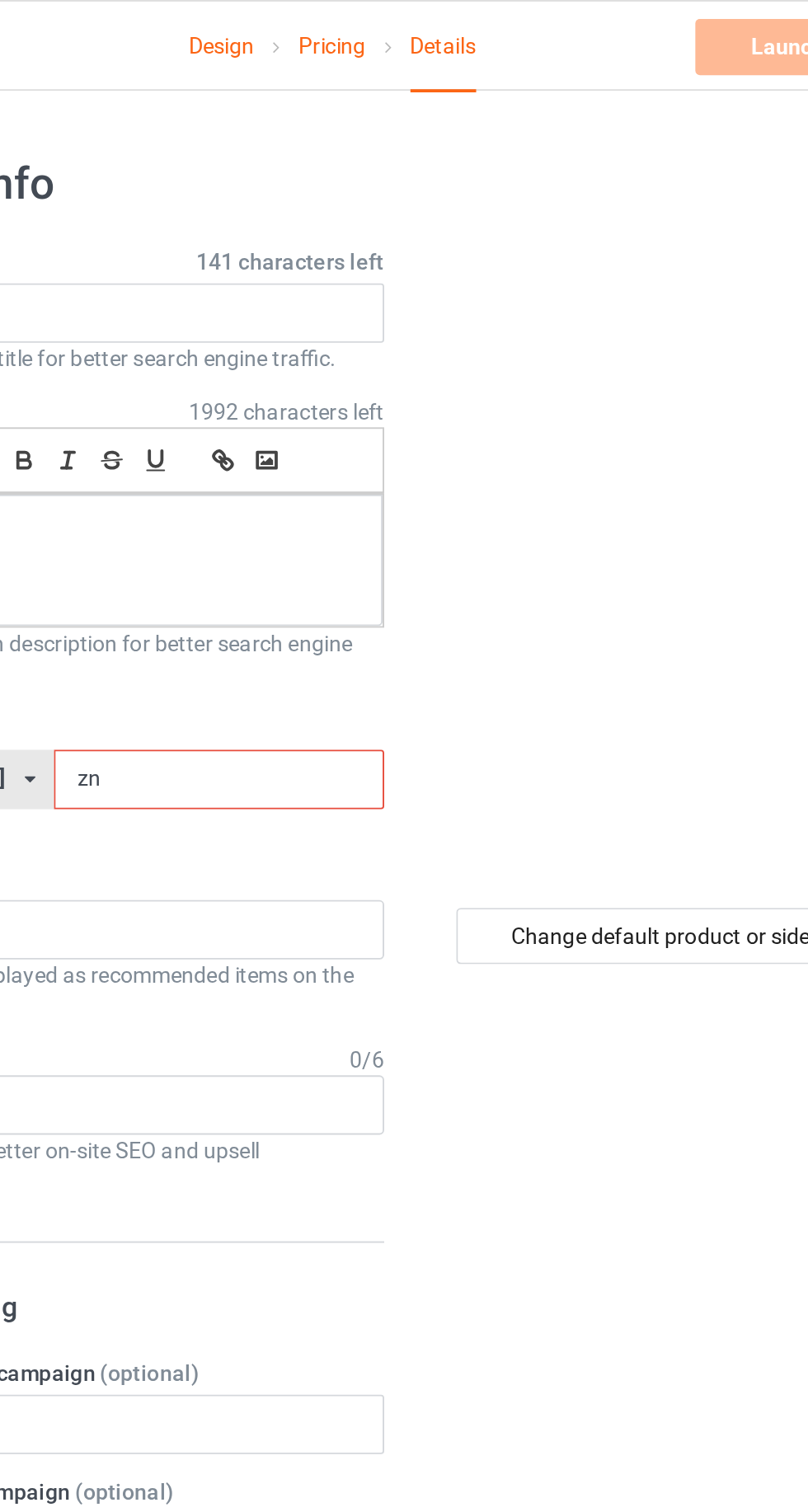
type input "zny"
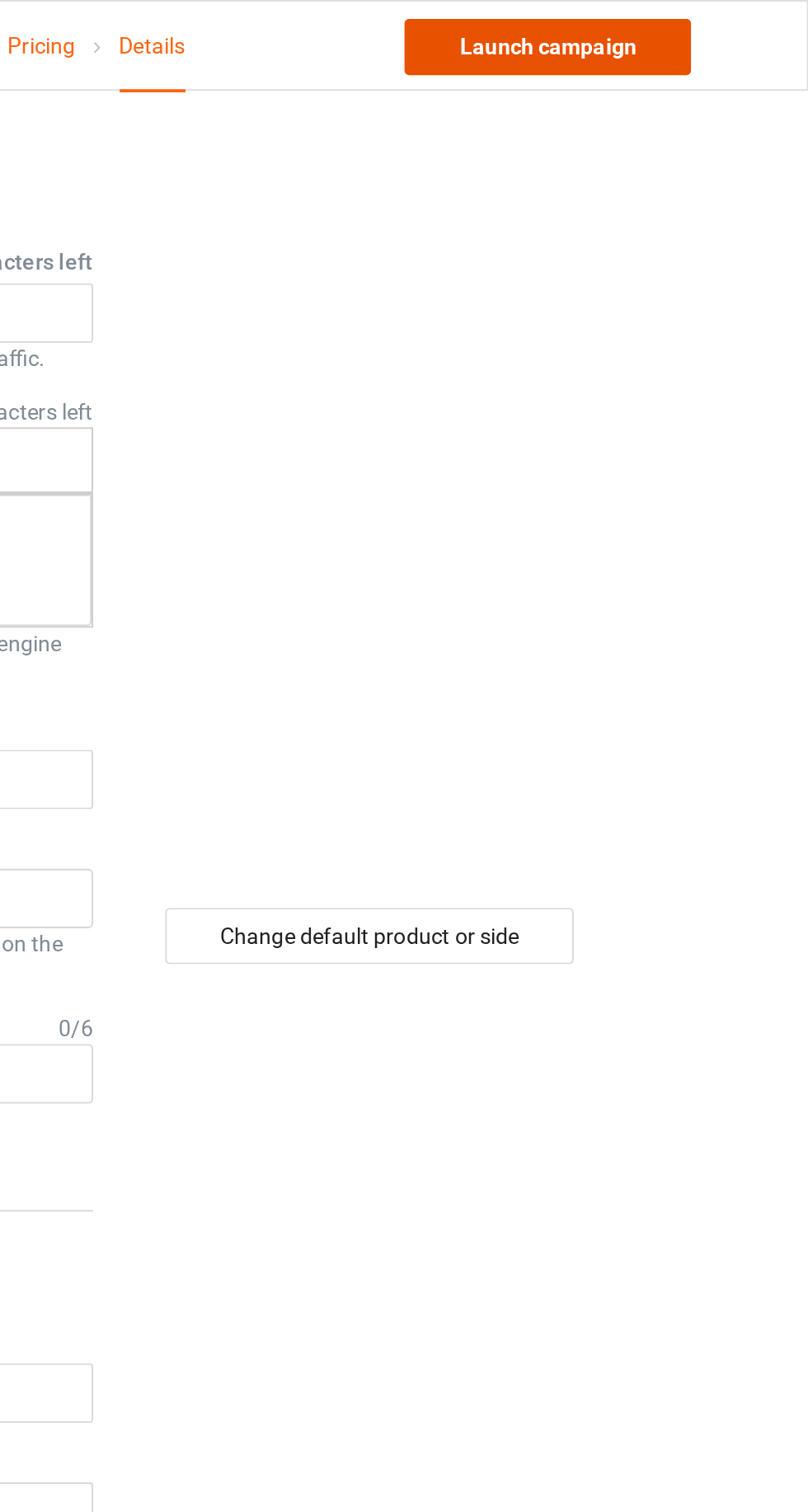
click at [706, 29] on link "Launch campaign" at bounding box center [671, 25] width 151 height 29
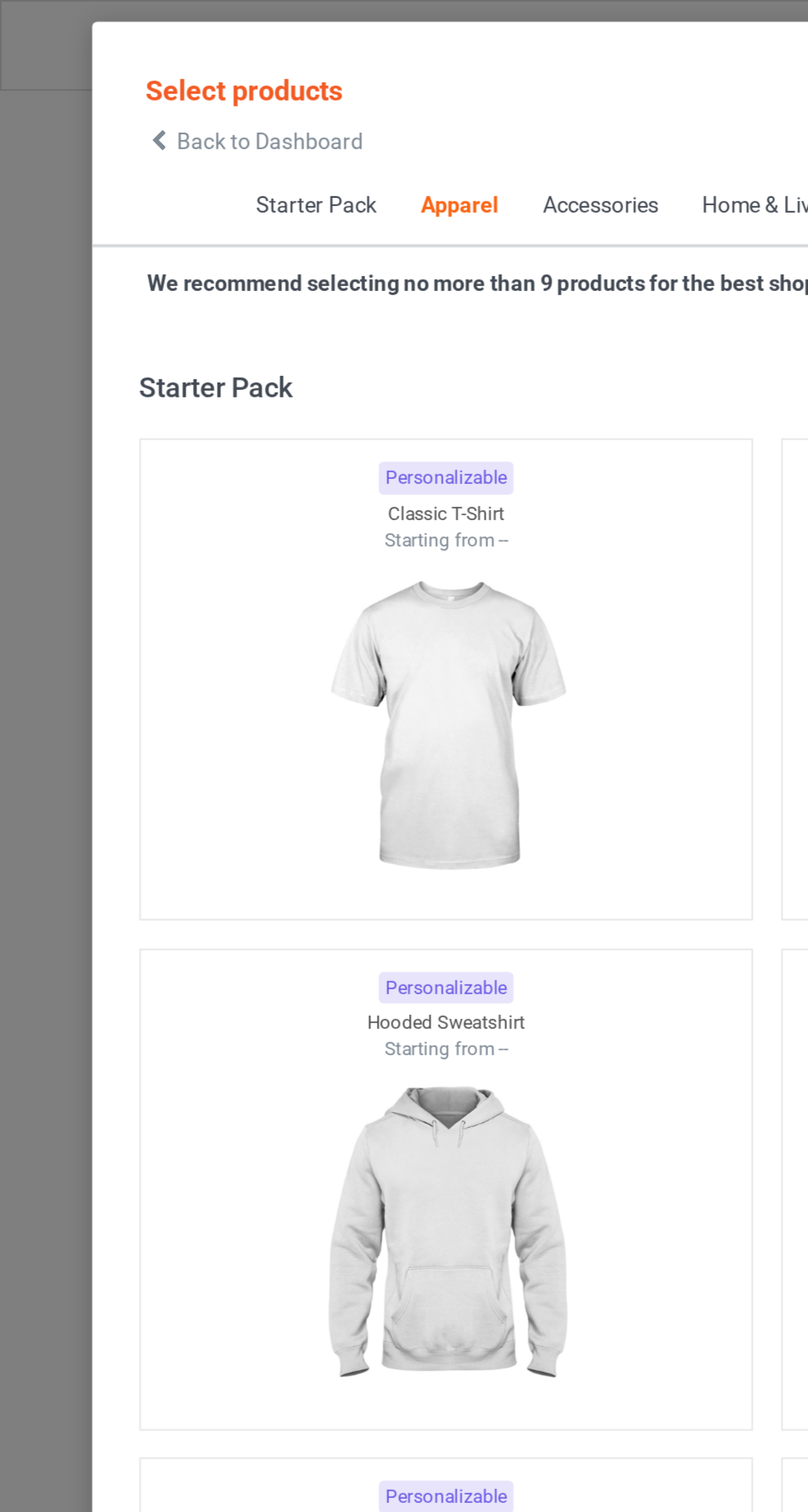
scroll to position [882, 0]
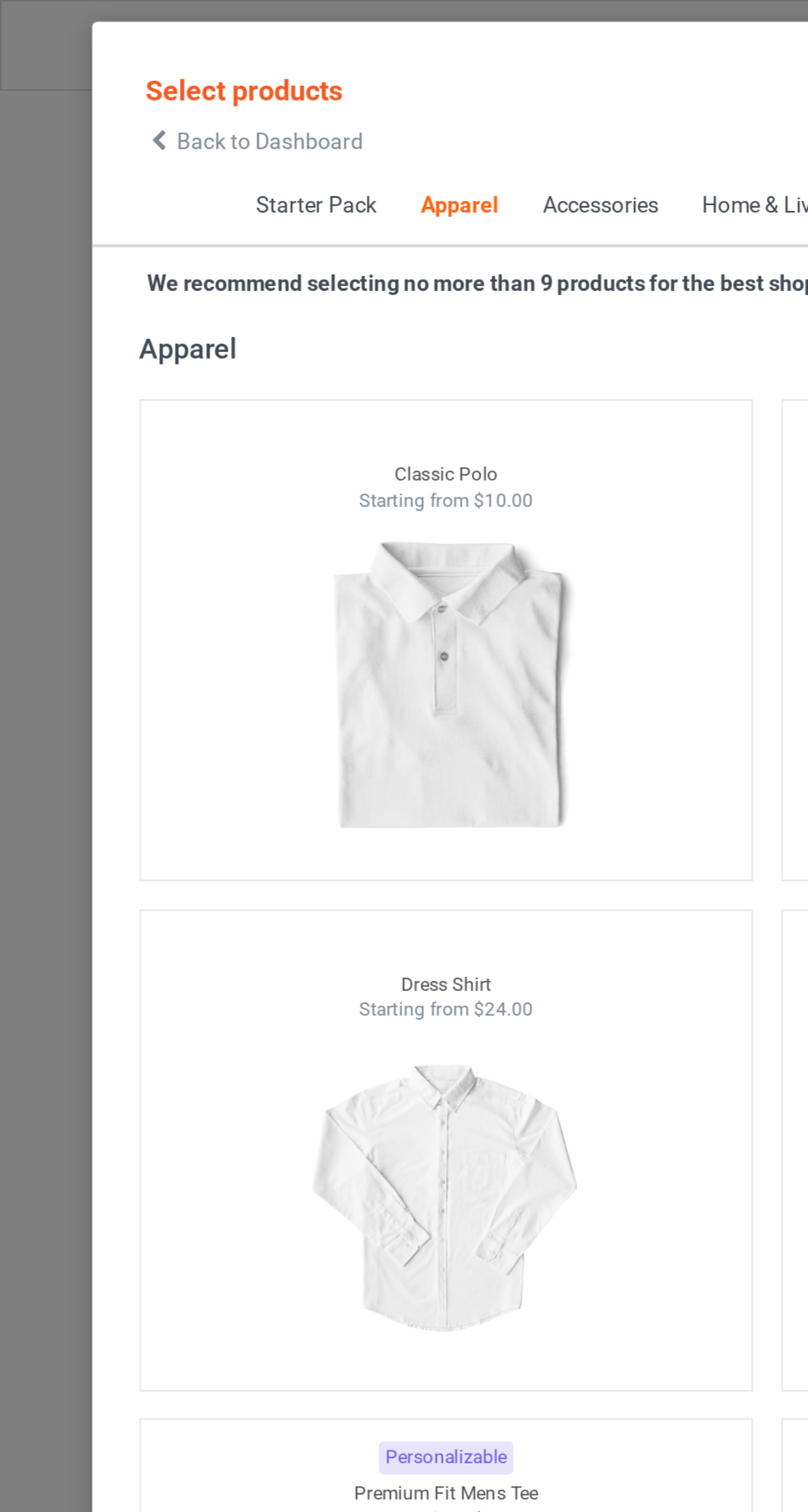
click at [91, 76] on div "Back to Dashboard" at bounding box center [133, 74] width 115 height 12
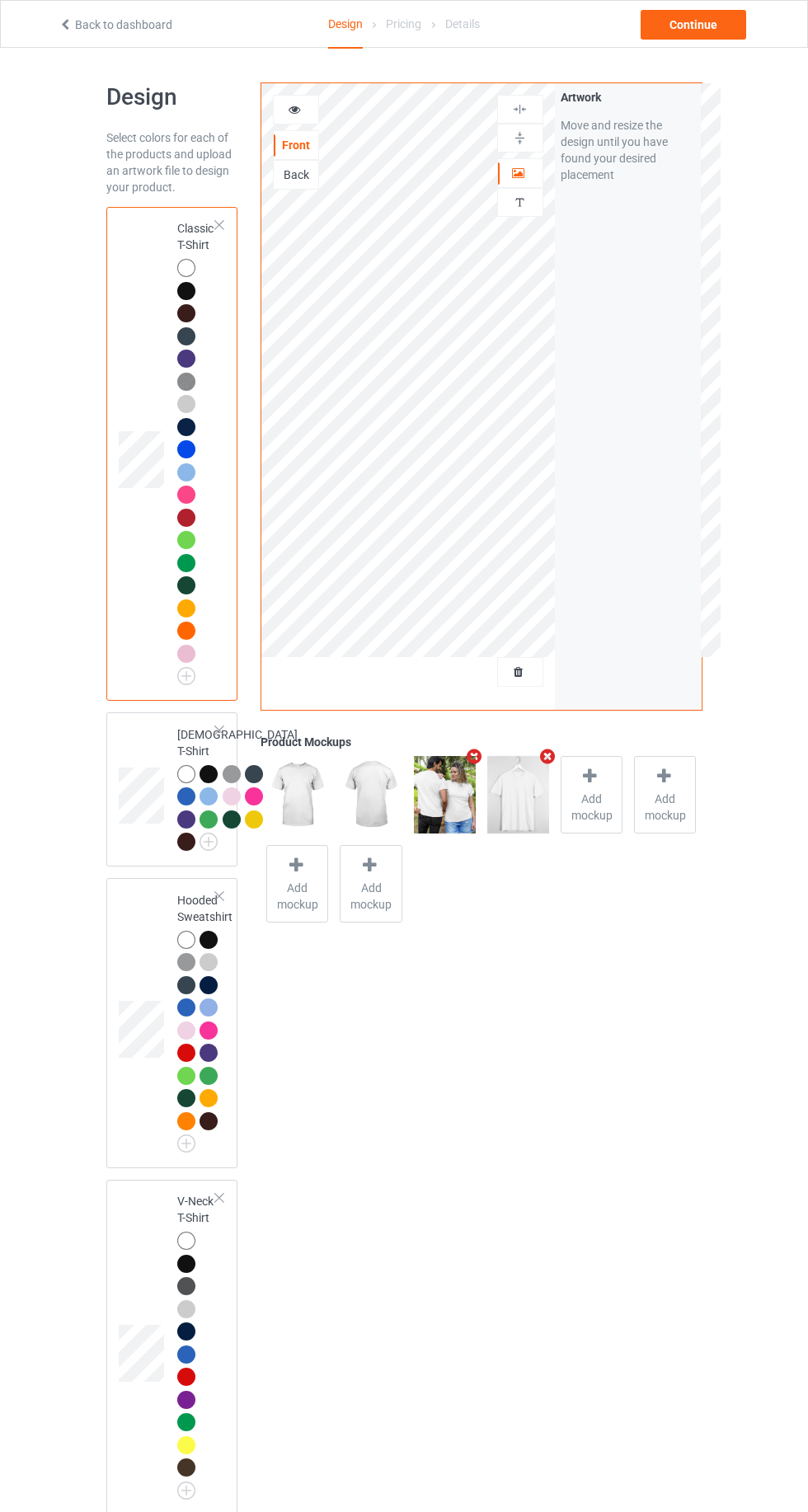
click at [528, 677] on div at bounding box center [520, 672] width 44 height 17
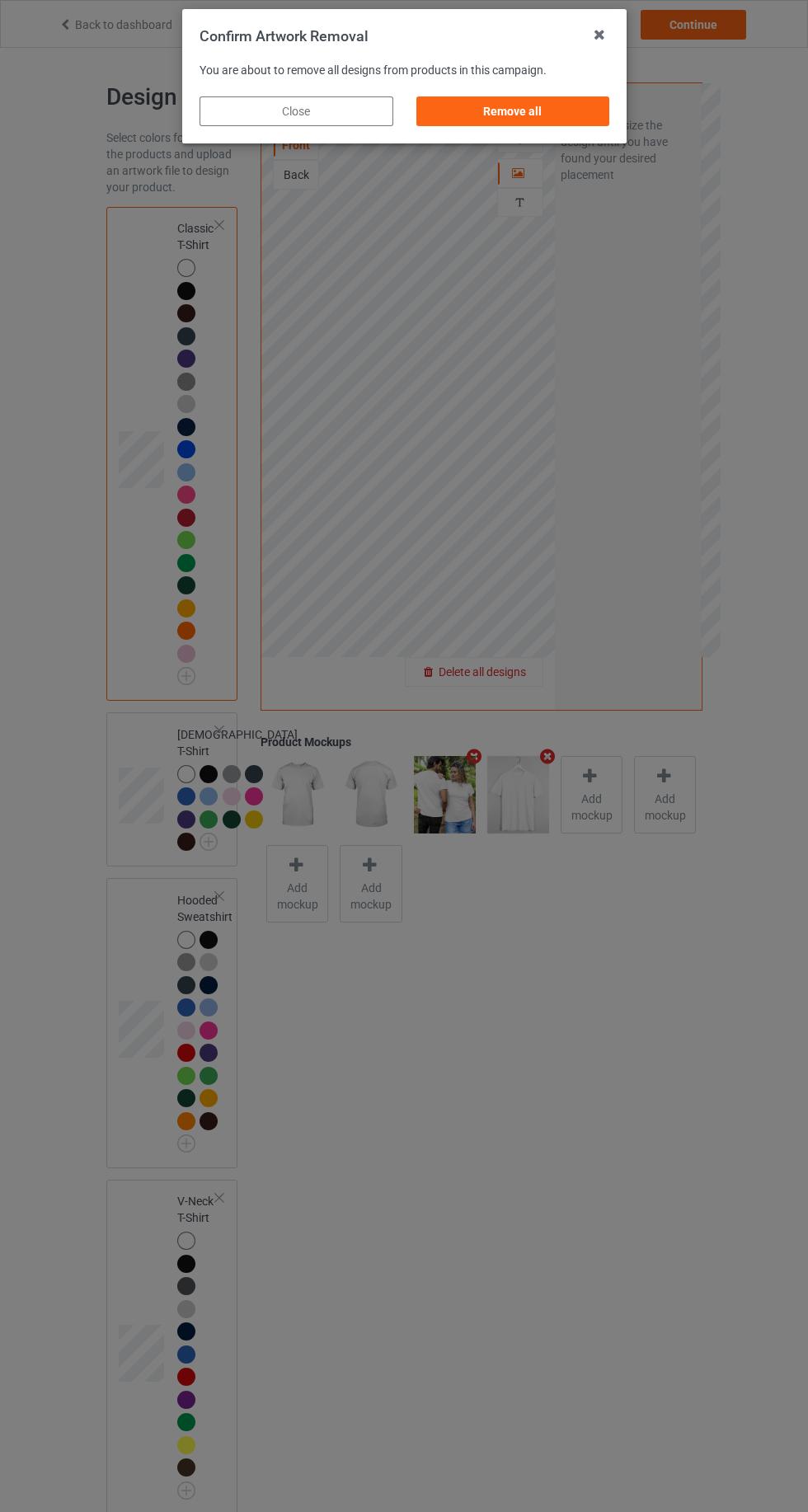
click at [562, 119] on div "Remove all" at bounding box center [512, 111] width 193 height 29
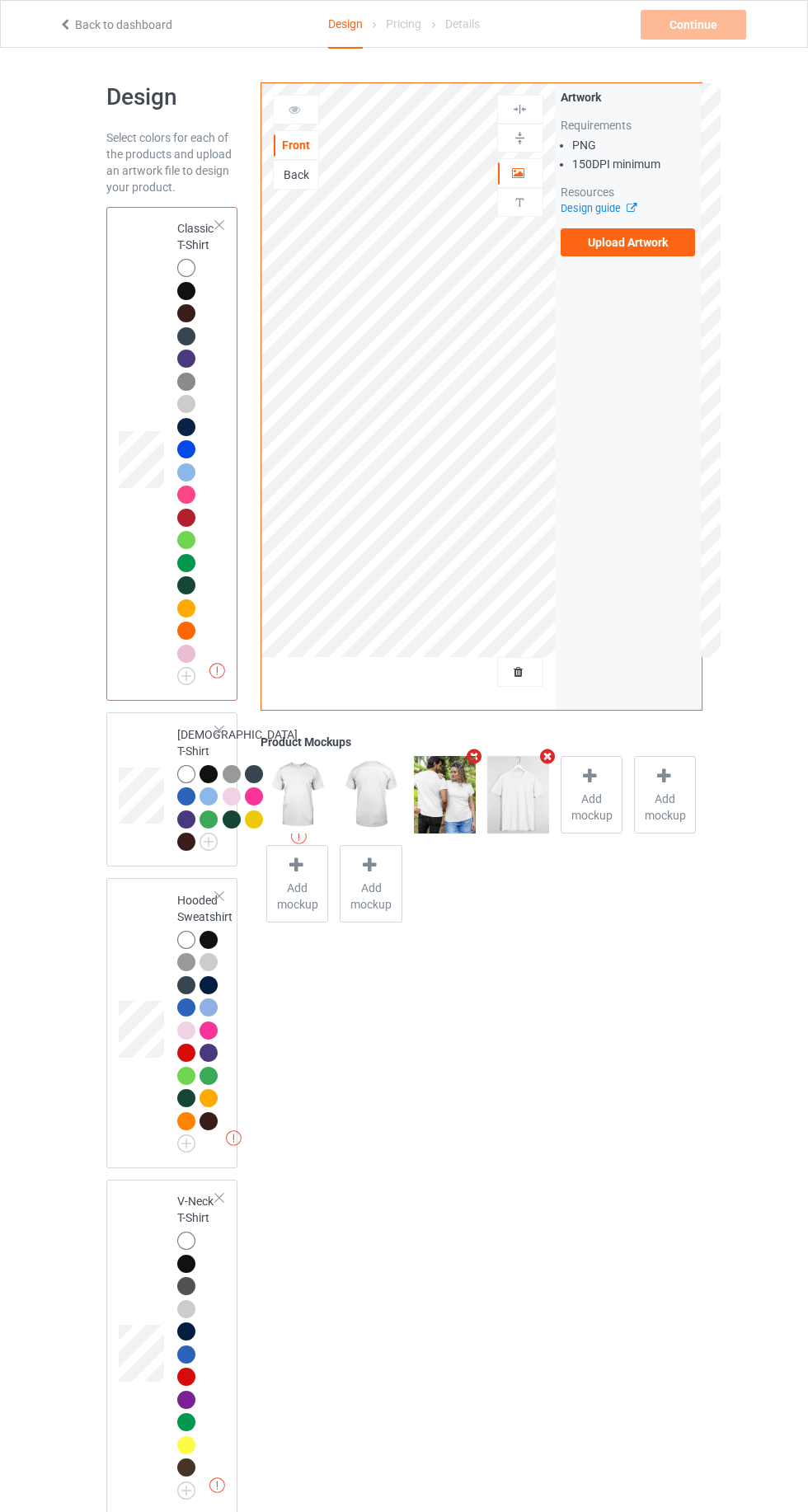
click at [676, 250] on label "Upload Artwork" at bounding box center [628, 242] width 135 height 28
click at [0, 0] on input "Upload Artwork" at bounding box center [0, 0] width 0 height 0
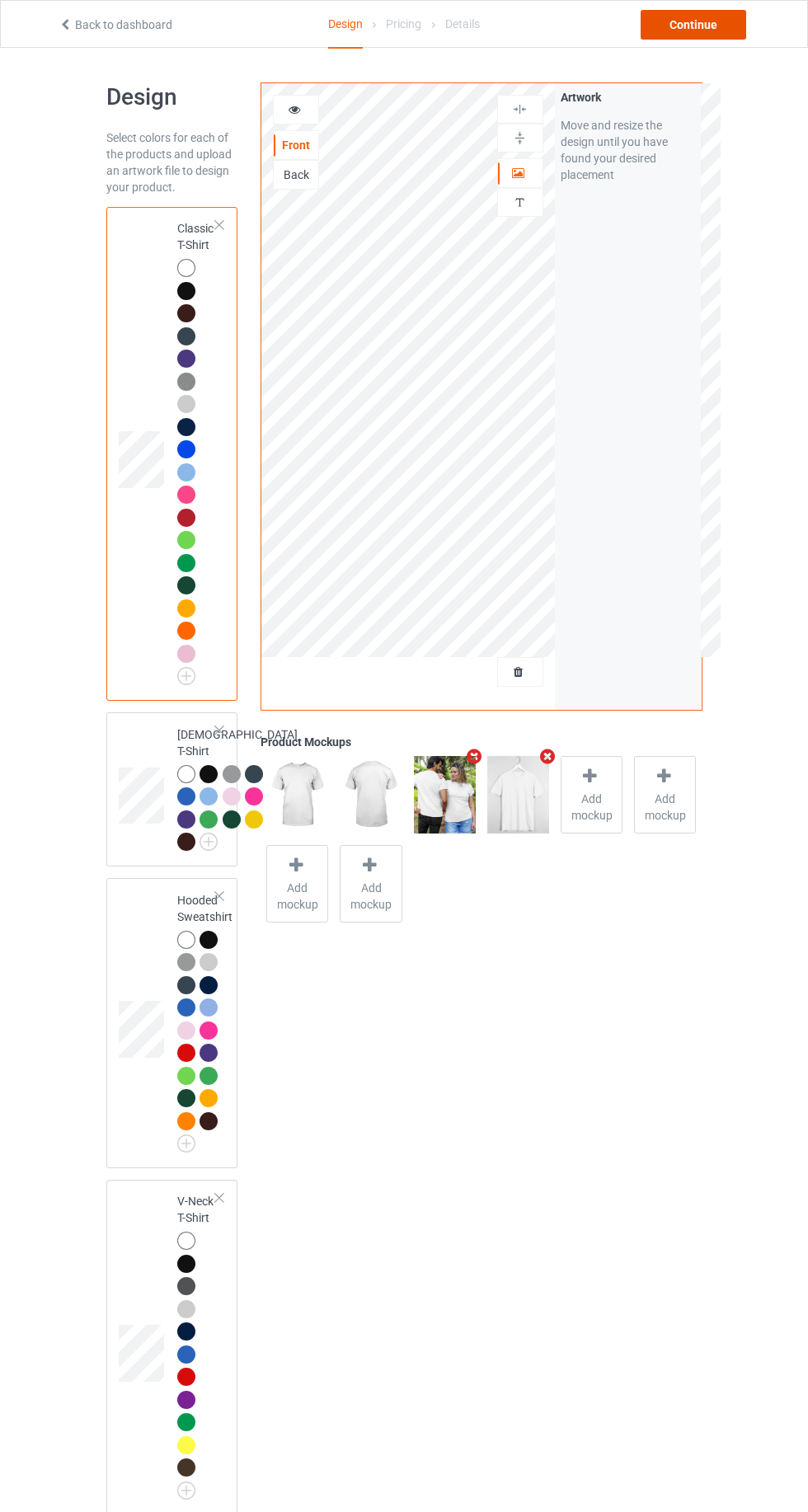
click at [698, 24] on div "Continue" at bounding box center [693, 25] width 106 height 29
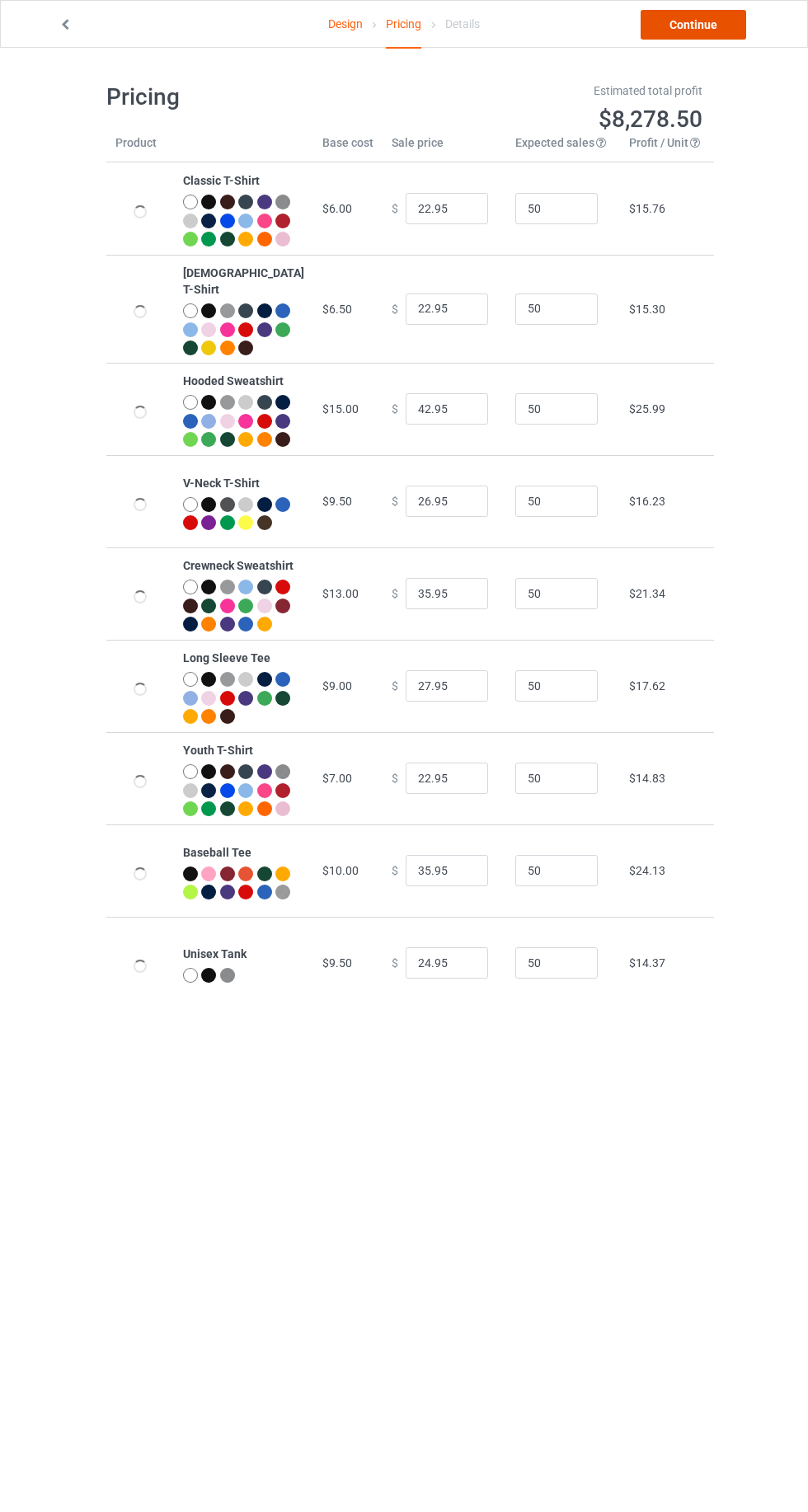
click at [675, 27] on link "Continue" at bounding box center [693, 25] width 106 height 29
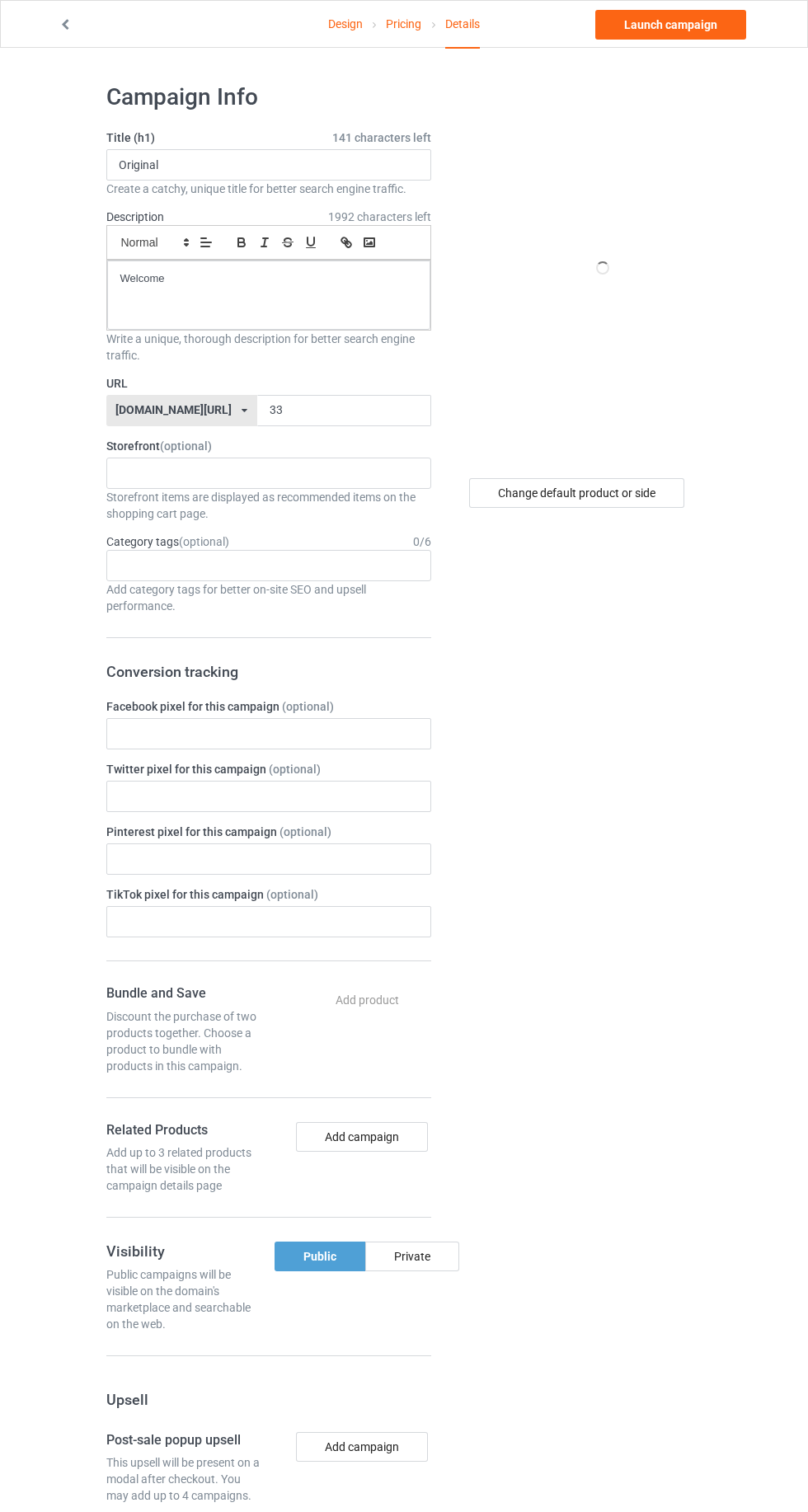
click at [275, 382] on label "URL" at bounding box center [269, 384] width 325 height 17
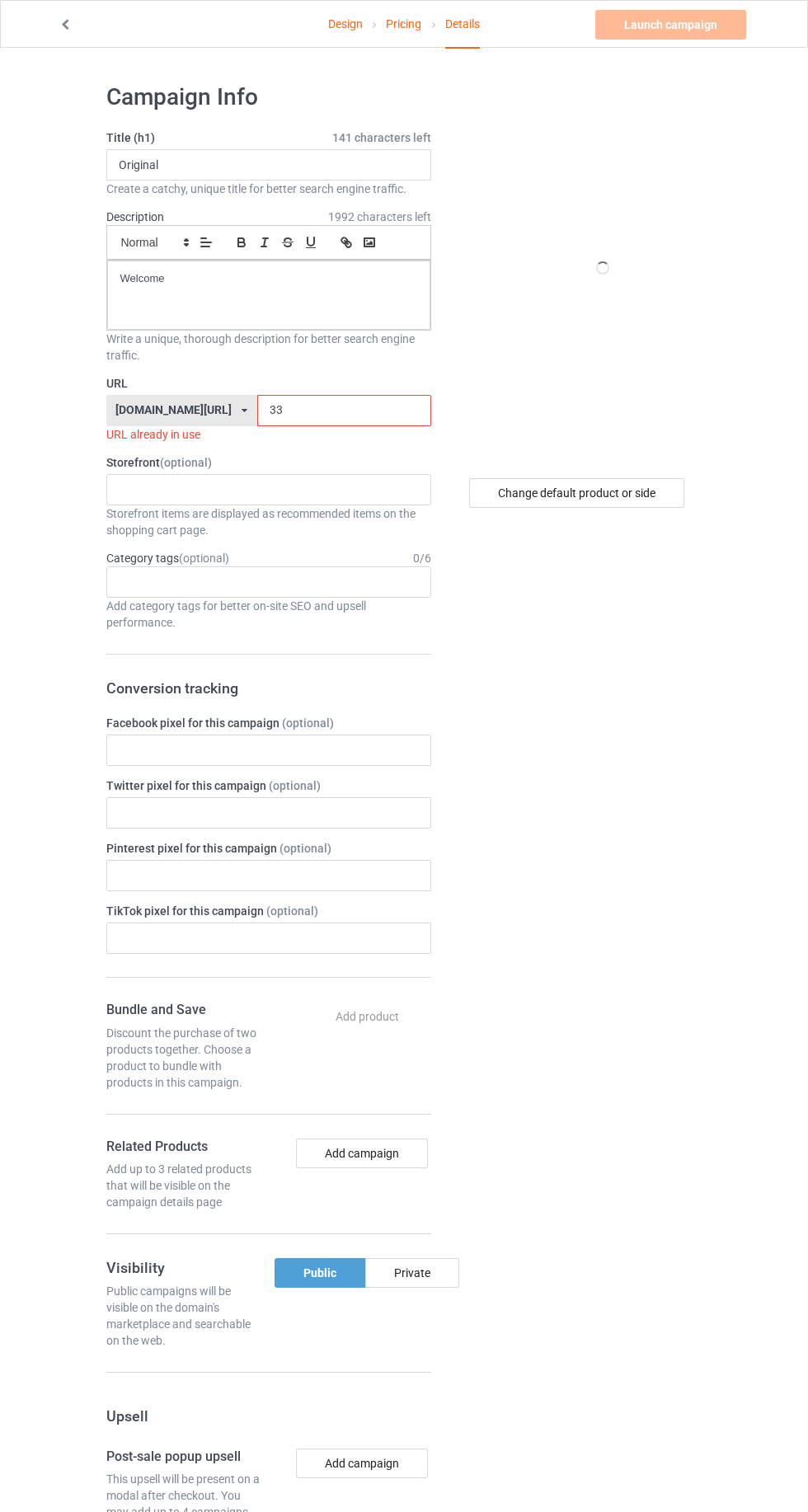
click at [344, 409] on input "33" at bounding box center [343, 410] width 174 height 31
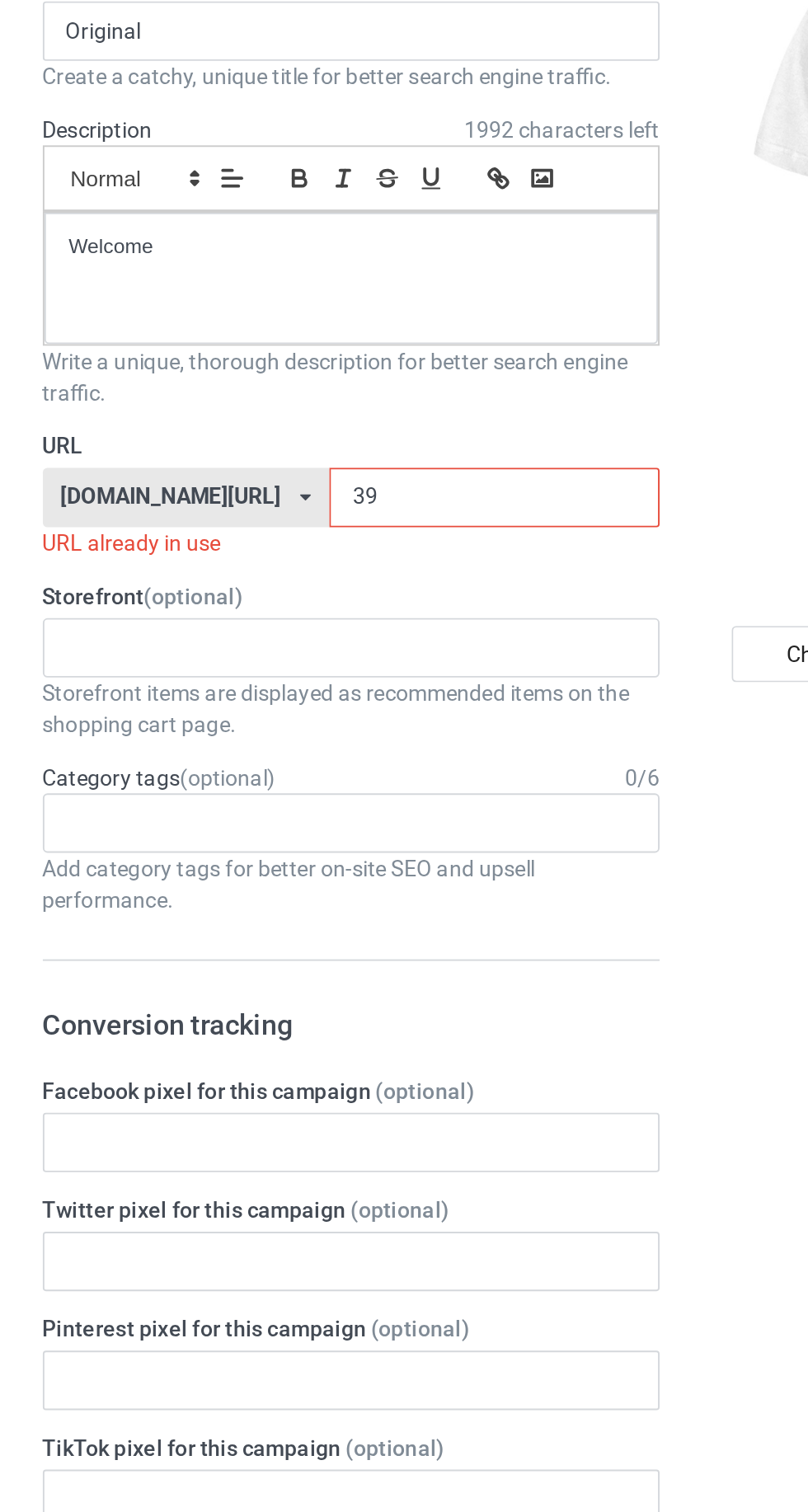
type input "390"
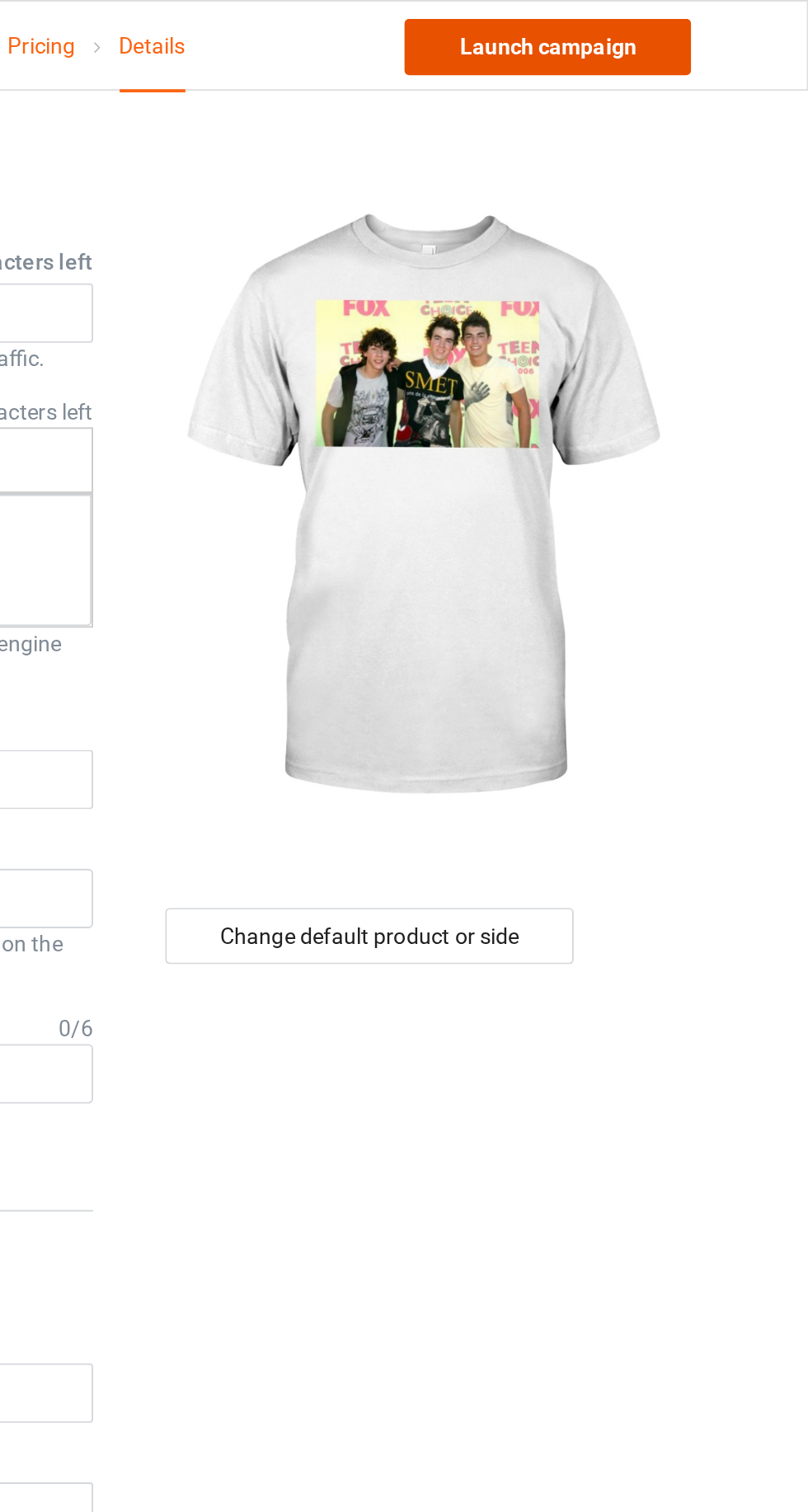
click at [678, 23] on link "Launch campaign" at bounding box center [671, 25] width 151 height 29
